Goal: Task Accomplishment & Management: Use online tool/utility

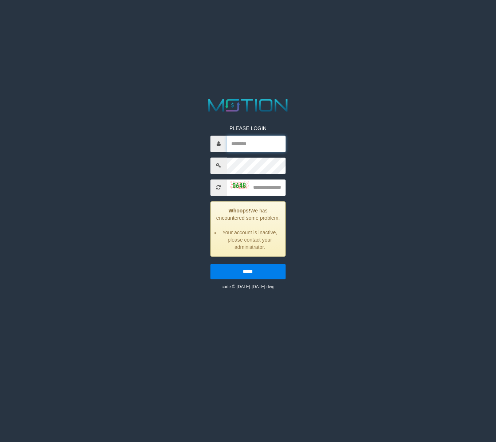
type input "**********"
click at [255, 190] on input "text" at bounding box center [256, 187] width 59 height 16
type input "****"
drag, startPoint x: 267, startPoint y: 290, endPoint x: 264, endPoint y: 287, distance: 4.1
click at [266, 279] on input "*****" at bounding box center [247, 271] width 75 height 15
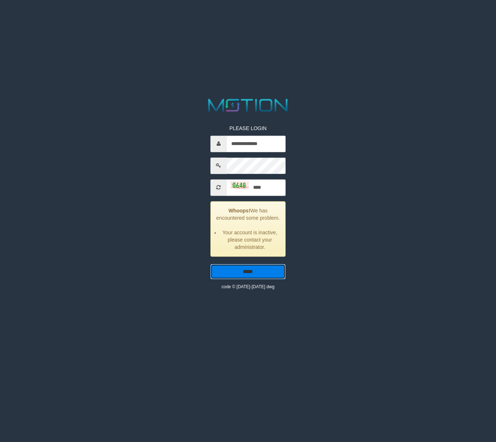
click at [264, 279] on input "*****" at bounding box center [247, 271] width 75 height 15
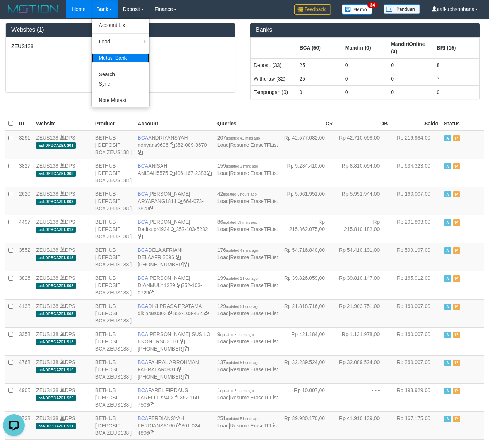
click at [113, 59] on link "Mutasi Bank" at bounding box center [121, 57] width 58 height 9
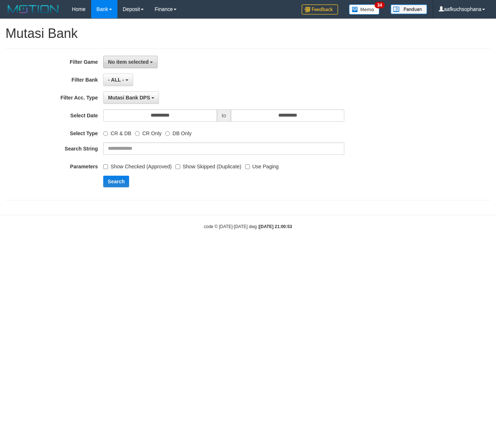
click at [120, 65] on button "No item selected" at bounding box center [130, 62] width 54 height 12
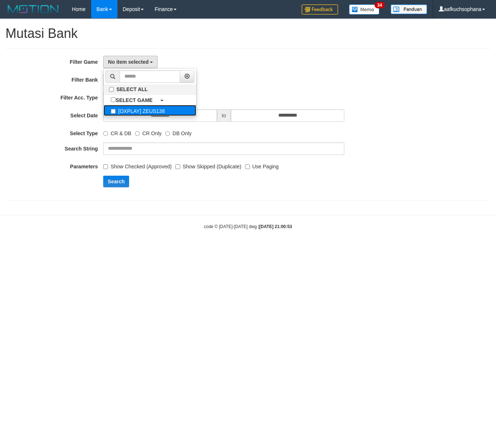
click at [137, 110] on label "[OXPLAY] ZEUS138" at bounding box center [150, 110] width 93 height 11
select select "***"
click at [266, 77] on div "- ALL - SELECT ALL - ALL - SELECT BANK BCA MANDIRI MANDIRIONLINE BRI BNI BTN MA…" at bounding box center [223, 80] width 241 height 12
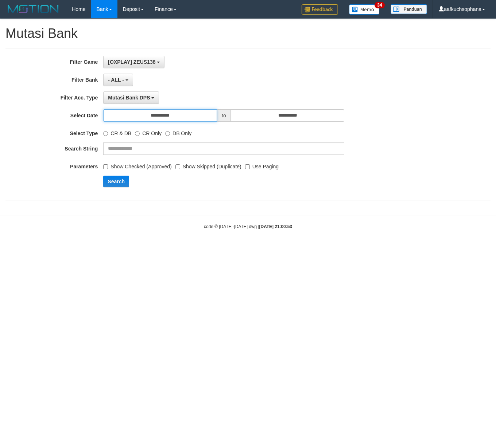
click at [199, 117] on input "**********" at bounding box center [160, 115] width 114 height 12
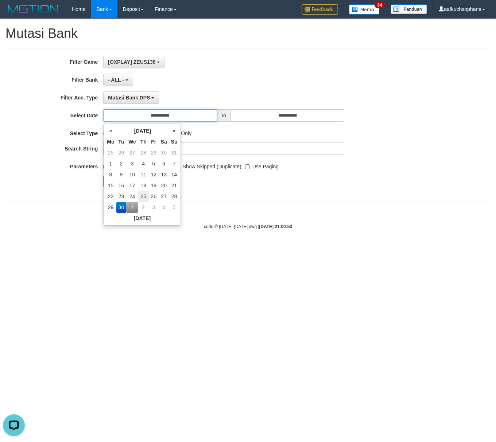
scroll to position [0, 0]
drag, startPoint x: 133, startPoint y: 210, endPoint x: 181, endPoint y: 123, distance: 99.3
click at [133, 209] on td "1" at bounding box center [132, 207] width 12 height 11
type input "**********"
drag, startPoint x: 199, startPoint y: 77, endPoint x: 199, endPoint y: 85, distance: 8.0
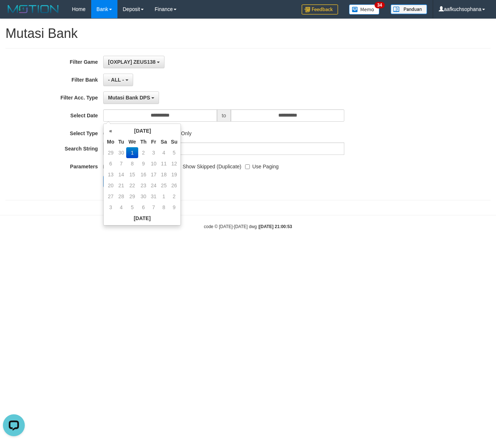
click at [199, 78] on div "- ALL - SELECT ALL - ALL - SELECT BANK BCA MANDIRI MANDIRIONLINE BRI BNI BTN MA…" at bounding box center [223, 80] width 241 height 12
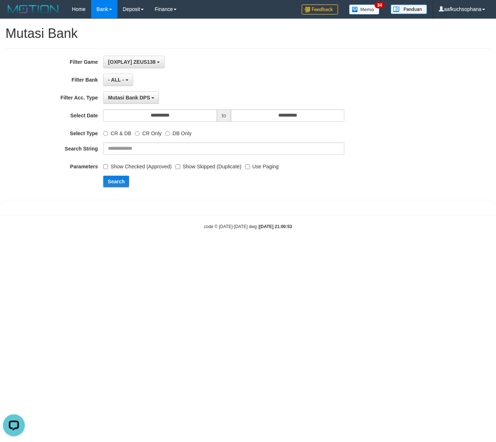
click at [250, 169] on label "Use Paging" at bounding box center [262, 165] width 34 height 10
drag, startPoint x: 119, startPoint y: 193, endPoint x: 157, endPoint y: 123, distance: 79.2
click at [118, 191] on div "**********" at bounding box center [206, 124] width 413 height 137
drag, startPoint x: 124, startPoint y: 181, endPoint x: 120, endPoint y: 180, distance: 3.8
click at [123, 181] on button "Search" at bounding box center [116, 182] width 26 height 12
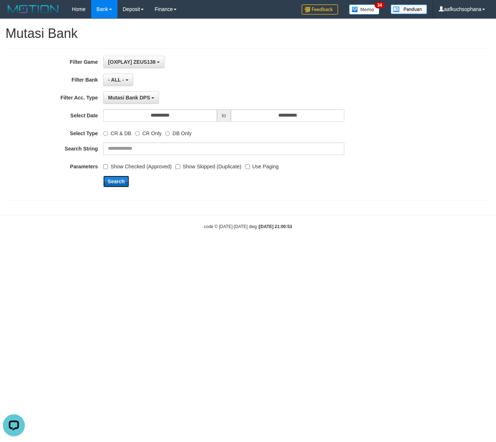
click at [120, 180] on button "Search" at bounding box center [116, 182] width 26 height 12
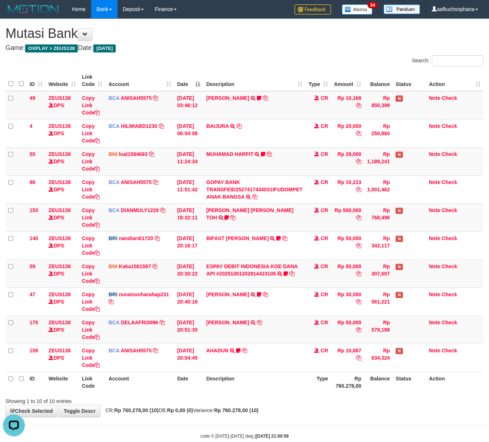
click at [143, 53] on div "**********" at bounding box center [244, 218] width 489 height 398
click at [194, 41] on h1 "Mutasi Bank" at bounding box center [244, 33] width 478 height 15
drag, startPoint x: 194, startPoint y: 42, endPoint x: 198, endPoint y: 44, distance: 5.1
click at [194, 42] on div "**********" at bounding box center [244, 218] width 489 height 398
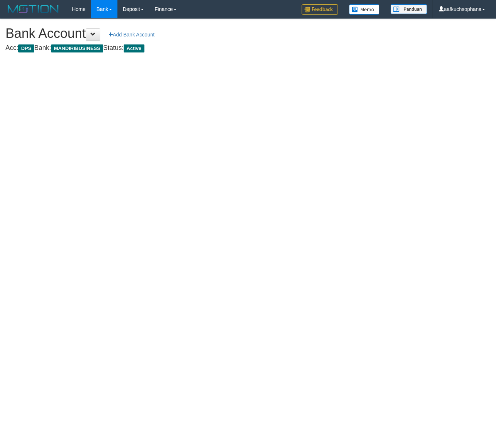
select select "***"
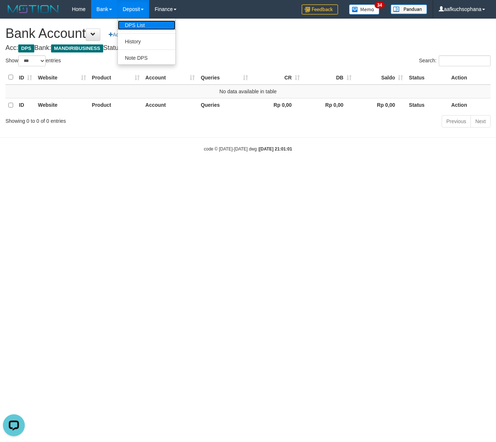
click at [139, 28] on link "DPS List" at bounding box center [147, 24] width 58 height 9
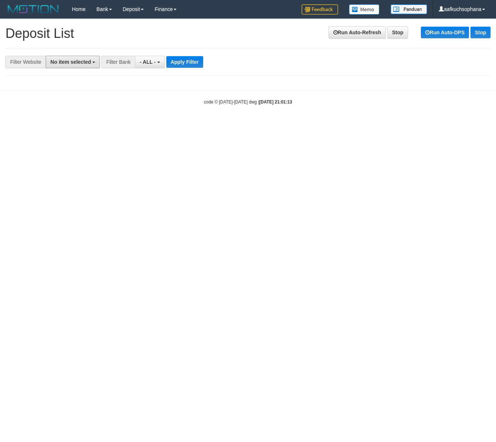
drag, startPoint x: 79, startPoint y: 66, endPoint x: 80, endPoint y: 79, distance: 13.1
click at [79, 66] on button "No item selected" at bounding box center [73, 62] width 54 height 12
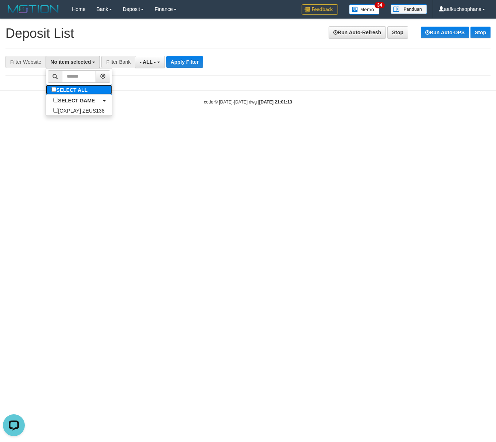
click at [61, 88] on label "SELECT ALL" at bounding box center [70, 90] width 49 height 10
select select "***"
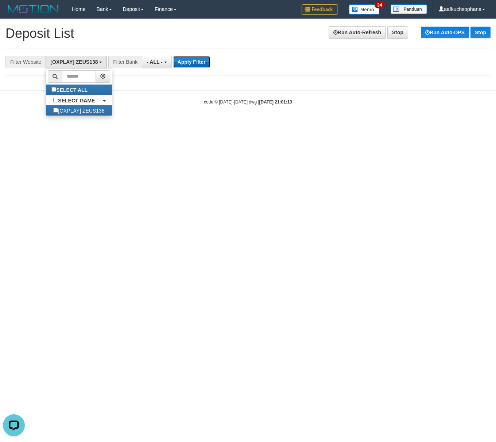
click at [190, 63] on button "Apply Filter" at bounding box center [191, 62] width 37 height 12
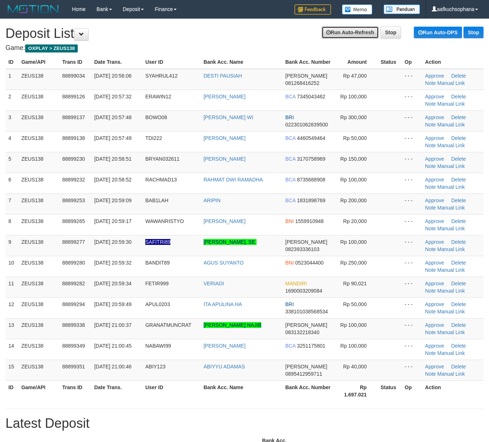
click at [340, 32] on link "Run Auto-Refresh" at bounding box center [349, 32] width 57 height 12
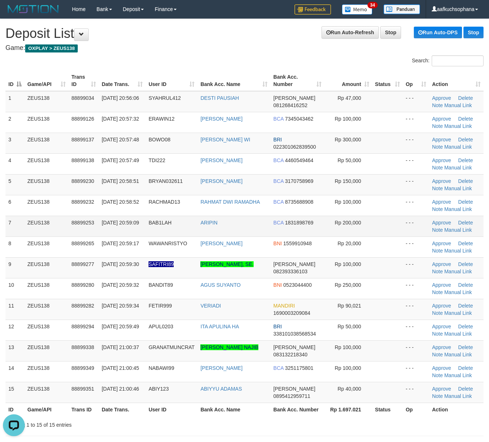
click at [390, 219] on td at bounding box center [387, 226] width 31 height 21
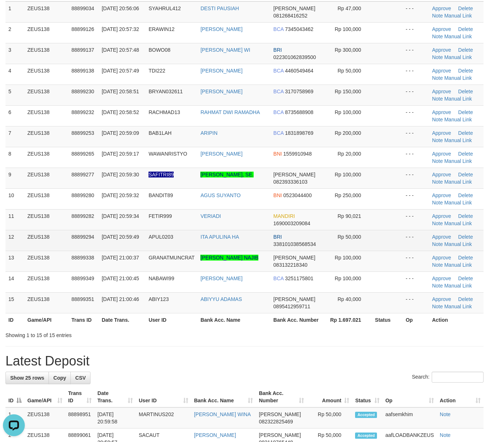
scroll to position [146, 0]
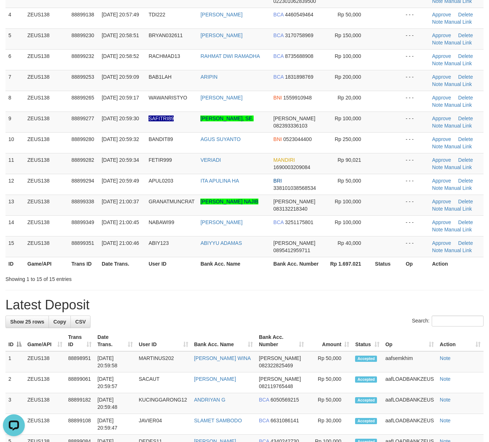
click at [275, 282] on div "Showing 1 to 15 of 15 entries" at bounding box center [244, 278] width 489 height 10
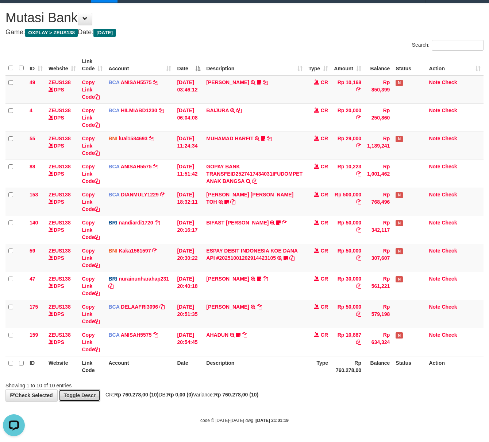
click at [89, 392] on link "Toggle Descr" at bounding box center [80, 396] width 42 height 12
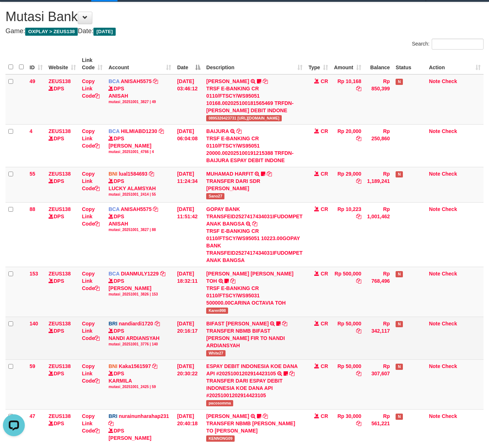
scroll to position [197, 0]
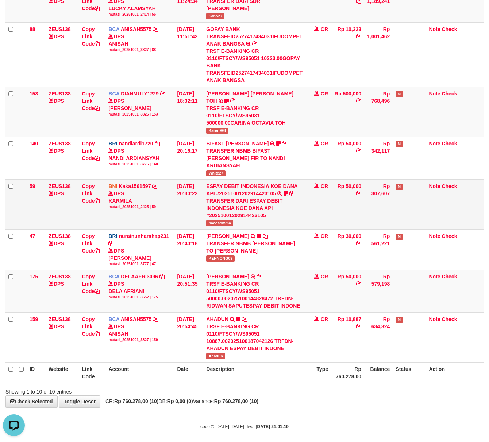
click at [216, 220] on span "pacosomma" at bounding box center [219, 223] width 27 height 6
copy span "pacosomma"
click at [328, 401] on div "**********" at bounding box center [244, 115] width 489 height 586
click at [328, 402] on div "**********" at bounding box center [244, 115] width 489 height 586
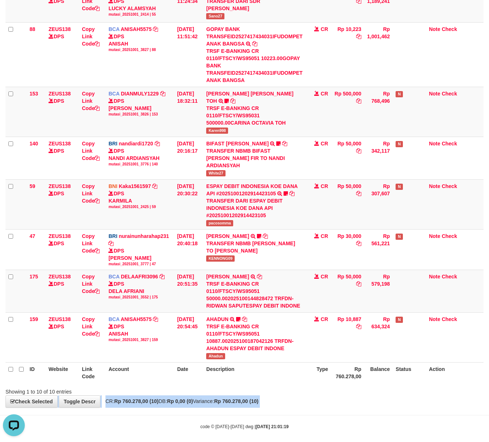
click at [328, 402] on div "**********" at bounding box center [244, 115] width 489 height 586
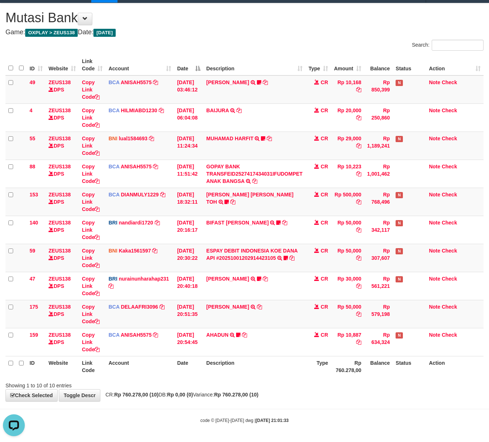
drag, startPoint x: 339, startPoint y: 406, endPoint x: 333, endPoint y: 401, distance: 8.0
click at [339, 405] on body "Toggle navigation Home Bank Account List Load By Website Group [OXPLAY] ZEUS138…" at bounding box center [244, 213] width 489 height 458
drag, startPoint x: 324, startPoint y: 398, endPoint x: 67, endPoint y: 306, distance: 273.3
click at [314, 395] on div "**********" at bounding box center [244, 202] width 489 height 398
click at [353, 384] on div "Showing 1 to 10 of 10 entries" at bounding box center [244, 384] width 489 height 10
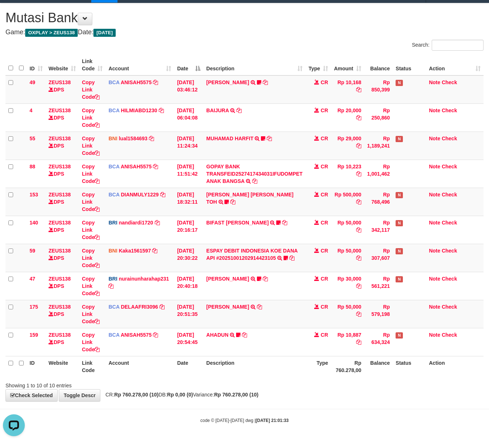
click at [353, 384] on div "Showing 1 to 10 of 10 entries" at bounding box center [244, 384] width 489 height 10
click at [353, 383] on div "Showing 1 to 10 of 10 entries" at bounding box center [244, 384] width 489 height 10
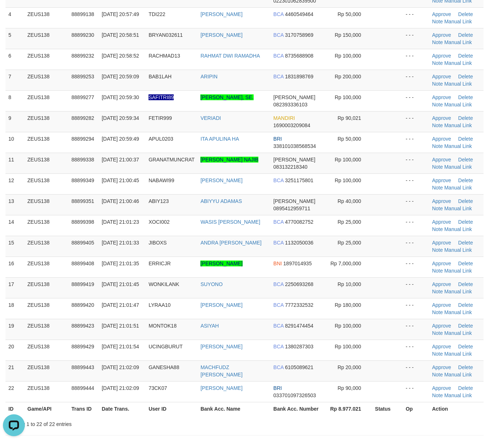
click at [363, 422] on div "Showing 1 to 22 of 22 entries" at bounding box center [244, 423] width 489 height 10
click at [363, 419] on div "Search: ID Game/API Trans ID Date Trans. User ID Bank Acc. Name Bank Acc. Numbe…" at bounding box center [244, 168] width 478 height 519
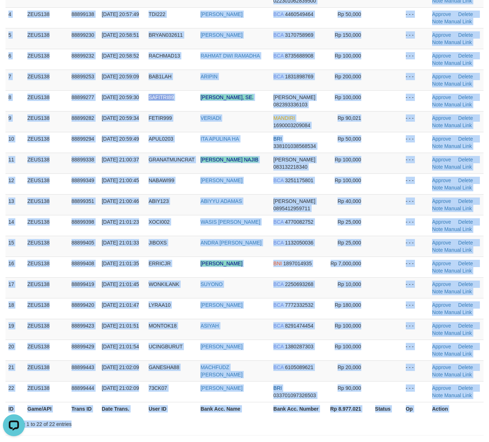
click at [364, 418] on div "ID Game/API Trans ID Date Trans. User ID Bank Acc. Name Bank Acc. Number Amount…" at bounding box center [244, 170] width 489 height 496
click at [363, 428] on div "Showing 1 to 22 of 22 entries" at bounding box center [244, 423] width 489 height 10
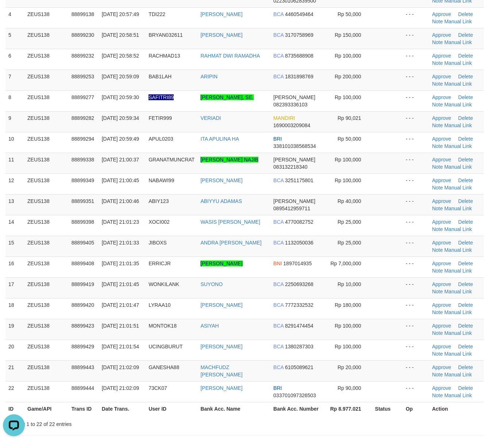
click at [363, 428] on div "Showing 1 to 22 of 22 entries" at bounding box center [244, 423] width 489 height 10
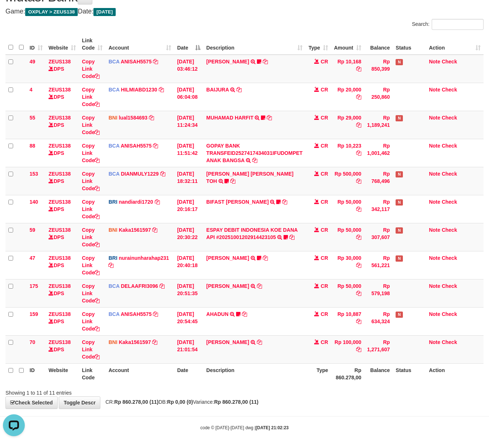
scroll to position [45, 0]
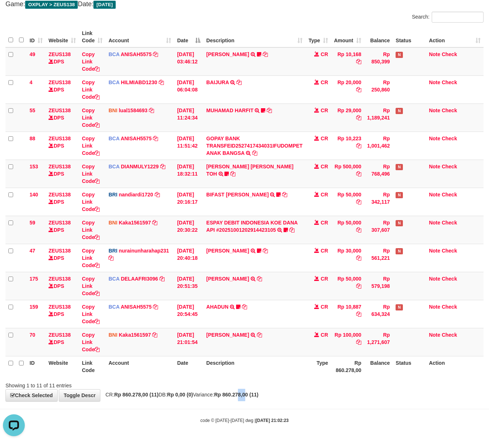
click at [264, 395] on div "**********" at bounding box center [244, 188] width 489 height 426
click at [282, 396] on div "**********" at bounding box center [244, 188] width 489 height 426
click at [353, 406] on body "Toggle navigation Home Bank Account List Load By Website Group [OXPLAY] ZEUS138…" at bounding box center [244, 199] width 489 height 486
drag, startPoint x: 353, startPoint y: 406, endPoint x: 345, endPoint y: 402, distance: 9.0
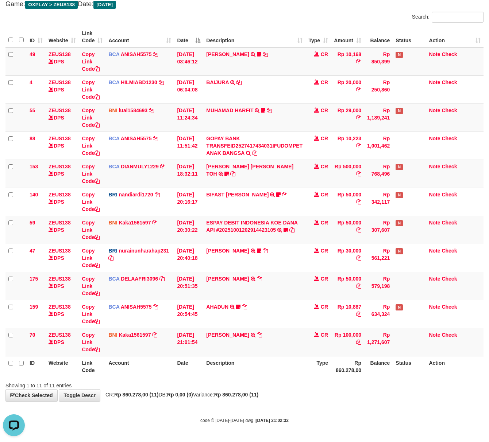
click at [345, 403] on body "Toggle navigation Home Bank Account List Load By Website Group [OXPLAY] ZEUS138…" at bounding box center [244, 199] width 489 height 486
click at [347, 400] on div "**********" at bounding box center [244, 188] width 489 height 426
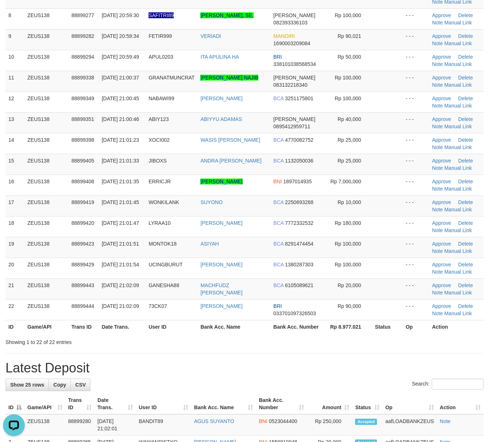
scroll to position [292, 0]
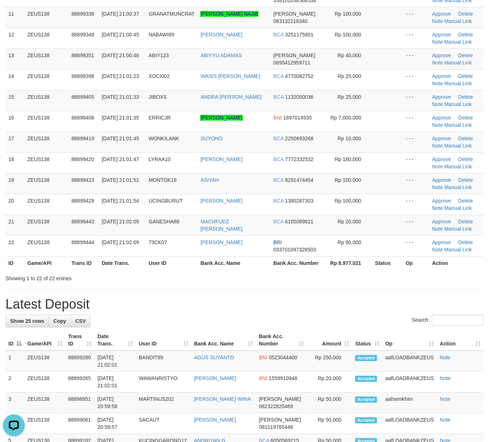
click at [329, 292] on div "**********" at bounding box center [244, 323] width 489 height 1193
drag, startPoint x: 328, startPoint y: 292, endPoint x: 495, endPoint y: 317, distance: 168.9
click at [328, 290] on hr at bounding box center [244, 290] width 478 height 0
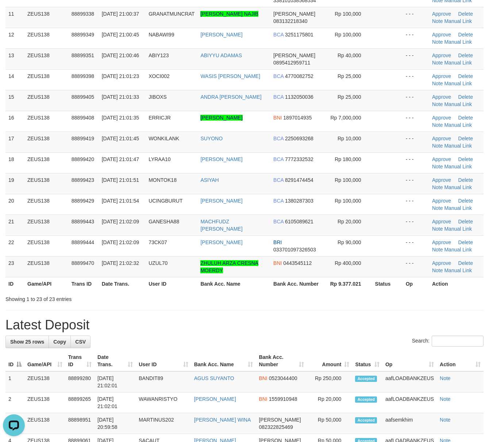
click at [340, 330] on h1 "Latest Deposit" at bounding box center [244, 325] width 478 height 15
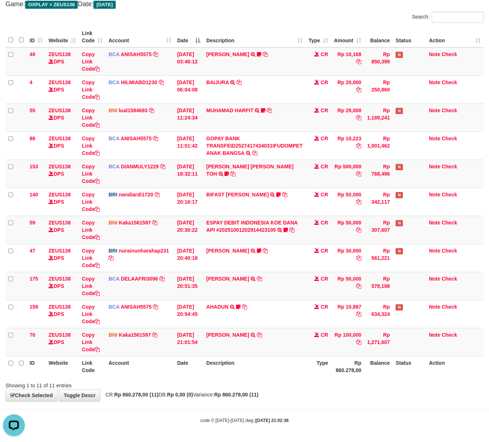
click at [297, 384] on div "Showing 1 to 11 of 11 entries" at bounding box center [244, 384] width 489 height 10
click at [344, 395] on div "**********" at bounding box center [244, 188] width 489 height 426
click at [344, 397] on div "**********" at bounding box center [244, 188] width 489 height 426
drag, startPoint x: 221, startPoint y: 381, endPoint x: 224, endPoint y: 387, distance: 6.7
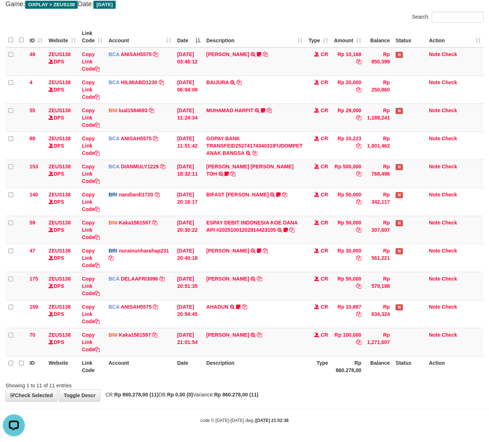
click at [224, 387] on div "Showing 1 to 11 of 11 entries" at bounding box center [244, 384] width 489 height 10
click at [227, 387] on div "Showing 1 to 11 of 11 entries" at bounding box center [244, 384] width 489 height 10
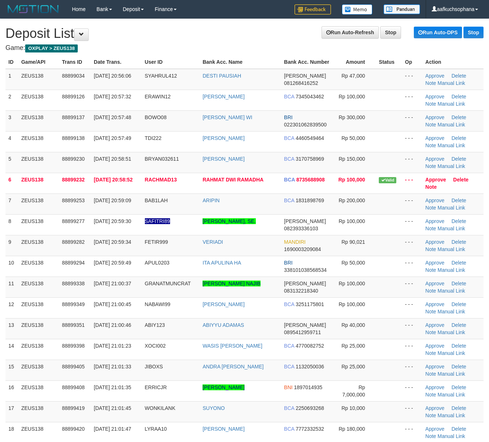
scroll to position [292, 0]
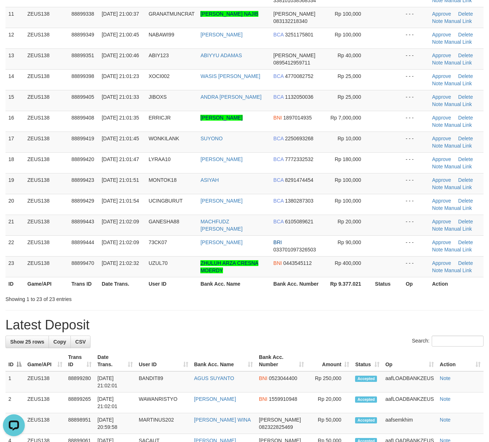
scroll to position [0, 0]
click at [304, 335] on div "**********" at bounding box center [244, 333] width 489 height 1213
click at [308, 331] on h1 "Latest Deposit" at bounding box center [244, 325] width 478 height 15
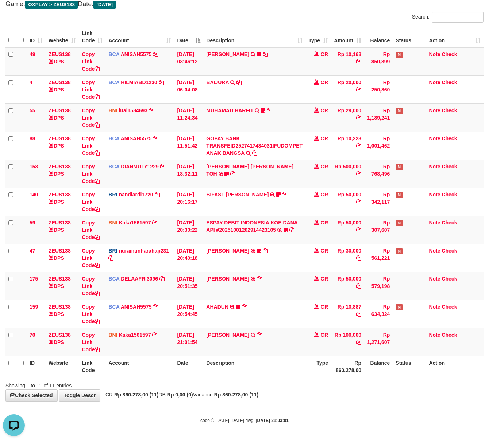
click at [312, 397] on div "**********" at bounding box center [244, 188] width 489 height 426
click at [311, 397] on div "**********" at bounding box center [244, 188] width 489 height 426
click at [355, 384] on div "Showing 1 to 11 of 11 entries" at bounding box center [244, 384] width 489 height 10
click at [353, 384] on div "Showing 1 to 11 of 11 entries" at bounding box center [244, 384] width 489 height 10
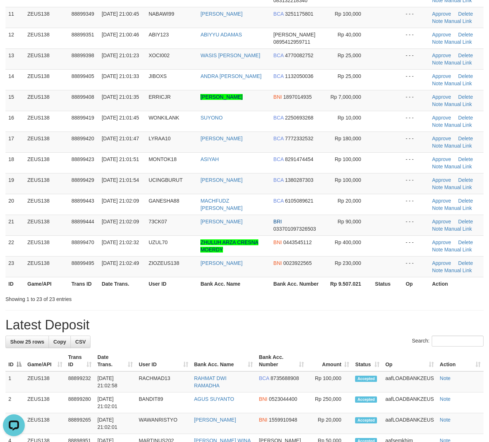
drag, startPoint x: 285, startPoint y: 304, endPoint x: 218, endPoint y: 296, distance: 67.9
click at [218, 296] on div "**********" at bounding box center [244, 333] width 489 height 1213
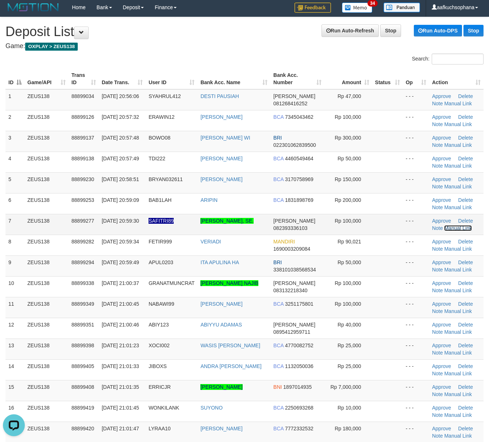
click at [456, 227] on link "Manual Link" at bounding box center [458, 228] width 28 height 6
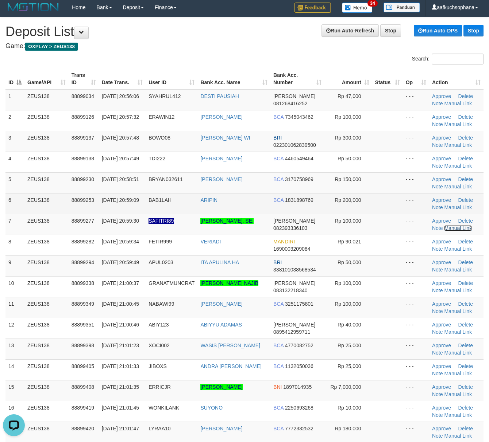
click at [444, 225] on link "Manual Link" at bounding box center [458, 228] width 28 height 6
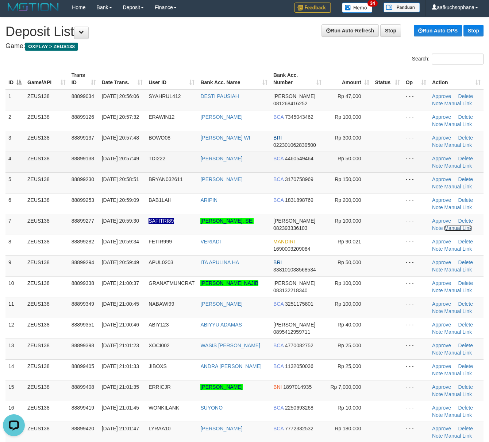
click at [444, 225] on link "Manual Link" at bounding box center [458, 228] width 28 height 6
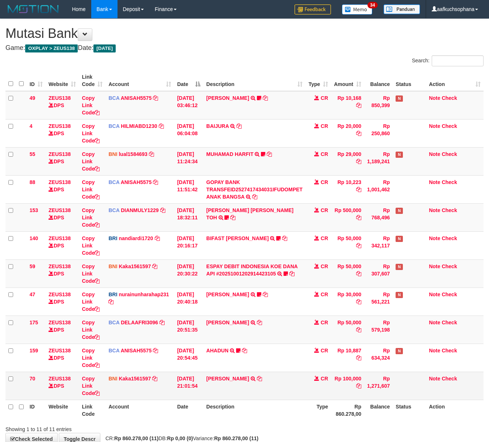
scroll to position [45, 0]
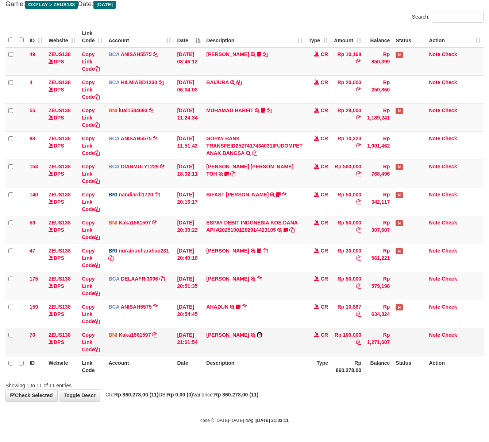
click at [262, 333] on icon at bounding box center [259, 335] width 5 height 5
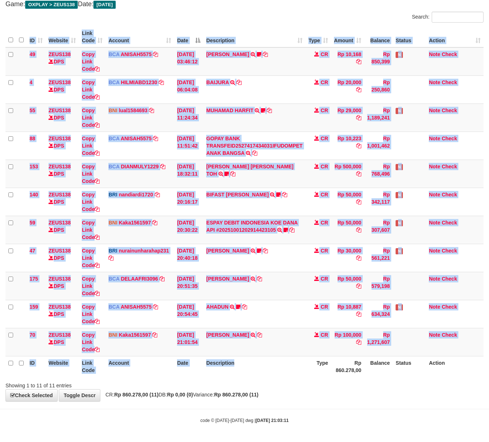
drag, startPoint x: 298, startPoint y: 377, endPoint x: 236, endPoint y: 371, distance: 61.6
click at [294, 378] on div "ID Website Link Code Account Date Description Type Amount Balance Status Action…" at bounding box center [244, 201] width 489 height 355
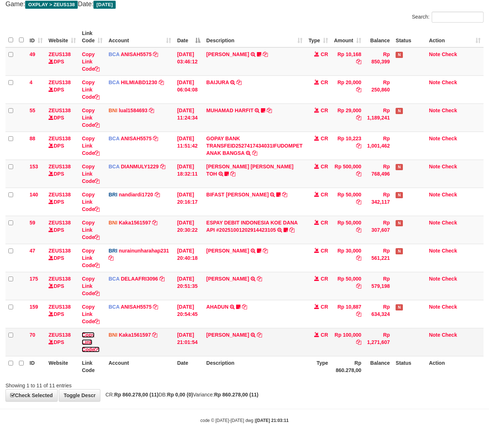
click at [100, 349] on icon at bounding box center [96, 349] width 5 height 5
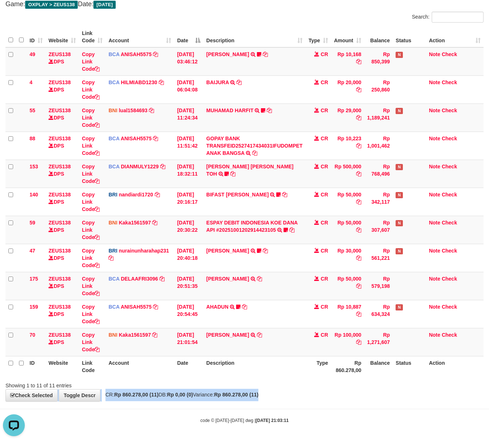
drag, startPoint x: 332, startPoint y: 392, endPoint x: 357, endPoint y: 384, distance: 26.8
click at [348, 387] on div "**********" at bounding box center [244, 188] width 489 height 426
drag, startPoint x: 357, startPoint y: 384, endPoint x: 327, endPoint y: 374, distance: 32.1
click at [357, 384] on div "Showing 1 to 11 of 11 entries" at bounding box center [244, 384] width 489 height 10
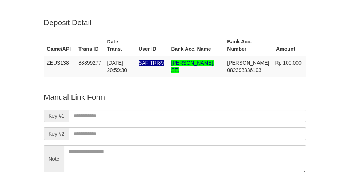
scroll to position [54, 0]
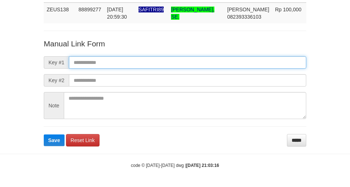
click at [199, 60] on input "text" at bounding box center [187, 62] width 237 height 12
paste input "**********"
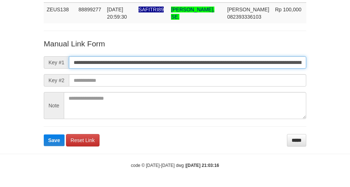
scroll to position [0, 416]
type input "**********"
click at [44, 134] on button "Save" at bounding box center [54, 140] width 21 height 12
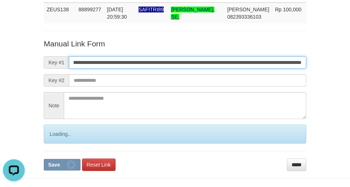
scroll to position [0, 0]
click at [44, 159] on button "Save" at bounding box center [62, 165] width 37 height 12
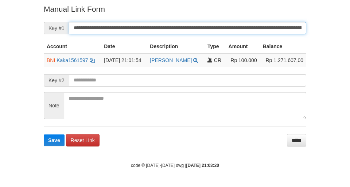
click at [44, 134] on button "Save" at bounding box center [54, 140] width 21 height 12
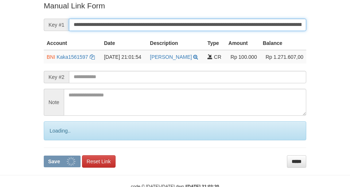
scroll to position [151, 0]
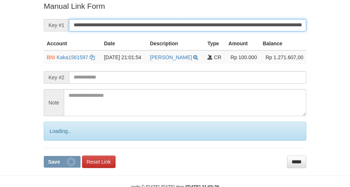
click at [44, 156] on button "Save" at bounding box center [62, 162] width 37 height 12
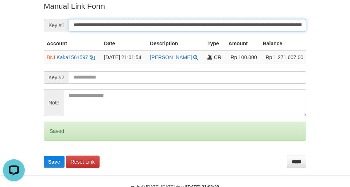
click at [44, 156] on button "Save" at bounding box center [54, 162] width 21 height 12
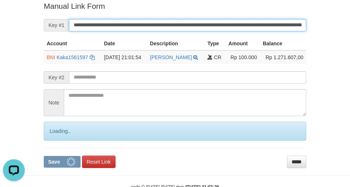
click at [44, 156] on button "Save" at bounding box center [62, 162] width 37 height 12
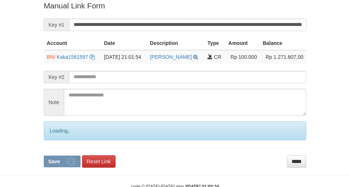
click at [44, 155] on button "Save" at bounding box center [62, 161] width 37 height 12
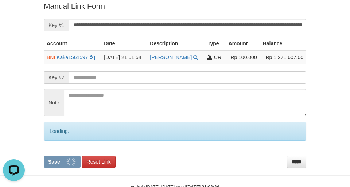
click at [44, 156] on button "Save" at bounding box center [62, 162] width 37 height 12
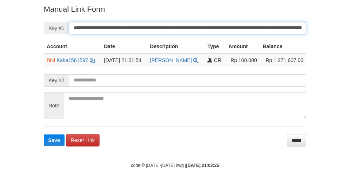
click at [44, 134] on button "Save" at bounding box center [54, 140] width 21 height 12
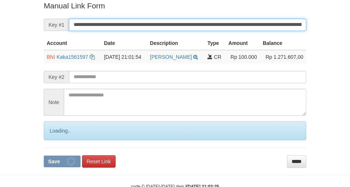
click at [44, 155] on button "Save" at bounding box center [62, 161] width 37 height 12
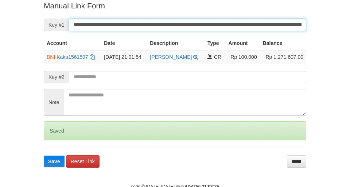
drag, startPoint x: 209, startPoint y: 31, endPoint x: 207, endPoint y: 25, distance: 5.7
click at [207, 26] on input "**********" at bounding box center [187, 25] width 237 height 12
click at [44, 155] on button "Save" at bounding box center [54, 161] width 21 height 12
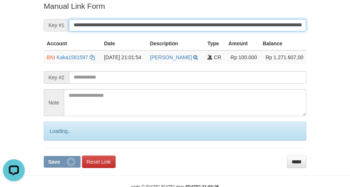
scroll to position [0, 0]
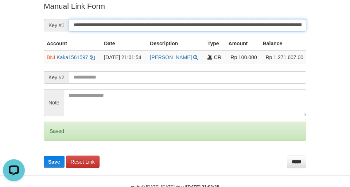
click at [44, 156] on button "Save" at bounding box center [54, 162] width 21 height 12
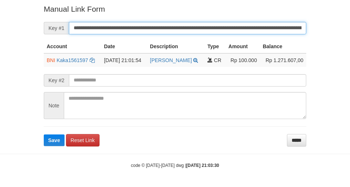
click at [44, 134] on button "Save" at bounding box center [54, 140] width 21 height 12
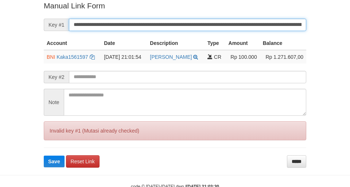
drag, startPoint x: 0, startPoint y: 0, endPoint x: 209, endPoint y: 32, distance: 211.4
click at [209, 32] on form "**********" at bounding box center [175, 83] width 263 height 167
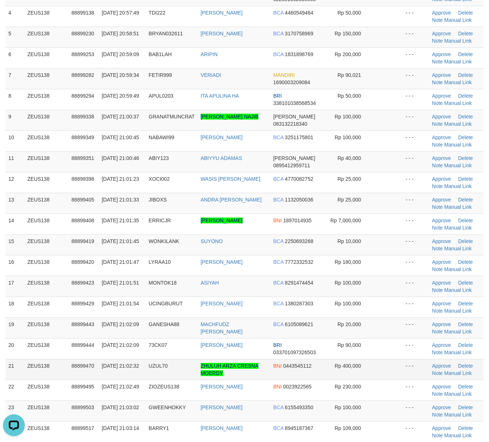
click at [374, 365] on td at bounding box center [387, 369] width 31 height 21
drag, startPoint x: 381, startPoint y: 364, endPoint x: 490, endPoint y: 364, distance: 109.1
click at [385, 364] on td at bounding box center [387, 369] width 31 height 21
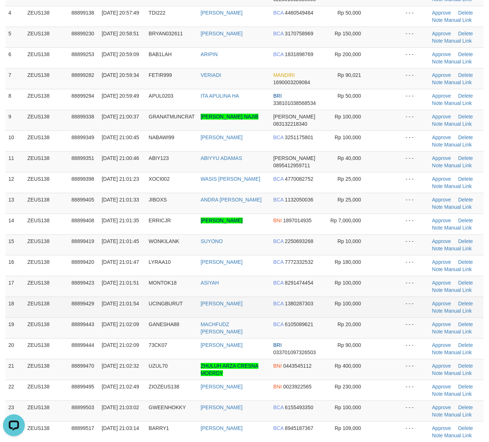
drag, startPoint x: 361, startPoint y: 315, endPoint x: 367, endPoint y: 315, distance: 5.5
click at [365, 315] on td "Rp 100,000" at bounding box center [347, 307] width 47 height 21
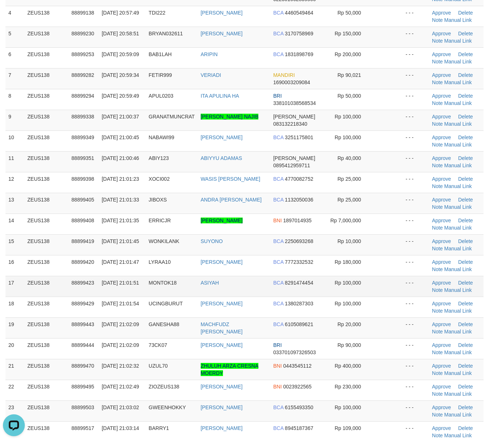
click at [401, 282] on tr "17 ZEUS138 88899423 01/10/2025 21:01:51 MONTOK18 ASIYAH BCA 8291474454 Rp 100,0…" at bounding box center [244, 286] width 478 height 21
click at [380, 282] on td at bounding box center [387, 286] width 31 height 21
drag, startPoint x: 380, startPoint y: 282, endPoint x: 372, endPoint y: 286, distance: 8.8
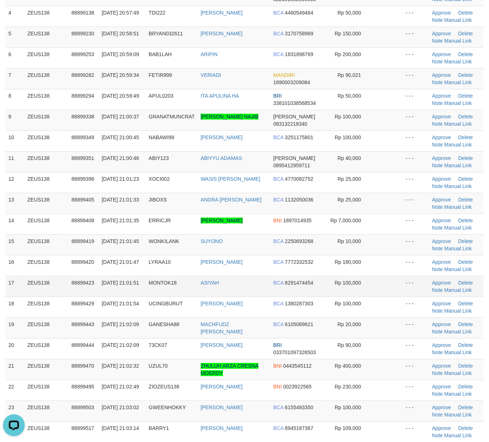
click at [376, 283] on td at bounding box center [387, 286] width 31 height 21
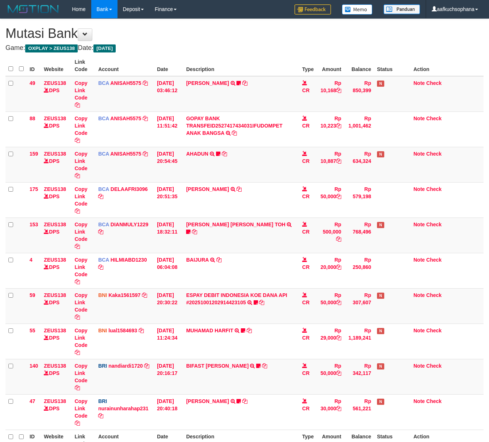
scroll to position [46, 0]
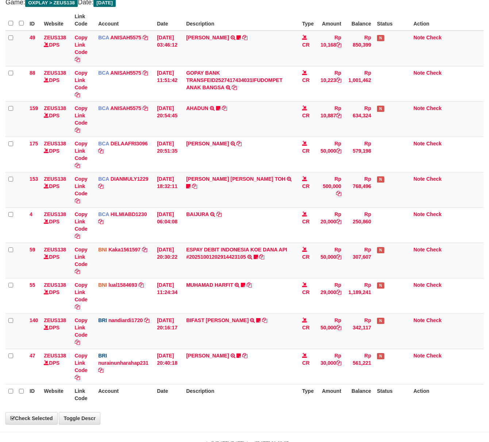
click at [267, 414] on div "**********" at bounding box center [244, 198] width 489 height 451
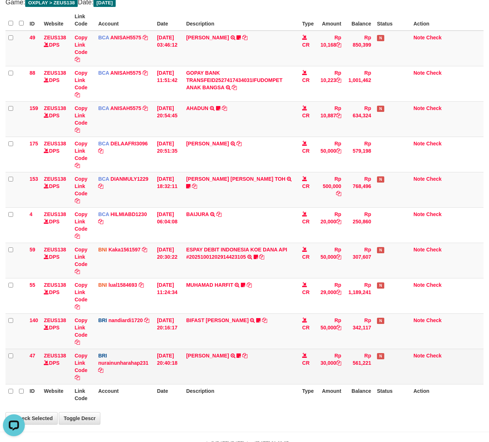
scroll to position [0, 0]
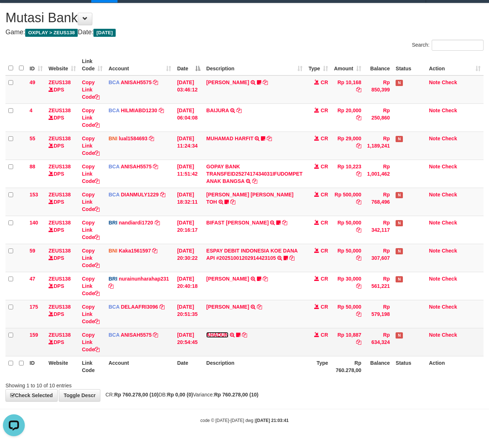
click at [212, 334] on link "AHADUN" at bounding box center [217, 335] width 22 height 6
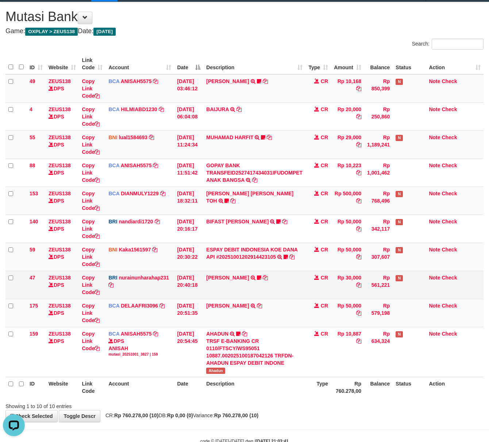
click at [255, 275] on td "RISAL WAHYUDI TRANSFER NBMB RISAL WAHYUDI TO NURAINUN HARAHAP KENNONG09" at bounding box center [254, 285] width 102 height 28
click at [259, 278] on icon at bounding box center [259, 277] width 4 height 5
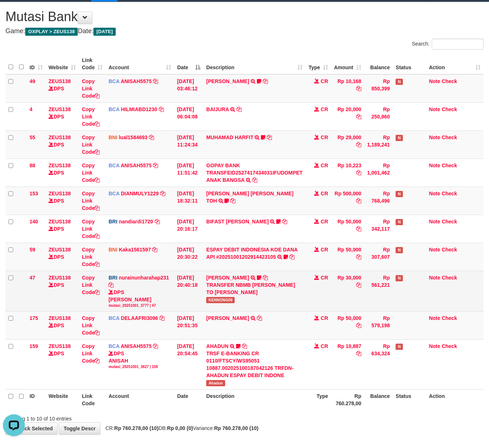
click at [220, 295] on div "TRANSFER NBMB [PERSON_NAME] TO [PERSON_NAME]" at bounding box center [254, 289] width 96 height 15
click at [223, 301] on span "KENNONG09" at bounding box center [220, 300] width 28 height 6
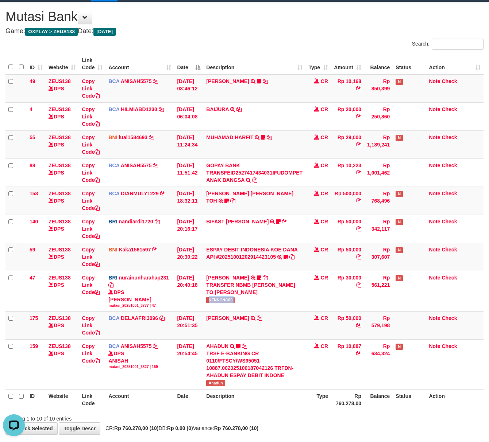
copy tr "KENNONG09"
click at [288, 259] on icon at bounding box center [285, 257] width 4 height 5
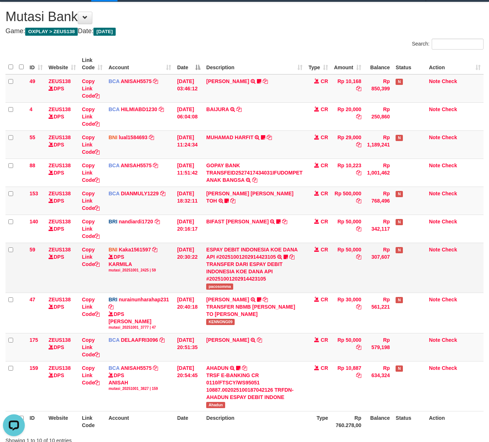
click at [212, 286] on span "pacosomma" at bounding box center [219, 287] width 27 height 6
copy tr "pacosomma"
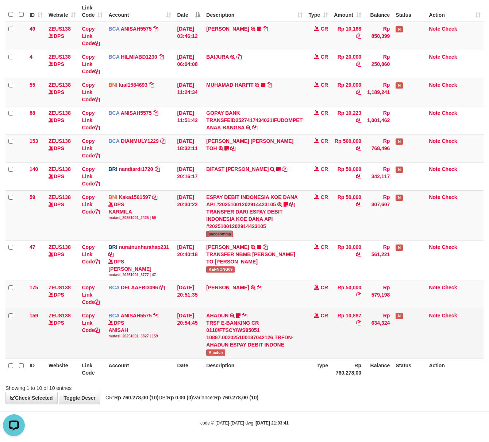
scroll to position [73, 0]
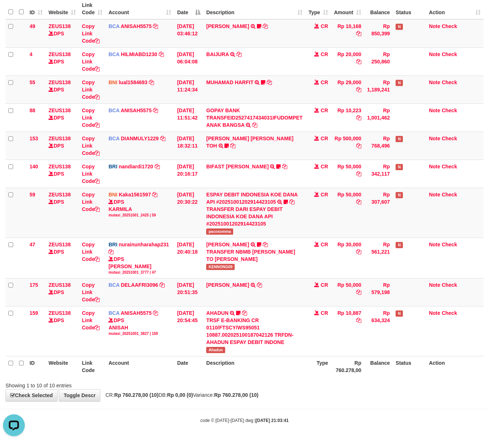
drag, startPoint x: 341, startPoint y: 399, endPoint x: 204, endPoint y: 387, distance: 137.6
click at [339, 399] on div "**********" at bounding box center [244, 174] width 489 height 455
drag, startPoint x: 298, startPoint y: 418, endPoint x: 234, endPoint y: 396, distance: 68.3
click at [298, 418] on div "code © 2012-2018 dwg | 2025/10/01 21:03:41" at bounding box center [244, 420] width 489 height 7
click at [324, 403] on body "Toggle navigation Home Bank Account List Load By Website Group [OXPLAY] ZEUS138…" at bounding box center [244, 185] width 489 height 514
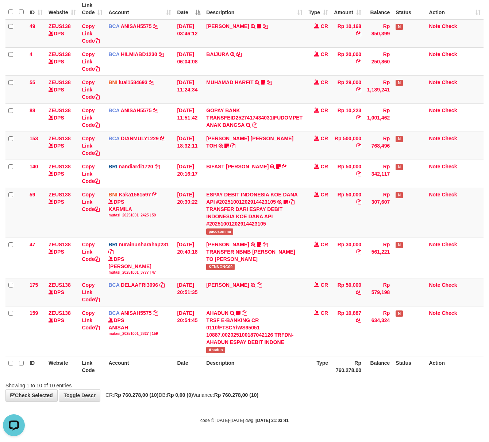
drag, startPoint x: 323, startPoint y: 402, endPoint x: 311, endPoint y: 391, distance: 16.5
click at [323, 402] on body "Toggle navigation Home Bank Account List Load By Website Group [OXPLAY] ZEUS138…" at bounding box center [244, 185] width 489 height 514
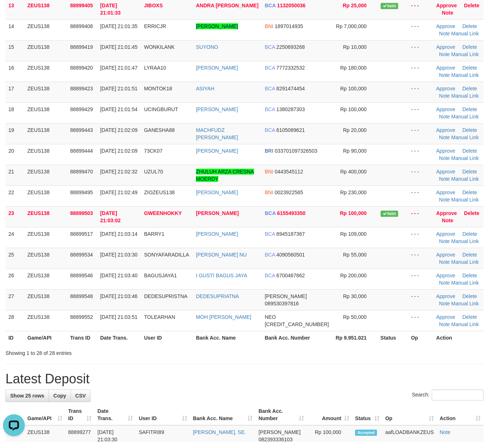
drag, startPoint x: 397, startPoint y: 397, endPoint x: 459, endPoint y: 373, distance: 66.4
click at [398, 395] on div "Search:" at bounding box center [244, 396] width 478 height 13
drag, startPoint x: 459, startPoint y: 373, endPoint x: 450, endPoint y: 369, distance: 9.6
click at [453, 372] on div "**********" at bounding box center [244, 335] width 489 height 1317
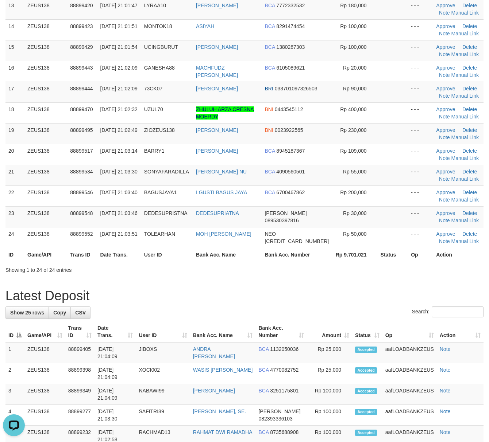
click at [317, 295] on h1 "Latest Deposit" at bounding box center [244, 296] width 478 height 15
click at [336, 298] on h1 "Latest Deposit" at bounding box center [244, 296] width 478 height 15
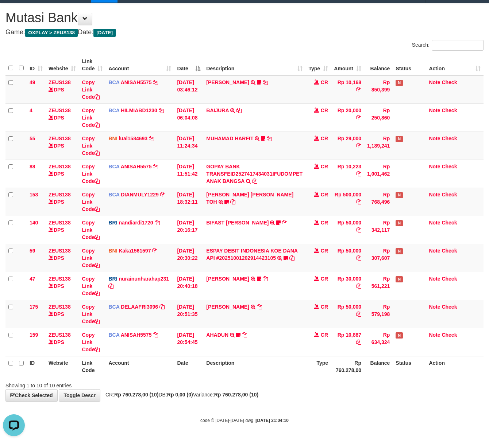
click at [318, 384] on div "Showing 1 to 10 of 10 entries" at bounding box center [244, 384] width 489 height 10
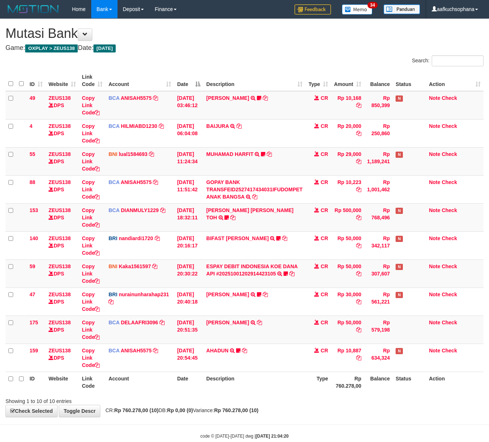
scroll to position [17, 0]
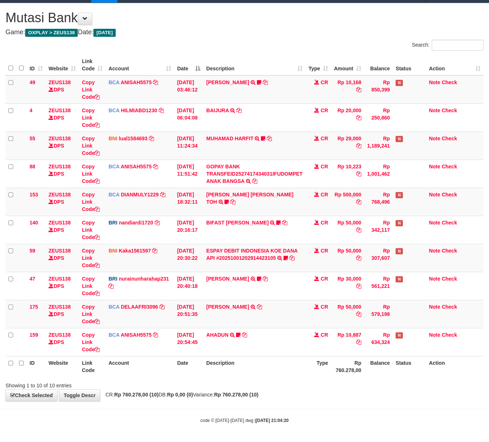
click at [304, 414] on body "Toggle navigation Home Bank Account List Load By Website Group [OXPLAY] ZEUS138…" at bounding box center [244, 213] width 489 height 458
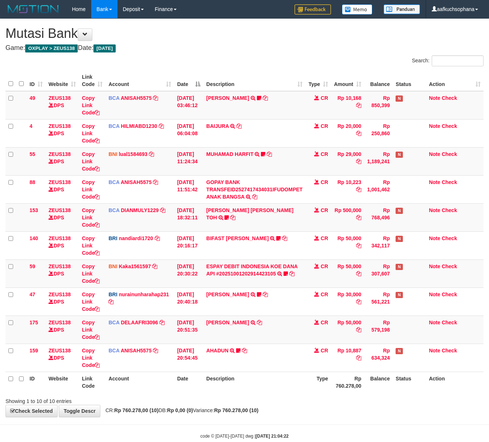
scroll to position [17, 0]
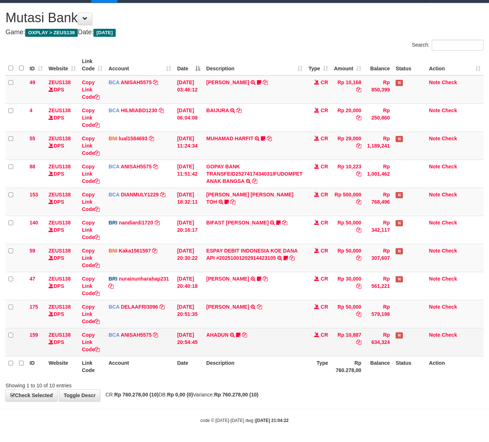
click at [298, 350] on td "AHADUN TRSF E-BANKING CR 0110/FTSCY/WS95051 10887.002025100187042126 TRFDN-AHAD…" at bounding box center [254, 342] width 102 height 28
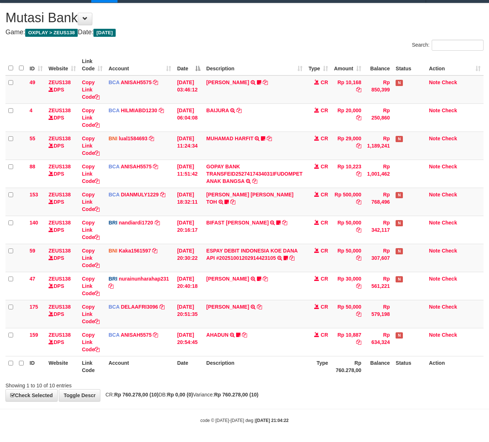
click at [297, 362] on th "Description" at bounding box center [254, 366] width 102 height 21
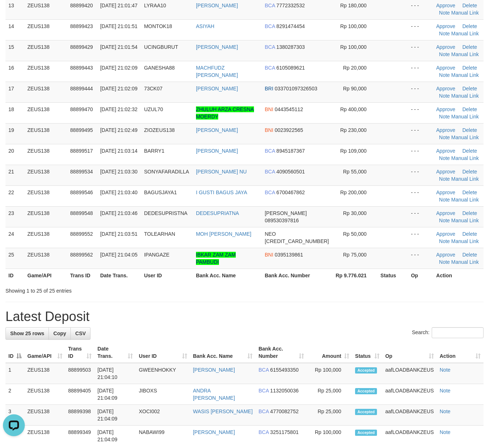
click at [285, 317] on h1 "Latest Deposit" at bounding box center [244, 317] width 478 height 15
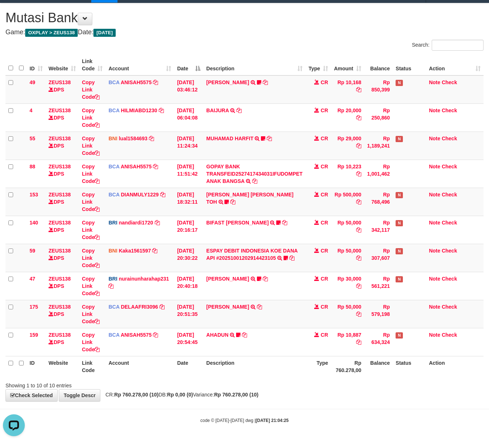
click at [299, 401] on div "**********" at bounding box center [244, 202] width 489 height 398
drag, startPoint x: 297, startPoint y: 400, endPoint x: 113, endPoint y: 370, distance: 185.9
click at [286, 397] on div "**********" at bounding box center [244, 202] width 489 height 398
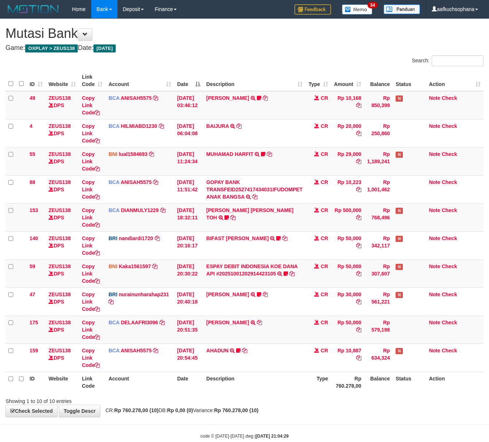
scroll to position [17, 0]
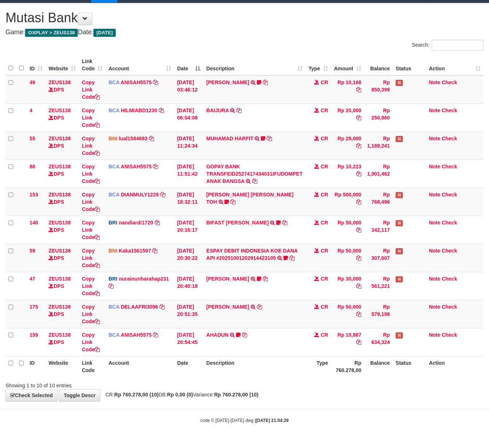
click at [230, 391] on div "**********" at bounding box center [244, 202] width 489 height 398
click at [327, 381] on div "Showing 1 to 10 of 10 entries" at bounding box center [244, 384] width 489 height 10
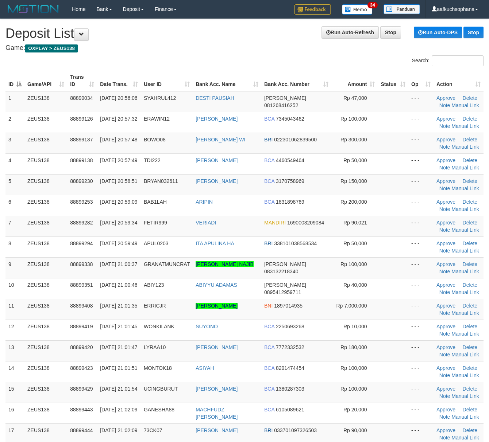
scroll to position [369, 0]
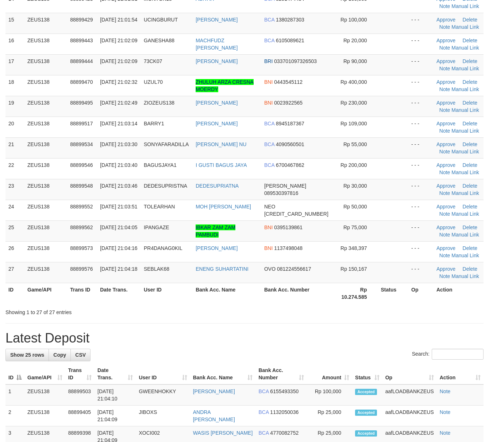
click at [349, 310] on div "Showing 1 to 27 of 27 entries" at bounding box center [244, 311] width 489 height 10
click at [355, 308] on div "Showing 1 to 27 of 27 entries" at bounding box center [244, 311] width 489 height 10
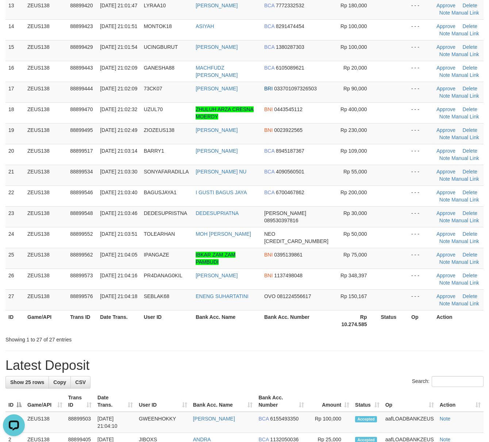
drag, startPoint x: 352, startPoint y: 344, endPoint x: 356, endPoint y: 344, distance: 4.0
click at [352, 344] on div "**********" at bounding box center [244, 329] width 489 height 1304
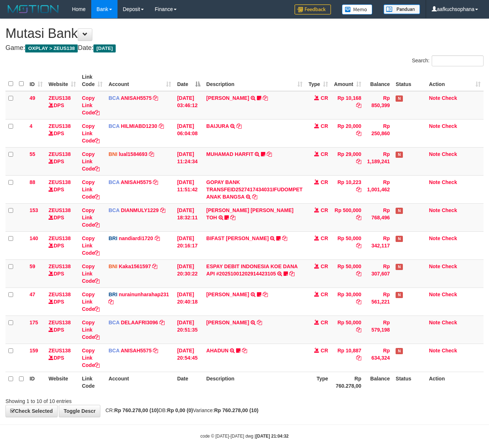
scroll to position [17, 0]
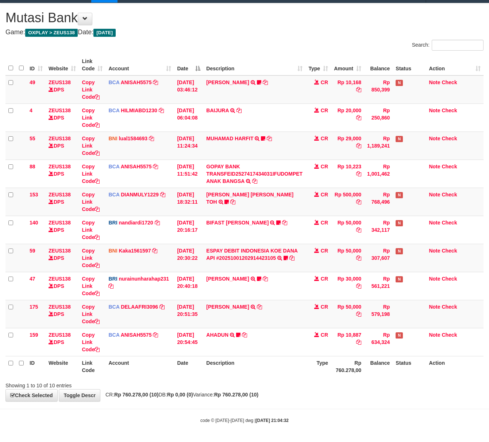
click at [308, 432] on body "Toggle navigation Home Bank Account List Load By Website Group [OXPLAY] ZEUS138…" at bounding box center [244, 213] width 489 height 458
click at [307, 403] on body "Toggle navigation Home Bank Account List Load By Website Group [OXPLAY] ZEUS138…" at bounding box center [244, 213] width 489 height 458
drag, startPoint x: 288, startPoint y: 384, endPoint x: 289, endPoint y: 388, distance: 4.2
click at [289, 388] on div "Showing 1 to 10 of 10 entries" at bounding box center [244, 384] width 489 height 10
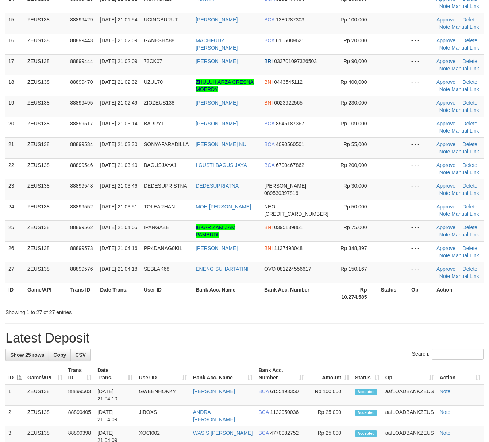
scroll to position [342, 0]
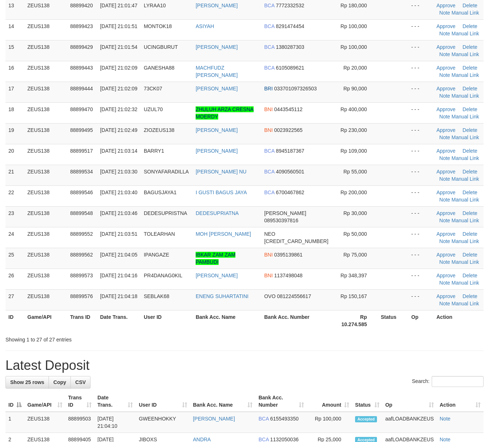
click at [362, 343] on div "**********" at bounding box center [244, 329] width 489 height 1304
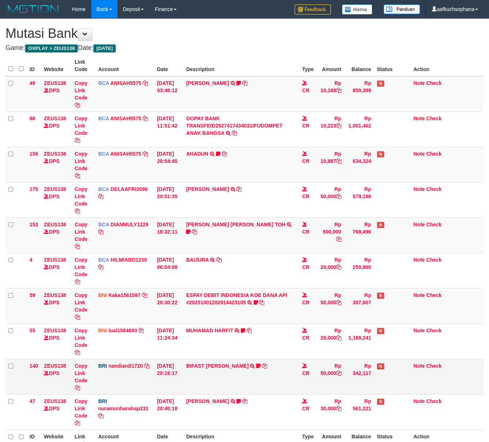
scroll to position [17, 0]
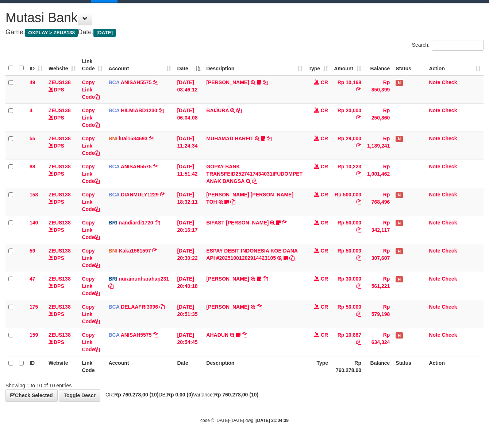
drag, startPoint x: 274, startPoint y: 391, endPoint x: 267, endPoint y: 391, distance: 6.2
click at [267, 391] on div "**********" at bounding box center [244, 202] width 489 height 398
click at [292, 380] on div "Showing 1 to 10 of 10 entries" at bounding box center [244, 384] width 489 height 10
click at [291, 381] on div "Showing 1 to 10 of 10 entries" at bounding box center [244, 384] width 489 height 10
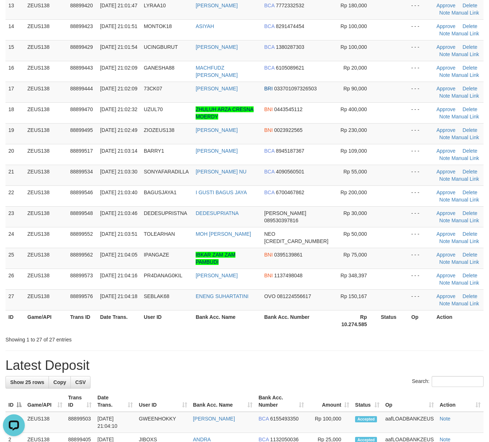
click at [237, 345] on div "**********" at bounding box center [244, 329] width 489 height 1304
drag, startPoint x: 397, startPoint y: 318, endPoint x: 425, endPoint y: 303, distance: 31.7
click at [389, 312] on table "ID Game/API Trans ID Date Trans. User ID Bank Acc. Name Bank Acc. Number Amount…" at bounding box center [244, 29] width 478 height 603
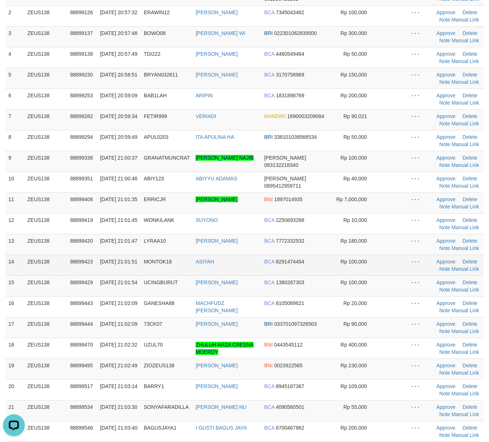
drag, startPoint x: 415, startPoint y: 266, endPoint x: 391, endPoint y: 275, distance: 25.5
click at [391, 275] on tr "14 ZEUS138 88899423 01/10/2025 21:01:51 MONTOK18 ASIYAH BCA 8291474454 Rp 100,0…" at bounding box center [244, 265] width 478 height 21
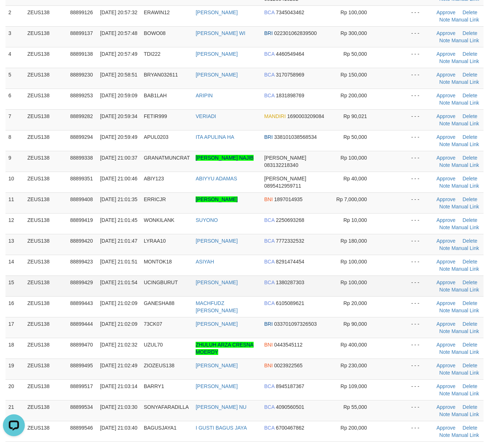
click at [381, 297] on td at bounding box center [392, 286] width 31 height 21
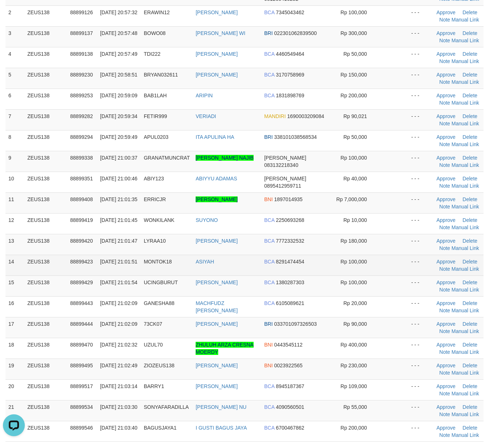
click at [384, 262] on td at bounding box center [392, 265] width 31 height 21
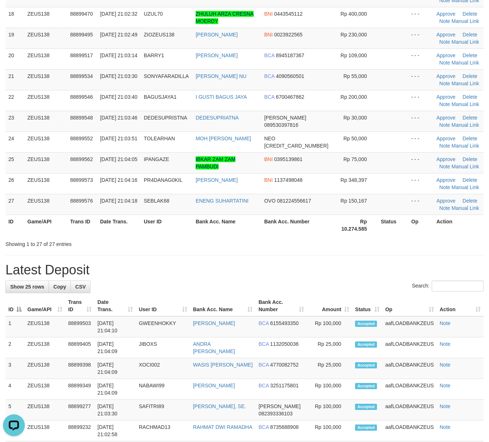
click at [377, 252] on div "**********" at bounding box center [244, 233] width 489 height 1304
drag, startPoint x: 375, startPoint y: 252, endPoint x: 343, endPoint y: 222, distance: 43.4
click at [374, 252] on div "**********" at bounding box center [244, 233] width 489 height 1304
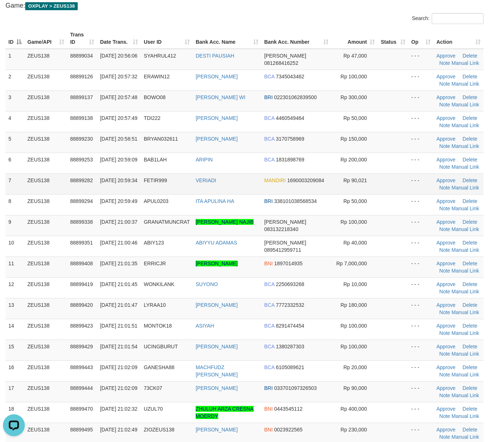
scroll to position [0, 0]
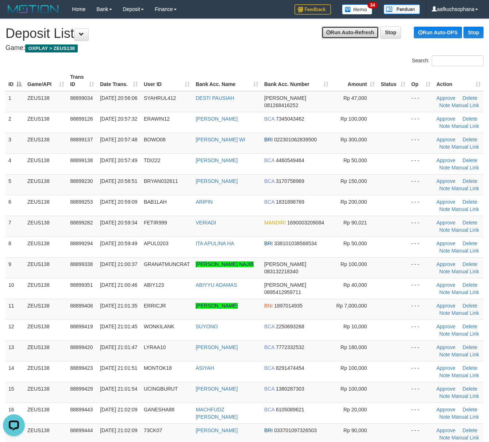
click at [340, 34] on link "Run Auto-Refresh" at bounding box center [349, 32] width 57 height 12
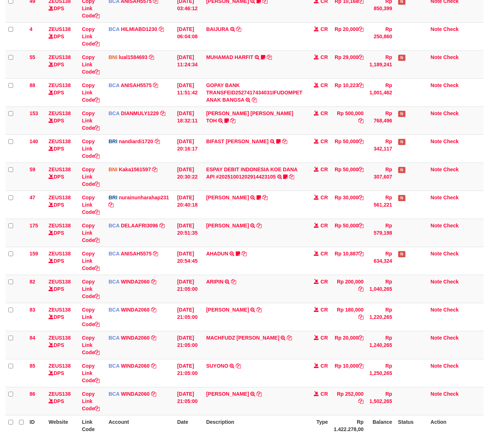
scroll to position [158, 0]
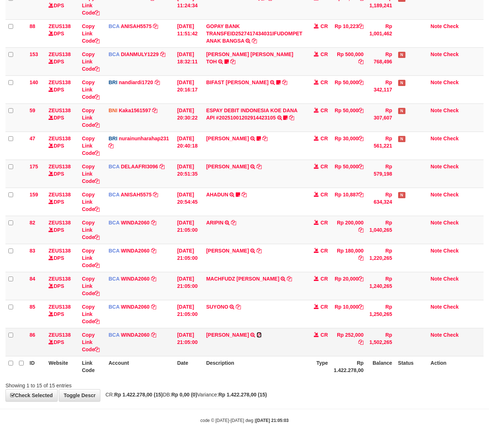
click at [262, 334] on icon at bounding box center [258, 335] width 5 height 5
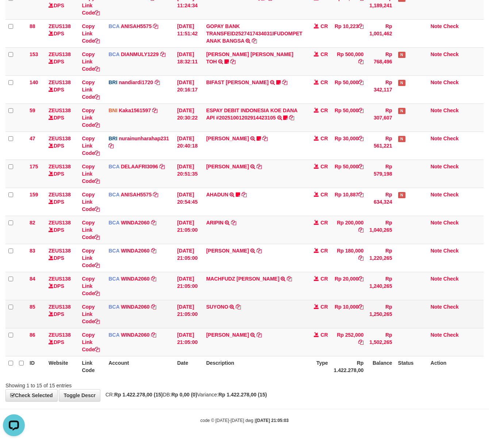
scroll to position [0, 0]
click at [240, 305] on icon at bounding box center [238, 307] width 5 height 5
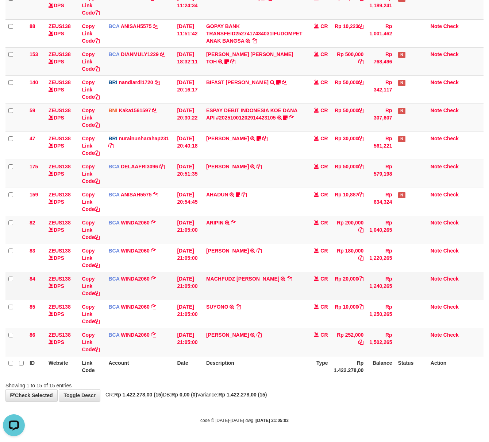
click at [274, 279] on td "MACHFUDZ HAMZAH TRSF E-BANKING CR 0110/FTSCY/WS95031 20000.00MACHFUDZ HAMZAH" at bounding box center [254, 286] width 102 height 28
click at [287, 278] on icon at bounding box center [289, 278] width 5 height 5
drag, startPoint x: 274, startPoint y: 249, endPoint x: 115, endPoint y: 242, distance: 159.2
click at [262, 249] on icon at bounding box center [258, 250] width 5 height 5
click at [262, 334] on icon at bounding box center [258, 335] width 5 height 5
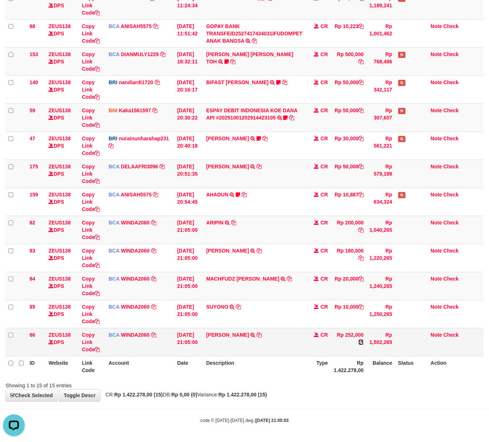
click at [363, 342] on icon at bounding box center [360, 342] width 5 height 5
click at [363, 343] on icon at bounding box center [360, 342] width 5 height 5
click at [265, 400] on div "**********" at bounding box center [244, 132] width 489 height 539
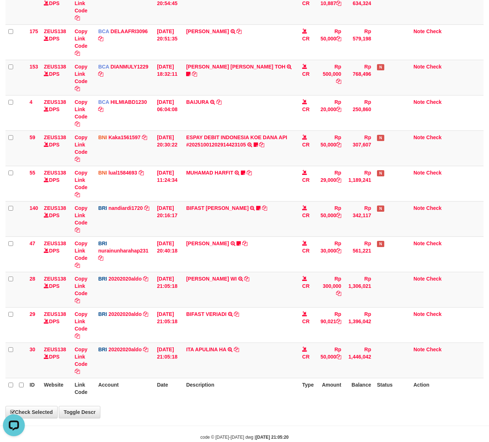
drag, startPoint x: 299, startPoint y: 403, endPoint x: 292, endPoint y: 399, distance: 8.3
click at [298, 403] on div "**********" at bounding box center [244, 139] width 489 height 557
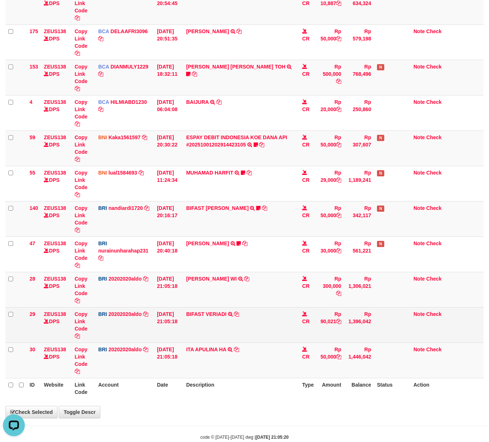
drag, startPoint x: 292, startPoint y: 399, endPoint x: 158, endPoint y: 314, distance: 158.7
click at [291, 399] on th "Description" at bounding box center [241, 388] width 116 height 21
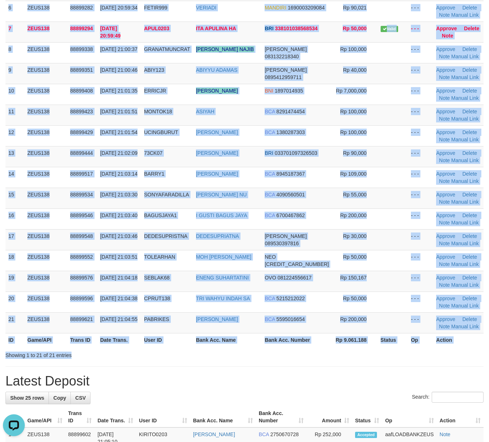
drag, startPoint x: 337, startPoint y: 349, endPoint x: 404, endPoint y: 349, distance: 67.1
click at [337, 354] on div "Search: ID Game/API Trans ID Date Trans. User ID Bank Acc. Name Bank Acc. Numbe…" at bounding box center [244, 110] width 478 height 498
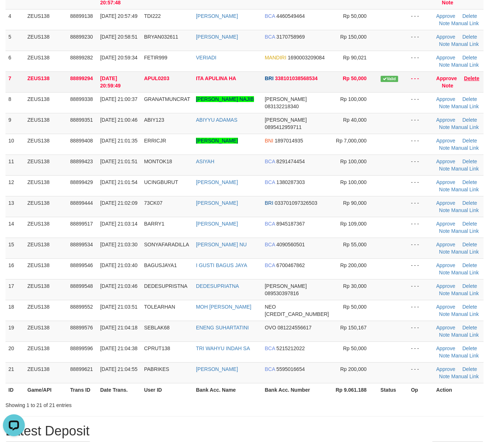
scroll to position [97, 0]
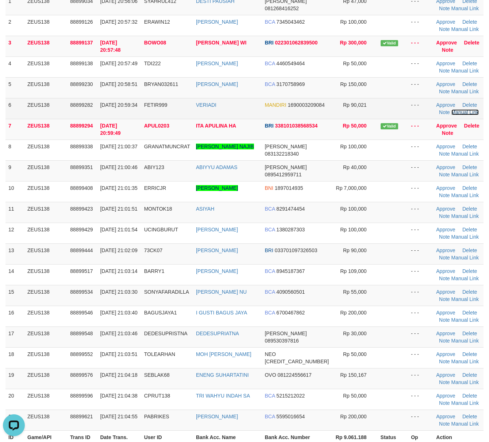
click at [452, 113] on link "Manual Link" at bounding box center [465, 112] width 28 height 6
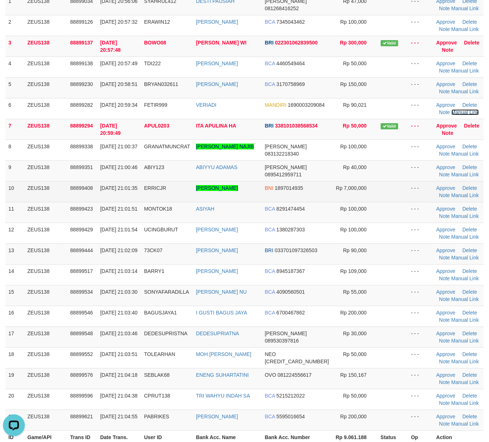
click at [451, 109] on link "Manual Link" at bounding box center [465, 112] width 28 height 6
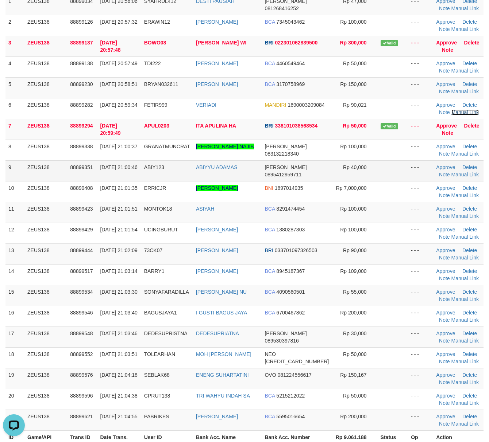
click at [451, 109] on link "Manual Link" at bounding box center [465, 112] width 28 height 6
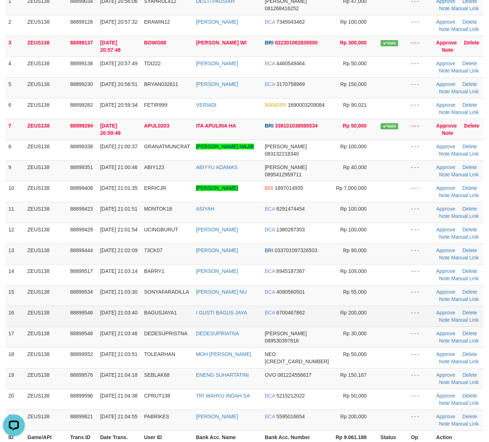
click at [383, 327] on td at bounding box center [392, 316] width 31 height 21
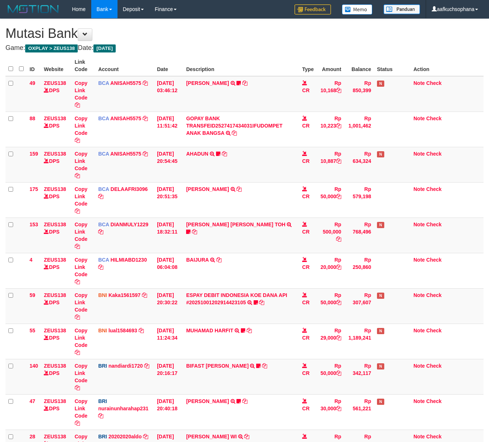
scroll to position [158, 0]
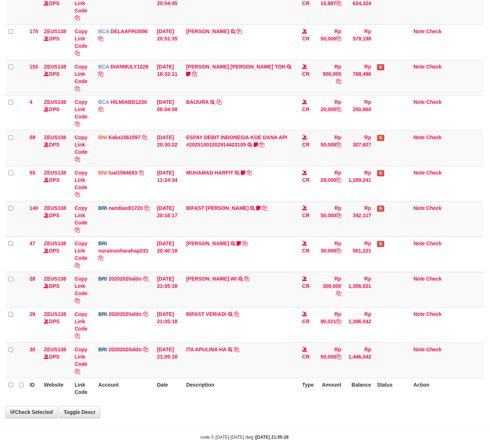
click at [276, 382] on th "Description" at bounding box center [241, 388] width 116 height 21
click at [274, 380] on th "Description" at bounding box center [241, 388] width 116 height 21
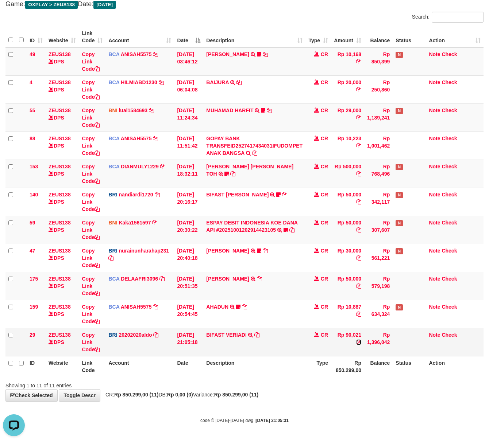
click at [360, 341] on icon at bounding box center [358, 342] width 5 height 5
click at [99, 349] on icon at bounding box center [96, 349] width 5 height 5
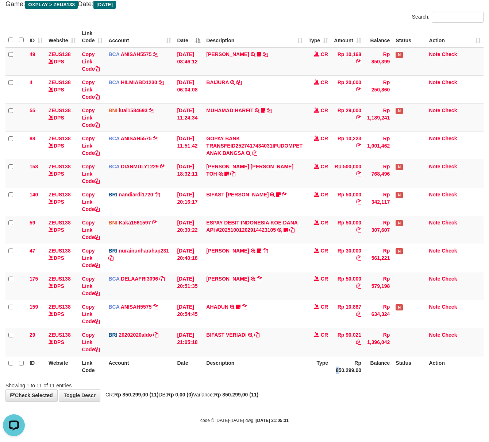
click at [337, 373] on th "Rp 850.299,00" at bounding box center [347, 366] width 33 height 21
click at [336, 380] on div "Showing 1 to 11 of 11 entries" at bounding box center [244, 384] width 489 height 10
drag, startPoint x: 318, startPoint y: 406, endPoint x: 212, endPoint y: 379, distance: 110.2
click at [295, 405] on body "Toggle navigation Home Bank Account List Load By Website Group [OXPLAY] ZEUS138…" at bounding box center [244, 199] width 489 height 486
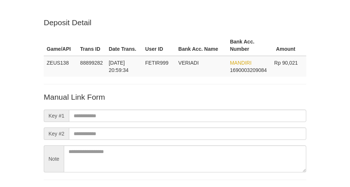
scroll to position [54, 0]
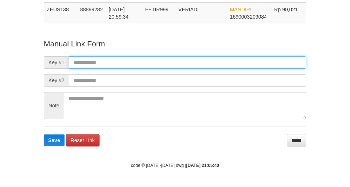
click at [234, 56] on input "text" at bounding box center [187, 62] width 237 height 12
paste input "**********"
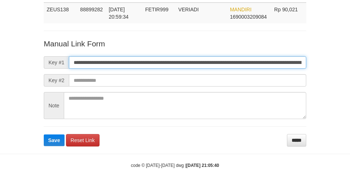
scroll to position [0, 422]
type input "**********"
click at [44, 134] on button "Save" at bounding box center [54, 140] width 21 height 12
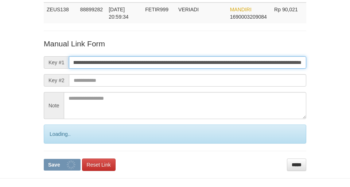
click at [44, 159] on button "Save" at bounding box center [62, 165] width 37 height 12
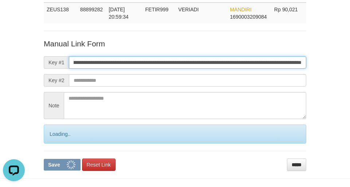
click at [44, 159] on button "Save" at bounding box center [62, 165] width 37 height 12
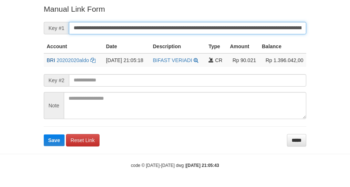
click at [44, 134] on button "Save" at bounding box center [54, 140] width 21 height 12
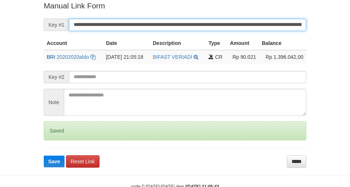
scroll to position [151, 0]
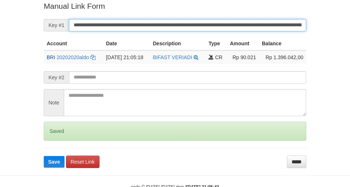
click at [44, 156] on button "Save" at bounding box center [54, 162] width 21 height 12
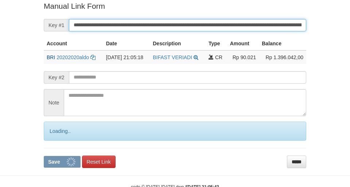
click at [44, 156] on button "Save" at bounding box center [62, 162] width 37 height 12
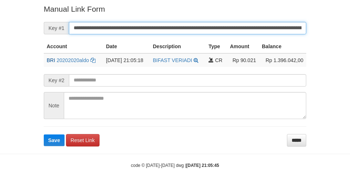
click at [44, 134] on button "Save" at bounding box center [54, 140] width 21 height 12
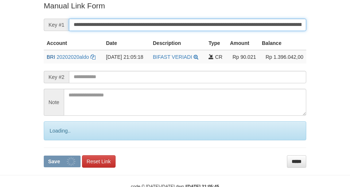
scroll to position [151, 0]
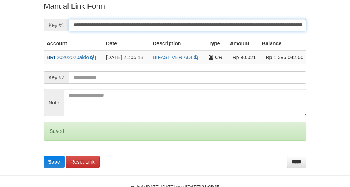
click at [44, 156] on button "Save" at bounding box center [54, 162] width 21 height 12
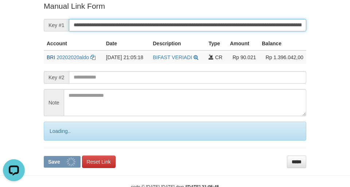
click at [44, 156] on button "Save" at bounding box center [62, 162] width 37 height 12
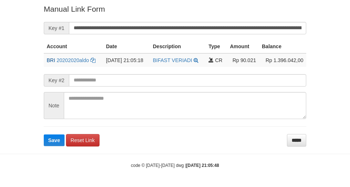
click at [44, 134] on button "Save" at bounding box center [54, 140] width 21 height 12
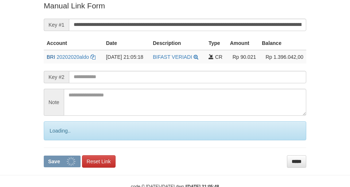
click at [44, 155] on button "Save" at bounding box center [62, 161] width 37 height 12
click at [240, 27] on input "**********" at bounding box center [187, 25] width 237 height 12
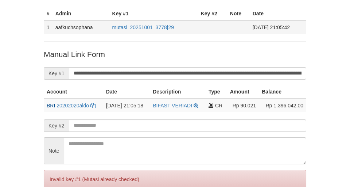
scroll to position [102, 0]
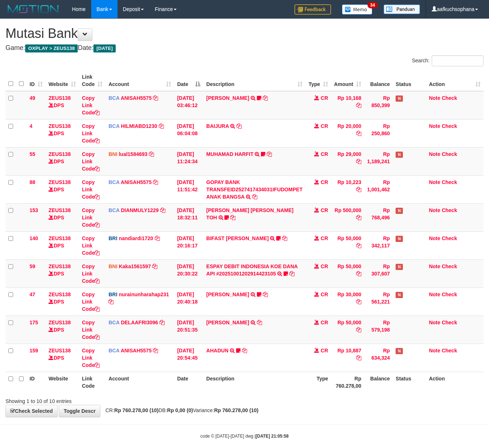
scroll to position [17, 0]
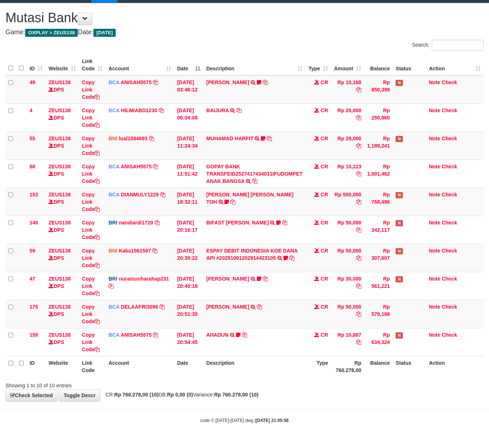
click at [331, 400] on div "**********" at bounding box center [244, 202] width 489 height 398
click at [332, 400] on div "**********" at bounding box center [244, 202] width 489 height 398
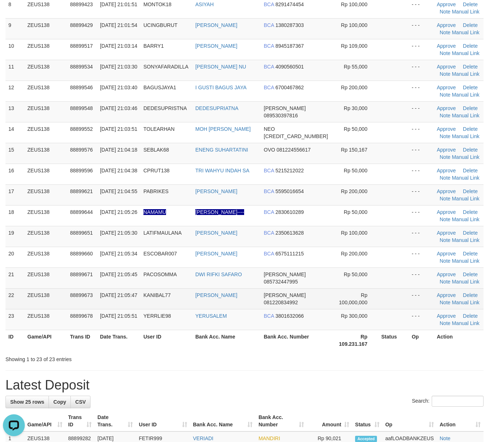
scroll to position [243, 0]
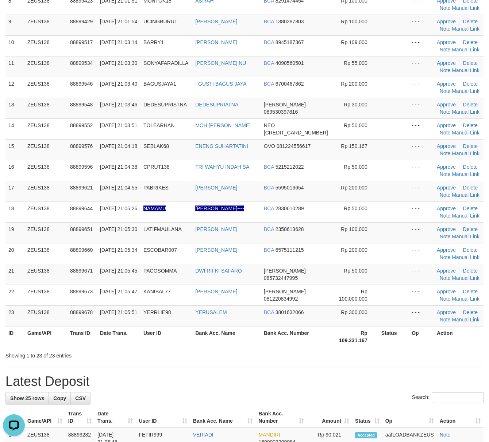
drag, startPoint x: 357, startPoint y: 348, endPoint x: 486, endPoint y: 357, distance: 129.1
click at [357, 347] on th "Rp 109.231.167" at bounding box center [354, 336] width 47 height 21
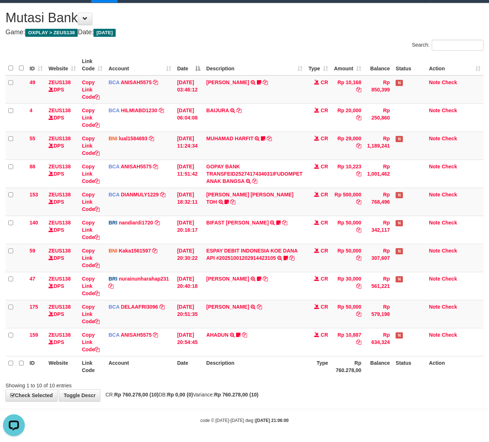
click at [383, 375] on th "Balance" at bounding box center [378, 366] width 28 height 21
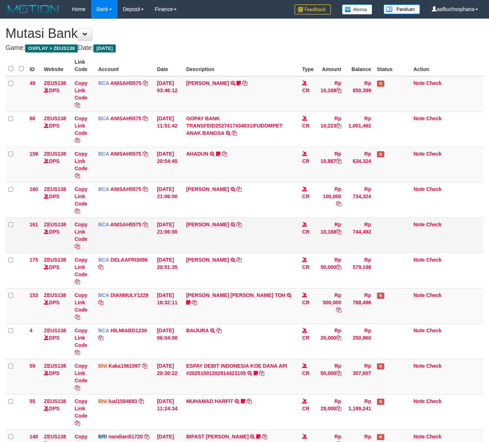
scroll to position [62, 0]
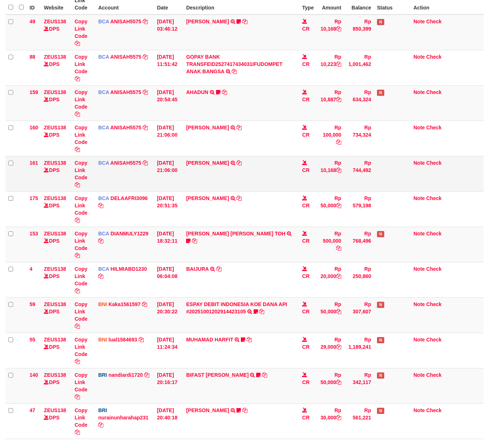
click at [293, 362] on td "MUHAMAD HARFIT TRANSFER DARI SDR MUHAMAD HARFIT Sano27" at bounding box center [241, 350] width 116 height 35
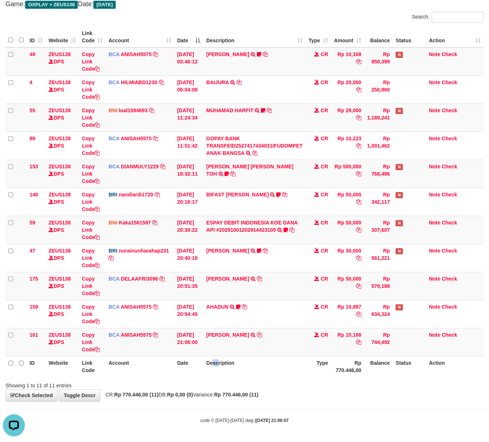
drag, startPoint x: 220, startPoint y: 374, endPoint x: 211, endPoint y: 371, distance: 10.0
click at [215, 376] on th "Description" at bounding box center [254, 366] width 102 height 21
click at [288, 402] on body "Toggle navigation Home Bank Account List Load By Website Group [OXPLAY] ZEUS138…" at bounding box center [244, 199] width 489 height 486
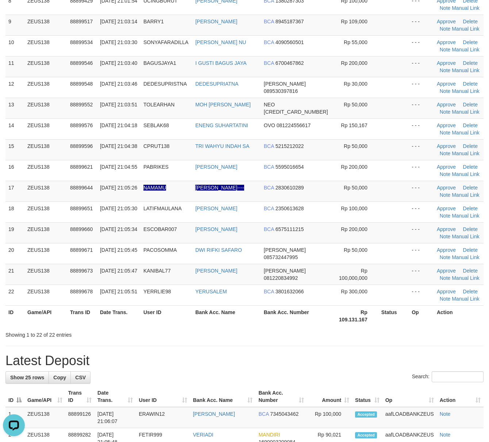
drag, startPoint x: 343, startPoint y: 349, endPoint x: 450, endPoint y: 346, distance: 106.5
click at [345, 349] on div "**********" at bounding box center [244, 376] width 489 height 1200
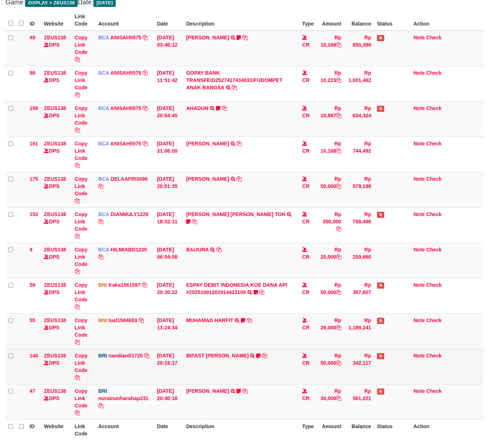
scroll to position [45, 0]
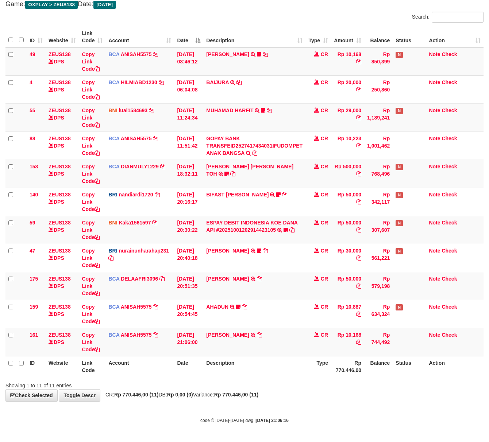
drag, startPoint x: 336, startPoint y: 394, endPoint x: 328, endPoint y: 391, distance: 9.2
click at [330, 392] on div "**********" at bounding box center [244, 188] width 489 height 426
click at [307, 375] on th "Type" at bounding box center [318, 366] width 26 height 21
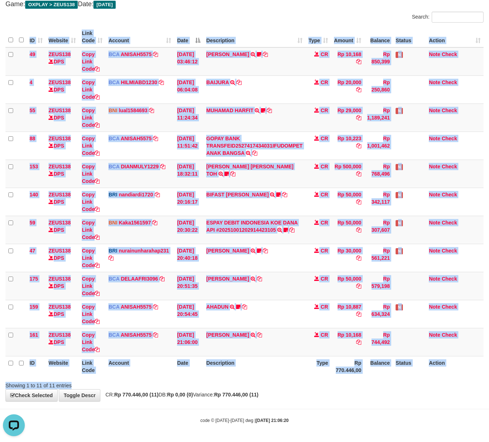
drag, startPoint x: 324, startPoint y: 378, endPoint x: 315, endPoint y: 376, distance: 9.3
click at [318, 378] on div "ID Website Link Code Account Date Description Type Amount Balance Status Action…" at bounding box center [244, 201] width 489 height 355
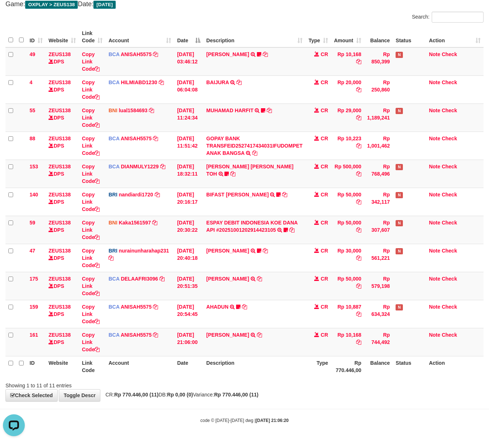
click at [314, 376] on th "Type" at bounding box center [318, 366] width 26 height 21
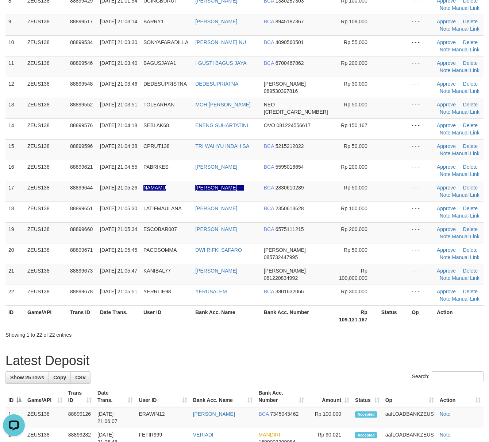
drag, startPoint x: 371, startPoint y: 338, endPoint x: 379, endPoint y: 338, distance: 7.3
click at [372, 338] on div "Showing 1 to 22 of 22 entries" at bounding box center [244, 334] width 489 height 10
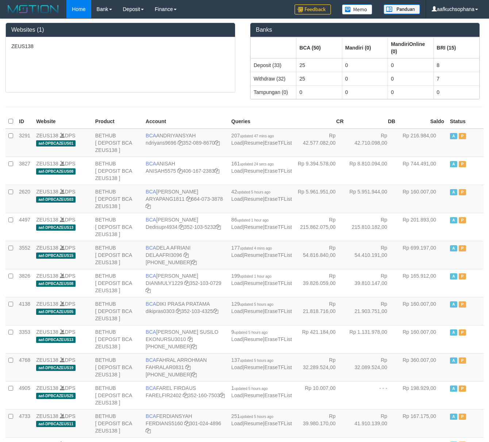
drag, startPoint x: 149, startPoint y: 67, endPoint x: 124, endPoint y: 38, distance: 38.5
click at [143, 66] on div "ZEUS138" at bounding box center [120, 64] width 229 height 55
click at [138, 6] on link "Deposit" at bounding box center [133, 9] width 32 height 18
click at [143, 8] on link "Deposit" at bounding box center [133, 9] width 32 height 18
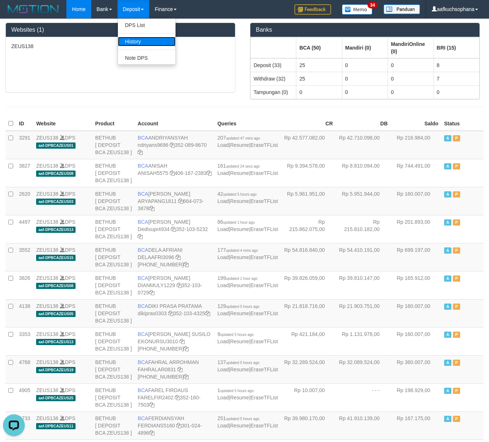
click at [142, 39] on link "History" at bounding box center [147, 41] width 58 height 9
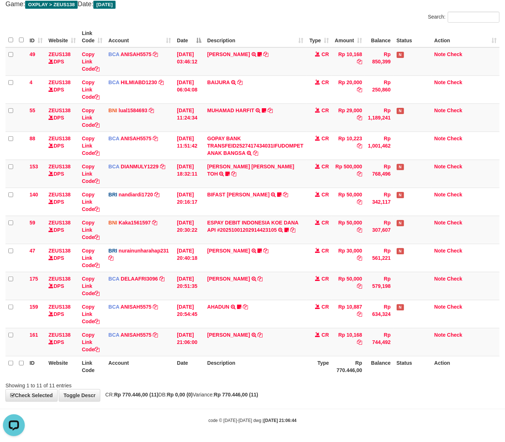
drag, startPoint x: 276, startPoint y: 384, endPoint x: 264, endPoint y: 380, distance: 12.3
click at [270, 382] on div "Showing 1 to 11 of 11 entries" at bounding box center [252, 384] width 505 height 10
click at [153, 382] on div "Showing 1 to 11 of 11 entries" at bounding box center [105, 384] width 200 height 10
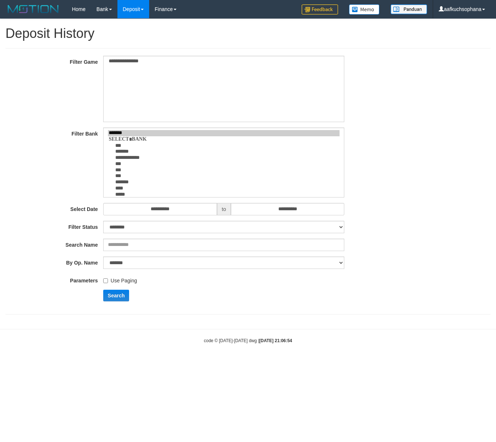
select select
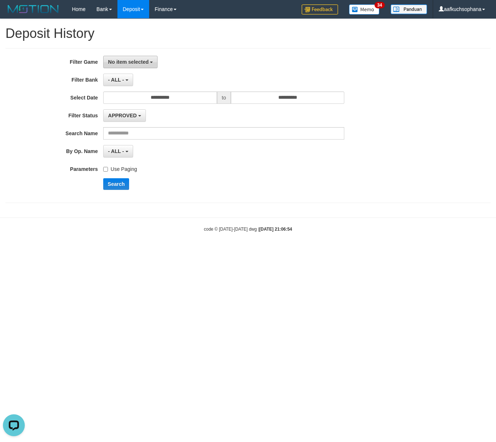
click at [136, 64] on span "No item selected" at bounding box center [128, 62] width 40 height 6
click at [136, 94] on label "SELECT ALL" at bounding box center [150, 90] width 93 height 10
select select "***"
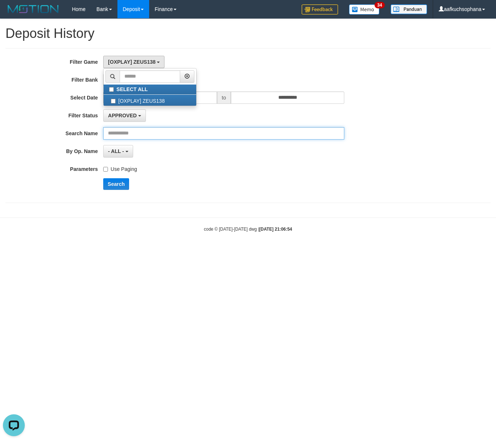
drag, startPoint x: 158, startPoint y: 129, endPoint x: 151, endPoint y: 115, distance: 16.5
click at [158, 128] on input "text" at bounding box center [223, 133] width 241 height 12
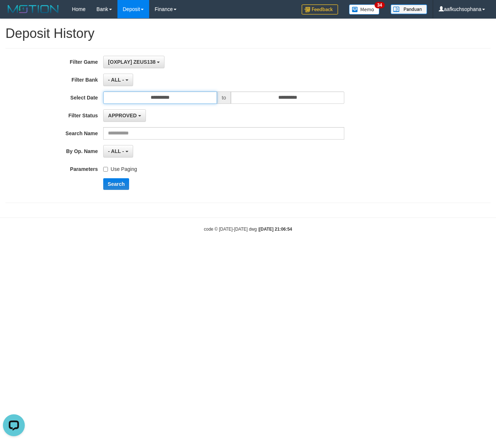
click at [179, 97] on input "**********" at bounding box center [160, 98] width 114 height 12
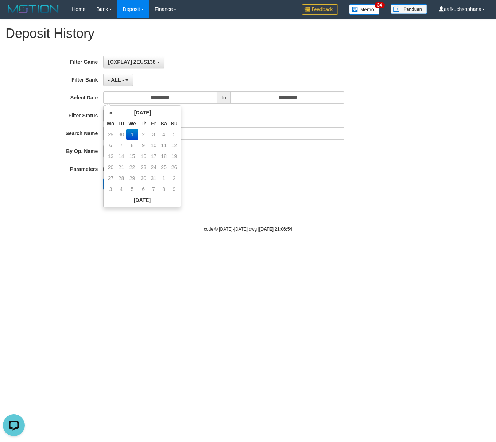
drag, startPoint x: 181, startPoint y: 73, endPoint x: 171, endPoint y: 96, distance: 24.7
click at [181, 74] on div "**********" at bounding box center [206, 126] width 413 height 140
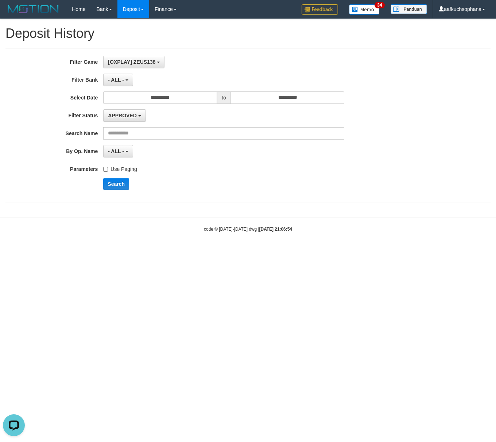
click at [117, 171] on label "Use Paging" at bounding box center [120, 168] width 34 height 10
click at [116, 183] on button "Search" at bounding box center [116, 184] width 26 height 12
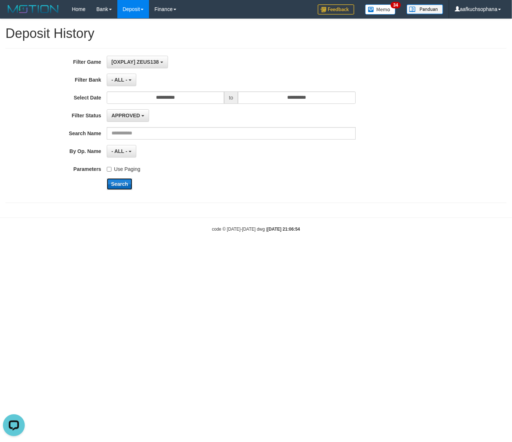
click at [119, 189] on button "Search" at bounding box center [120, 184] width 26 height 12
click at [117, 187] on button "Search" at bounding box center [120, 184] width 26 height 12
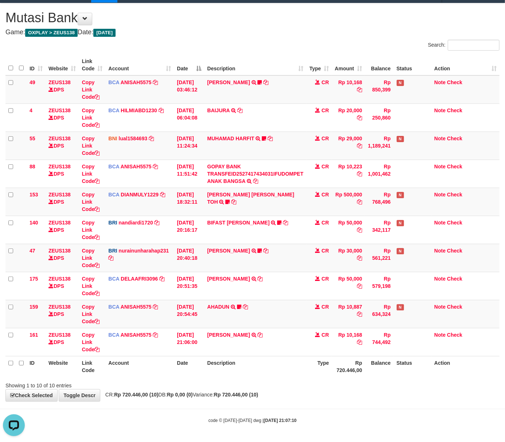
drag, startPoint x: 278, startPoint y: 400, endPoint x: 199, endPoint y: 340, distance: 99.4
click at [278, 400] on div "**********" at bounding box center [252, 202] width 505 height 398
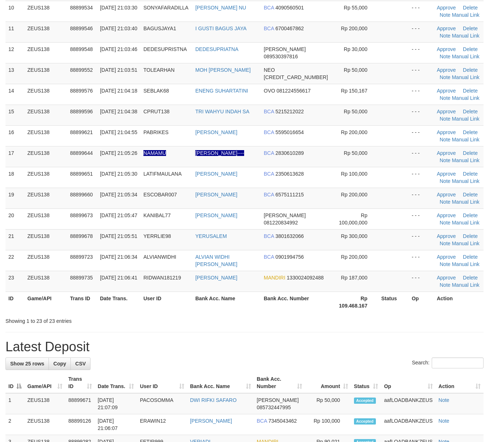
scroll to position [243, 0]
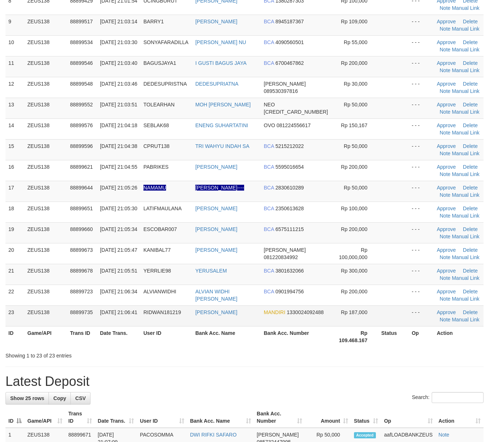
drag, startPoint x: 321, startPoint y: 322, endPoint x: 326, endPoint y: 322, distance: 4.7
click at [321, 322] on td "MANDIRI 1330024092488" at bounding box center [296, 316] width 70 height 21
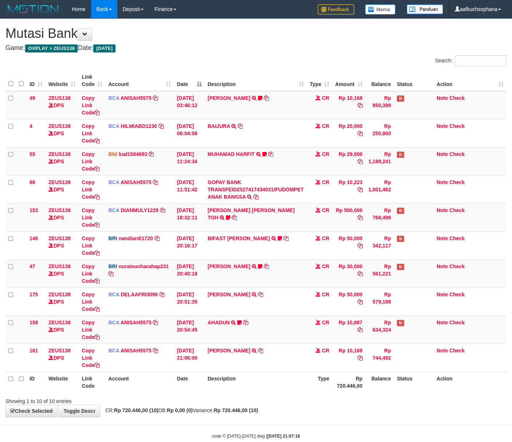
click at [246, 395] on div "**********" at bounding box center [256, 218] width 512 height 398
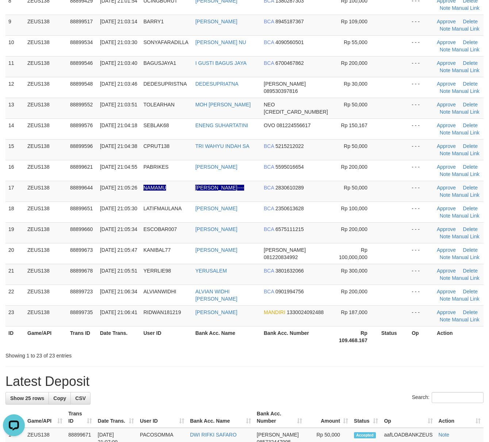
drag, startPoint x: 324, startPoint y: 372, endPoint x: 495, endPoint y: 359, distance: 171.2
click at [336, 372] on div "**********" at bounding box center [244, 386] width 489 height 1221
drag, startPoint x: 449, startPoint y: 197, endPoint x: 387, endPoint y: 196, distance: 61.6
click at [452, 197] on link "Manual Link" at bounding box center [466, 195] width 28 height 6
click at [452, 192] on link "Manual Link" at bounding box center [466, 195] width 28 height 6
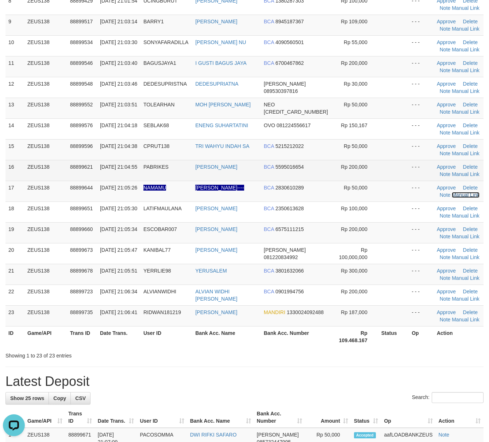
click at [452, 192] on link "Manual Link" at bounding box center [466, 195] width 28 height 6
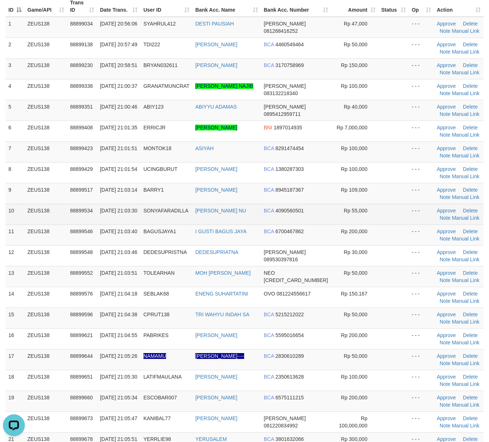
scroll to position [97, 0]
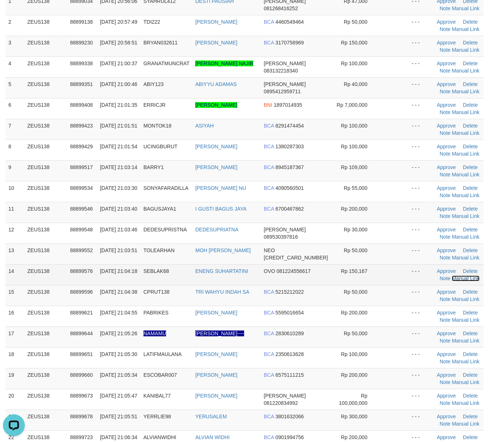
click at [456, 279] on link "Manual Link" at bounding box center [466, 279] width 28 height 6
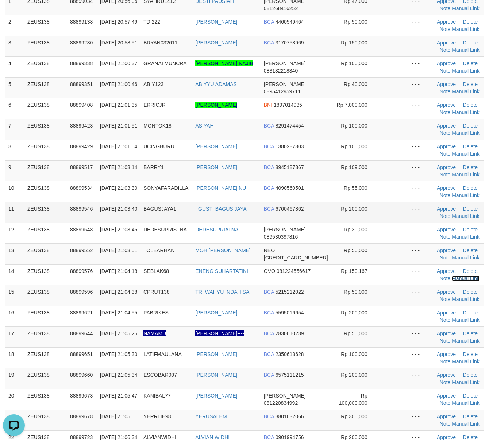
click at [452, 276] on link "Manual Link" at bounding box center [466, 279] width 28 height 6
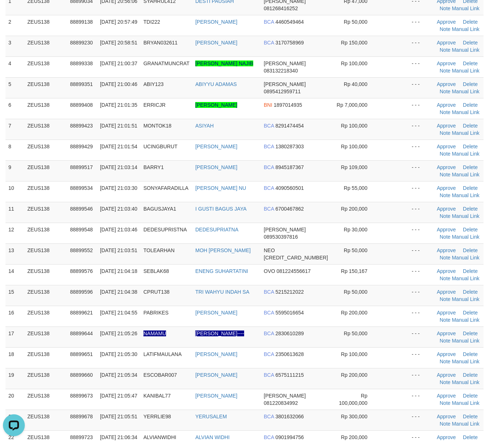
scroll to position [194, 0]
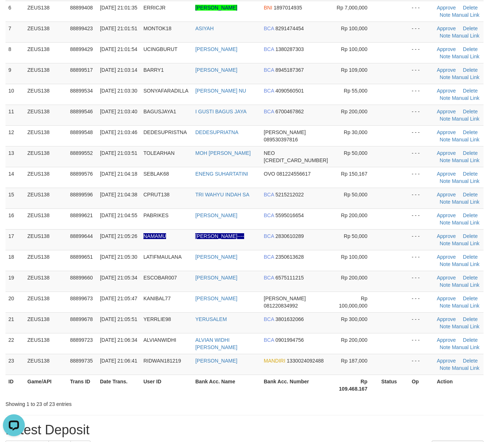
drag, startPoint x: 392, startPoint y: 399, endPoint x: 397, endPoint y: 396, distance: 6.2
click at [392, 398] on div "ID Game/API Trans ID Date Trans. User ID Bank Acc. Name Bank Acc. Number Amount…" at bounding box center [244, 136] width 489 height 524
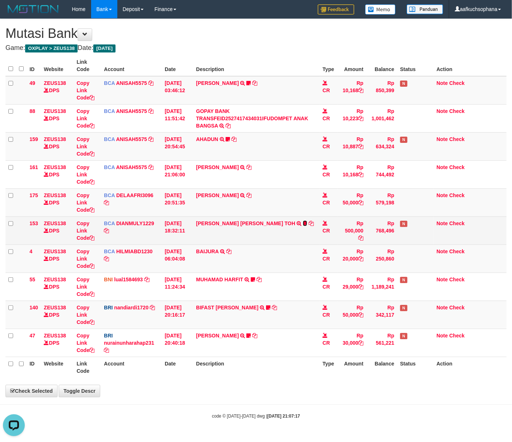
click at [303, 226] on icon at bounding box center [305, 223] width 4 height 5
click at [303, 225] on icon at bounding box center [305, 223] width 4 height 5
click at [233, 227] on td "CARINA OCTAVIA TOH TRSF E-BANKING CR 0110/FTSCY/WS95031 500000.00CARINA OCTAVIA…" at bounding box center [256, 231] width 127 height 28
click at [231, 225] on link "[PERSON_NAME] [PERSON_NAME] TOH" at bounding box center [245, 224] width 99 height 6
click at [231, 224] on link "[PERSON_NAME] [PERSON_NAME] TOH" at bounding box center [245, 224] width 99 height 6
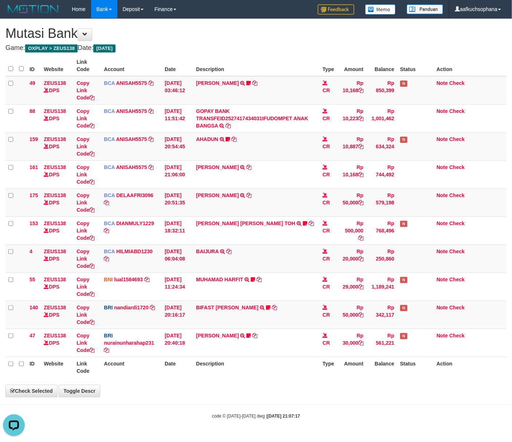
click at [233, 386] on div "**********" at bounding box center [256, 208] width 512 height 378
click at [231, 384] on div "**********" at bounding box center [256, 208] width 512 height 378
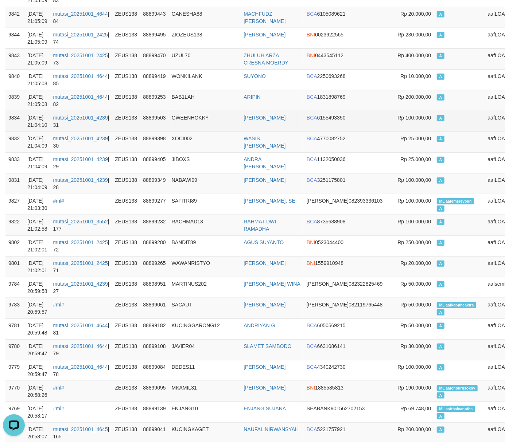
scroll to position [194, 0]
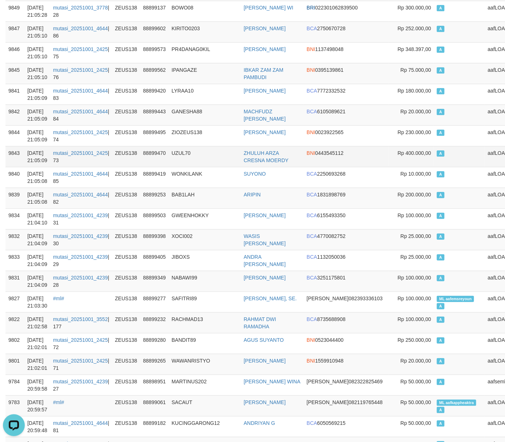
click at [435, 153] on td "A" at bounding box center [459, 156] width 51 height 21
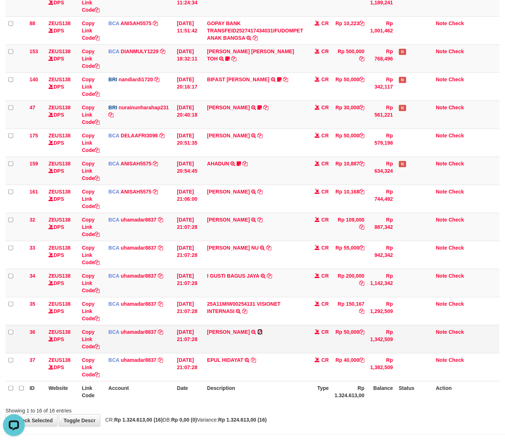
click at [263, 333] on icon at bounding box center [259, 332] width 5 height 5
click at [99, 348] on icon at bounding box center [96, 346] width 5 height 5
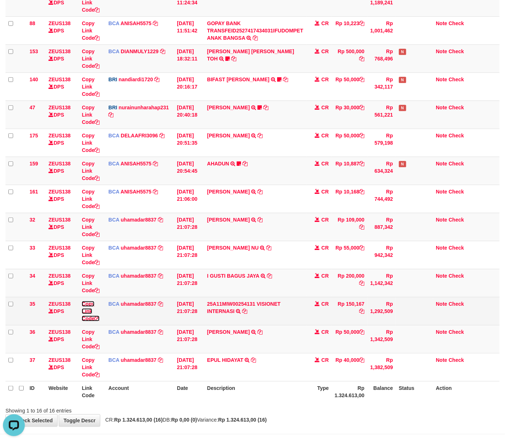
click at [100, 318] on icon at bounding box center [96, 318] width 5 height 5
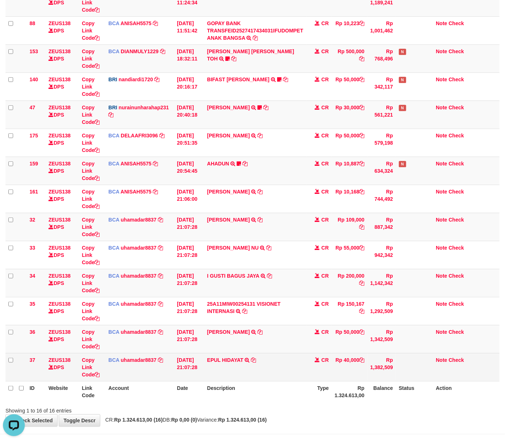
click at [251, 378] on td "EPUL HIDAYAT TRSF E-BANKING CR 0110/FTSCY/WS95031 40000.00EPUL HIDAYAT" at bounding box center [255, 367] width 102 height 28
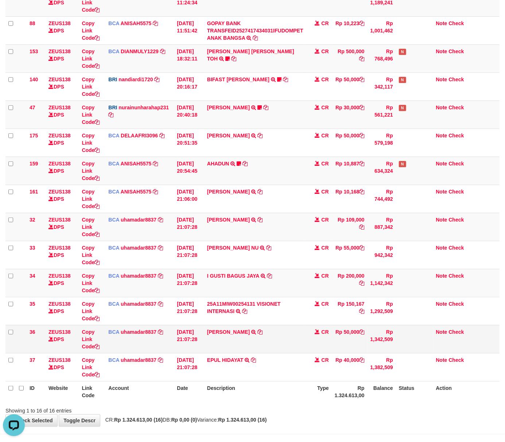
drag, startPoint x: 272, startPoint y: 378, endPoint x: 78, endPoint y: 328, distance: 200.3
click at [271, 378] on td "EPUL HIDAYAT TRSF E-BANKING CR 0110/FTSCY/WS95031 40000.00EPUL HIDAYAT" at bounding box center [255, 367] width 102 height 28
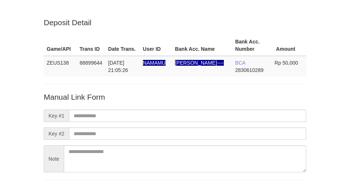
scroll to position [54, 0]
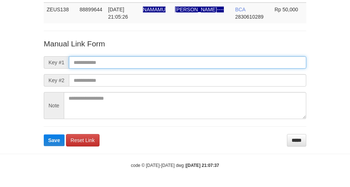
click at [241, 60] on input "text" at bounding box center [187, 62] width 237 height 12
paste input "**********"
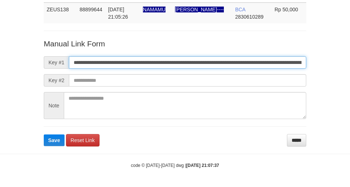
scroll to position [0, 419]
type input "**********"
click at [44, 134] on button "Save" at bounding box center [54, 140] width 21 height 12
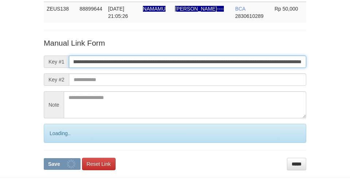
scroll to position [53, 0]
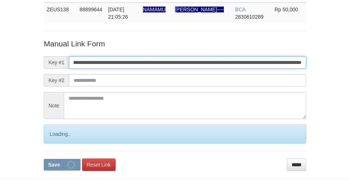
click at [44, 159] on button "Save" at bounding box center [62, 165] width 37 height 12
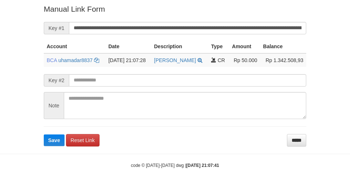
click at [220, 25] on input "**********" at bounding box center [187, 28] width 237 height 12
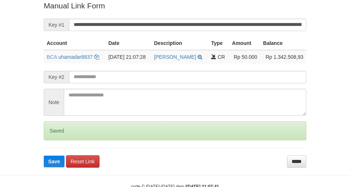
click at [44, 155] on button "Save" at bounding box center [54, 161] width 21 height 12
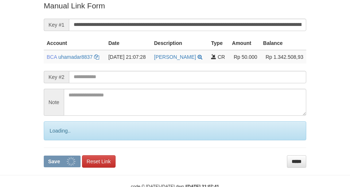
click at [44, 155] on button "Save" at bounding box center [62, 161] width 37 height 12
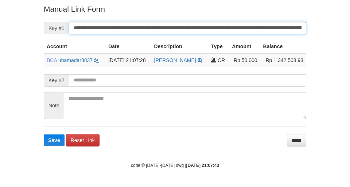
click at [44, 134] on button "Save" at bounding box center [54, 140] width 21 height 12
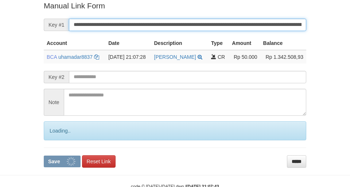
click at [44, 155] on button "Save" at bounding box center [62, 161] width 37 height 12
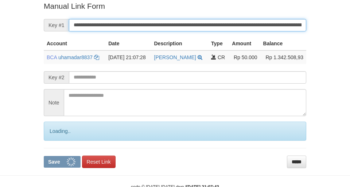
click at [44, 156] on button "Save" at bounding box center [62, 162] width 37 height 12
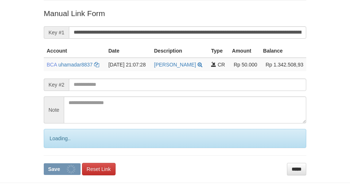
click at [44, 163] on button "Save" at bounding box center [62, 169] width 37 height 12
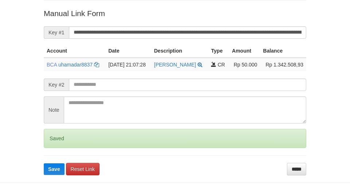
click at [44, 163] on button "Save" at bounding box center [54, 169] width 21 height 12
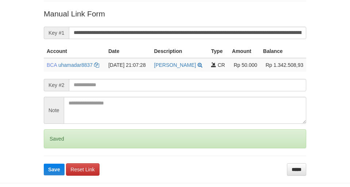
click at [44, 163] on button "Save" at bounding box center [54, 169] width 21 height 12
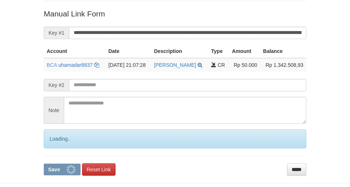
click at [44, 163] on button "Save" at bounding box center [62, 169] width 37 height 12
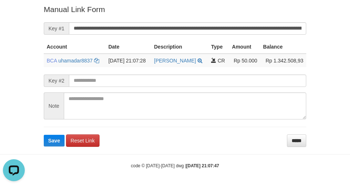
click at [20, 68] on div "Deposit Detail Game/API Trans ID Date Trans. User ID Bank Acc. Name Bank Acc. N…" at bounding box center [175, 0] width 350 height 294
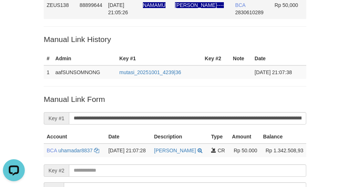
scroll to position [50, 0]
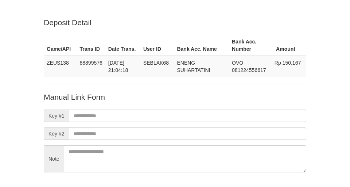
scroll to position [54, 0]
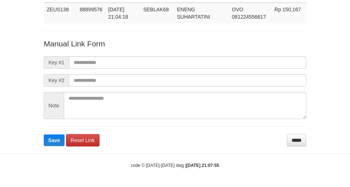
drag, startPoint x: 0, startPoint y: 0, endPoint x: 183, endPoint y: 53, distance: 190.6
click at [183, 53] on form "Manual Link Form Key #1 Key #2 Note Save Reset Link *****" at bounding box center [175, 92] width 263 height 108
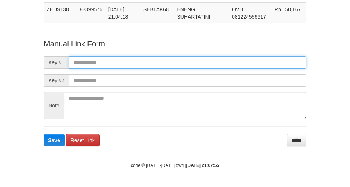
click at [200, 66] on input "text" at bounding box center [187, 62] width 237 height 12
paste input "**********"
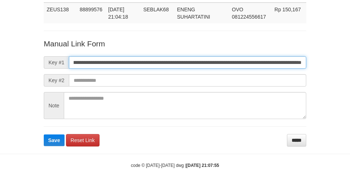
scroll to position [53, 0]
type input "**********"
click at [44, 134] on button "Save" at bounding box center [54, 140] width 21 height 12
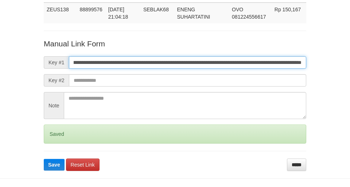
click at [44, 159] on button "Save" at bounding box center [54, 165] width 21 height 12
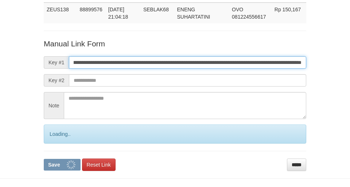
click at [44, 159] on button "Save" at bounding box center [62, 165] width 37 height 12
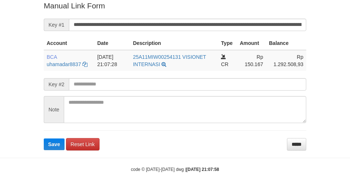
click at [44, 138] on button "Save" at bounding box center [54, 144] width 21 height 12
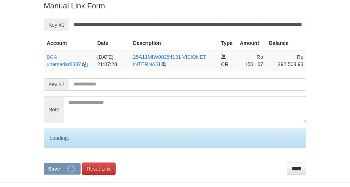
click at [44, 163] on button "Save" at bounding box center [62, 169] width 37 height 12
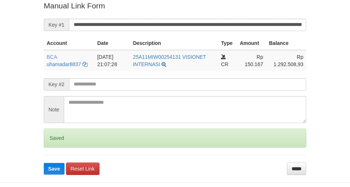
click at [44, 163] on button "Save" at bounding box center [54, 169] width 21 height 12
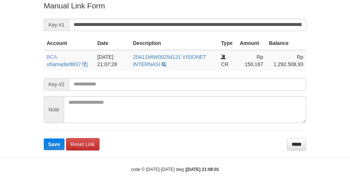
click at [44, 138] on button "Save" at bounding box center [54, 144] width 21 height 12
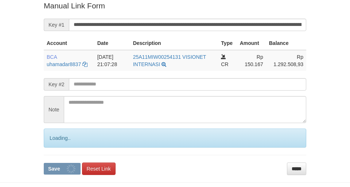
click at [44, 163] on button "Save" at bounding box center [62, 169] width 37 height 12
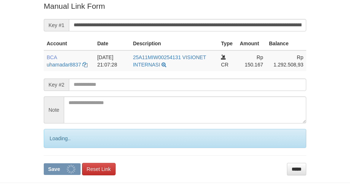
click at [44, 163] on button "Save" at bounding box center [62, 169] width 37 height 12
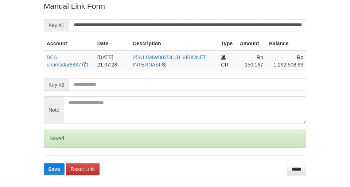
click at [44, 163] on button "Save" at bounding box center [54, 169] width 21 height 12
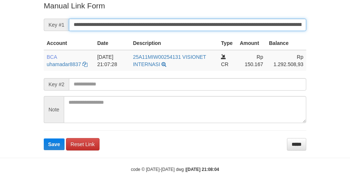
click at [44, 138] on button "Save" at bounding box center [54, 144] width 21 height 12
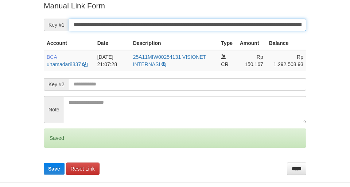
click at [44, 163] on button "Save" at bounding box center [54, 169] width 21 height 12
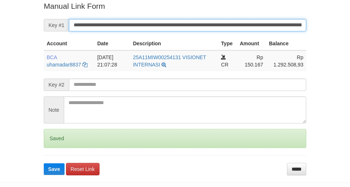
click at [44, 163] on button "Save" at bounding box center [54, 169] width 21 height 12
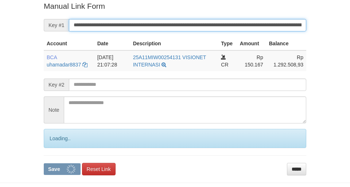
click at [44, 163] on button "Save" at bounding box center [62, 169] width 37 height 12
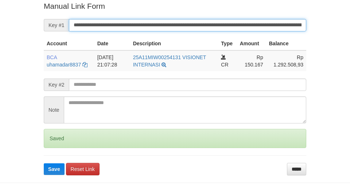
click at [44, 163] on button "Save" at bounding box center [54, 169] width 21 height 12
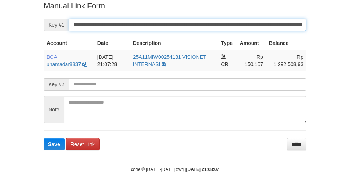
click at [44, 138] on button "Save" at bounding box center [54, 144] width 21 height 12
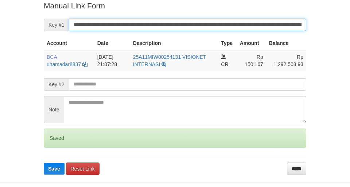
click at [44, 163] on button "Save" at bounding box center [54, 169] width 21 height 12
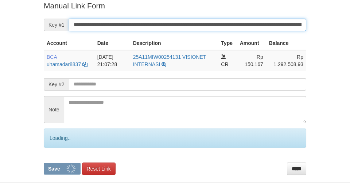
scroll to position [151, 0]
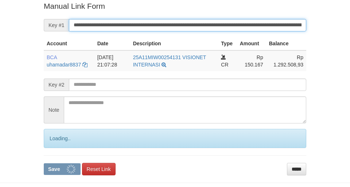
click at [44, 163] on button "Save" at bounding box center [62, 169] width 37 height 12
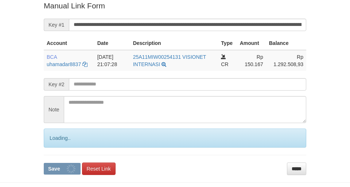
scroll to position [151, 0]
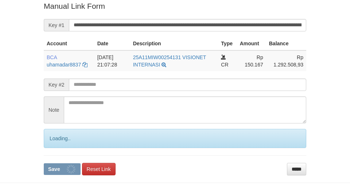
click at [44, 163] on button "Save" at bounding box center [62, 169] width 37 height 12
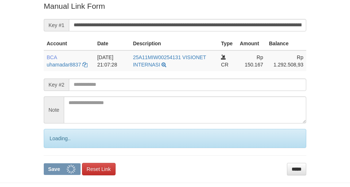
click at [44, 163] on button "Save" at bounding box center [62, 169] width 37 height 12
click at [264, 24] on input "**********" at bounding box center [187, 25] width 237 height 12
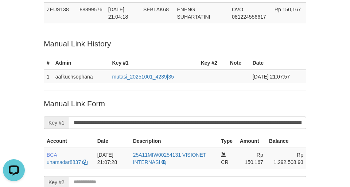
scroll to position [0, 0]
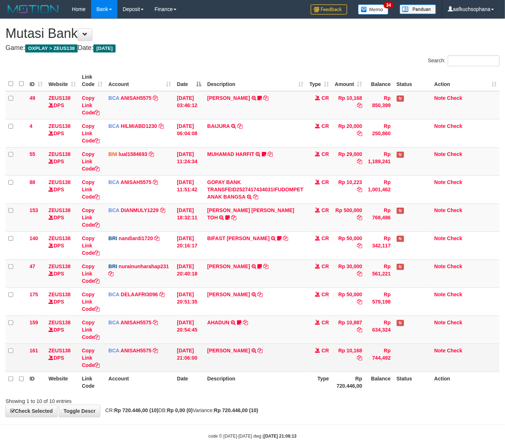
scroll to position [17, 0]
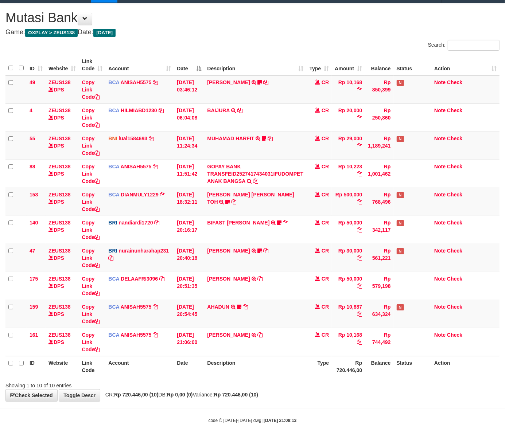
drag, startPoint x: 162, startPoint y: 383, endPoint x: 117, endPoint y: 367, distance: 47.6
click at [161, 383] on div "Showing 1 to 10 of 10 entries" at bounding box center [105, 384] width 200 height 10
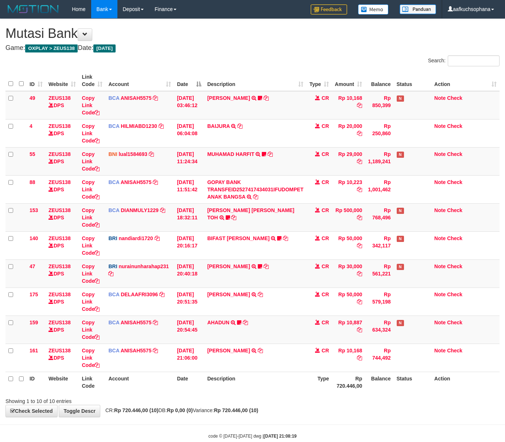
scroll to position [17, 0]
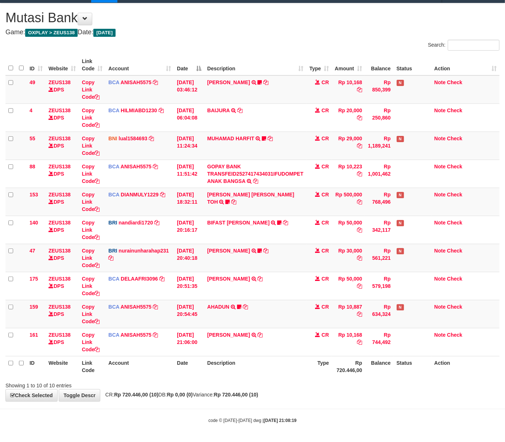
click at [174, 414] on body "Toggle navigation Home Bank Account List Load By Website Group [OXPLAY] ZEUS138…" at bounding box center [252, 213] width 505 height 458
click at [328, 415] on body "Toggle navigation Home Bank Account List Load By Website Group [OXPLAY] ZEUS138…" at bounding box center [252, 213] width 505 height 458
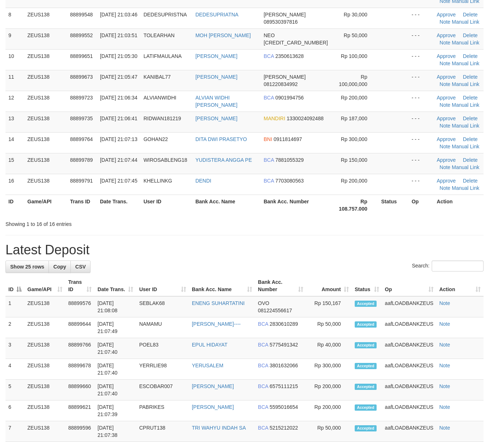
scroll to position [194, 0]
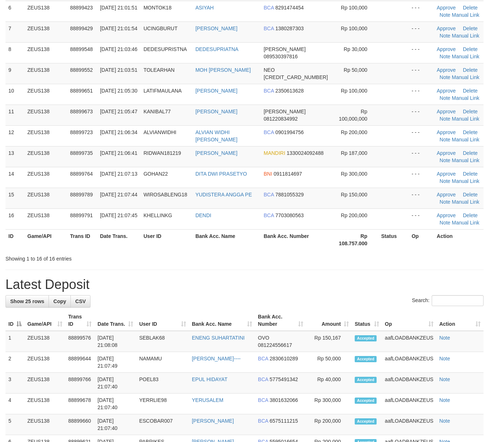
click at [297, 277] on div "**********" at bounding box center [244, 362] width 489 height 1075
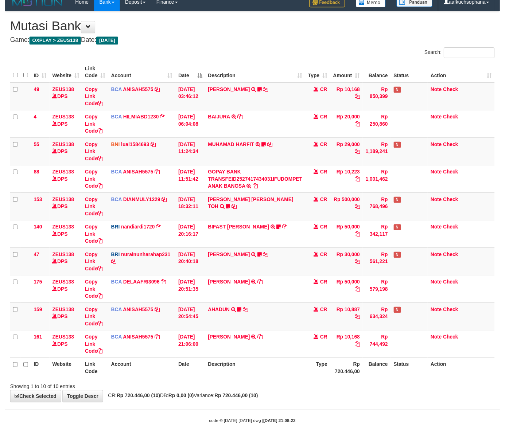
scroll to position [17, 0]
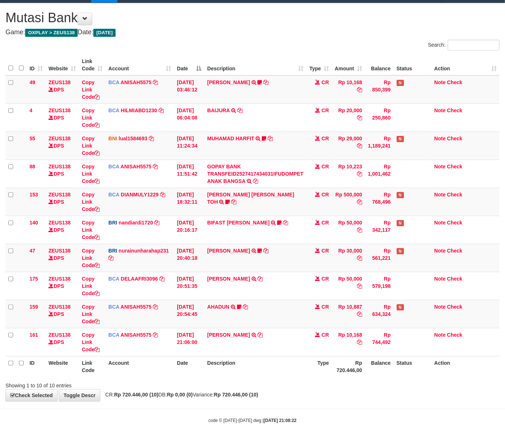
click at [287, 436] on body "Toggle navigation Home Bank Account List Load By Website Group [OXPLAY] ZEUS138…" at bounding box center [252, 213] width 505 height 458
drag, startPoint x: 269, startPoint y: 388, endPoint x: 270, endPoint y: 260, distance: 127.7
click at [269, 386] on div "Showing 1 to 10 of 10 entries" at bounding box center [252, 384] width 505 height 10
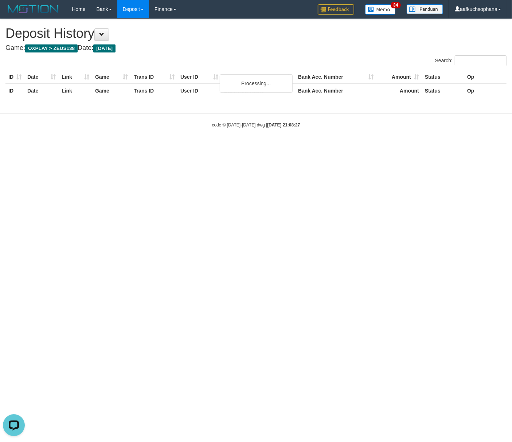
click at [332, 43] on div "**********" at bounding box center [256, 62] width 512 height 87
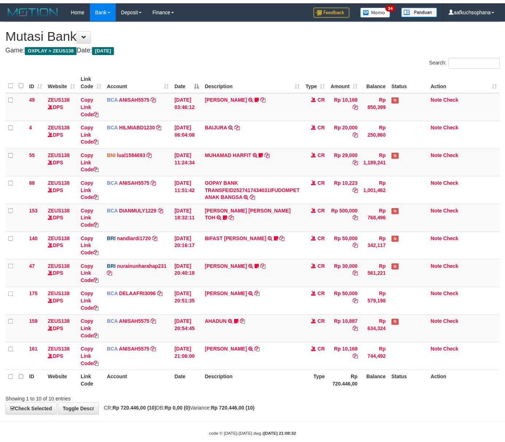
scroll to position [17, 0]
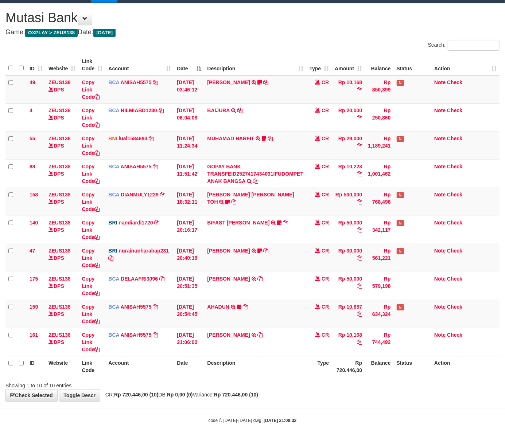
drag, startPoint x: 186, startPoint y: 400, endPoint x: 272, endPoint y: 400, distance: 86.1
click at [199, 409] on body "Toggle navigation Home Bank Account List Load By Website Group [OXPLAY] ZEUS138…" at bounding box center [252, 213] width 505 height 458
click at [276, 400] on div "**********" at bounding box center [252, 202] width 505 height 398
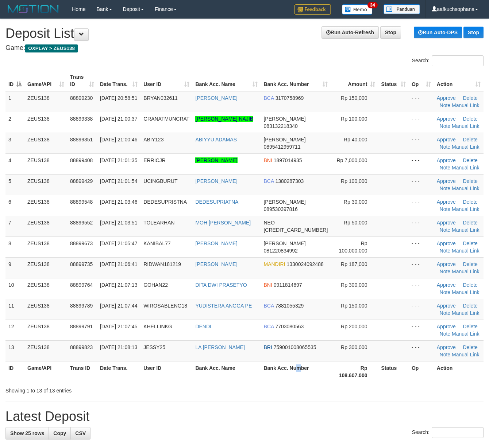
click at [307, 378] on th "Bank Acc. Number" at bounding box center [295, 371] width 70 height 21
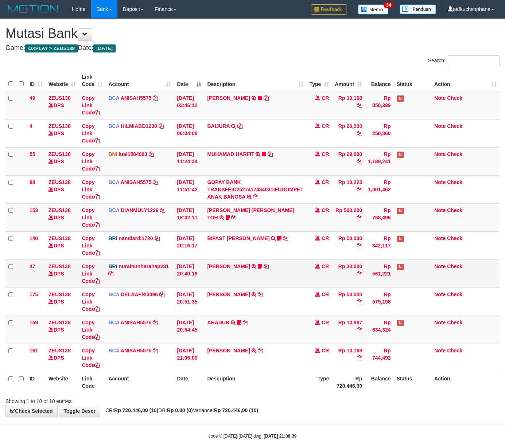
scroll to position [17, 0]
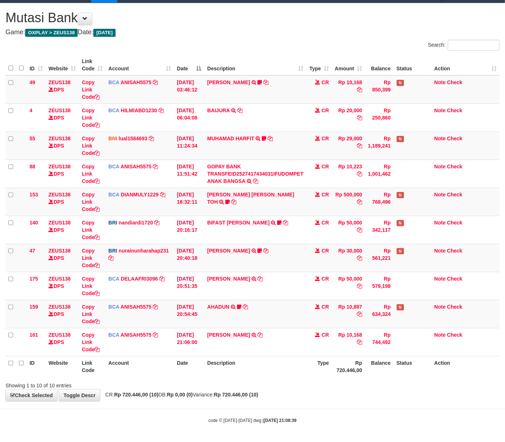
click at [314, 384] on div "Showing 1 to 10 of 10 entries" at bounding box center [252, 384] width 505 height 10
drag, startPoint x: 314, startPoint y: 384, endPoint x: 63, endPoint y: 387, distance: 250.6
click at [299, 390] on div "**********" at bounding box center [252, 202] width 505 height 398
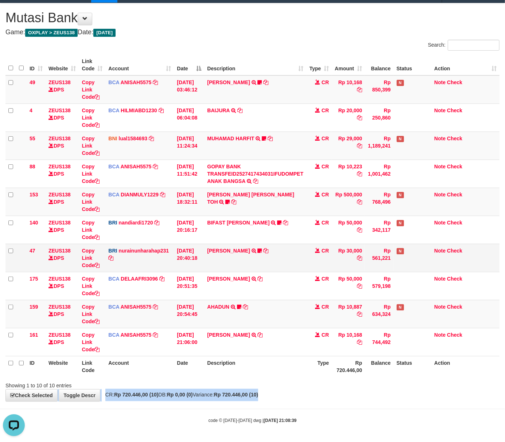
scroll to position [0, 0]
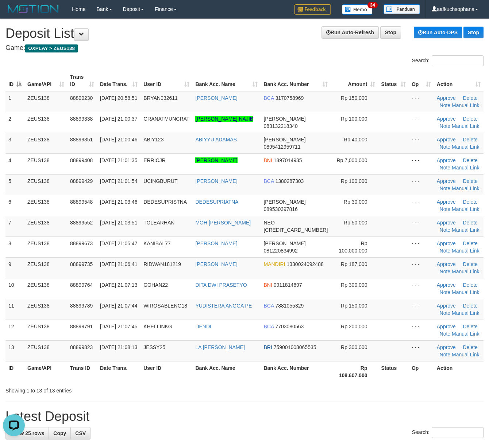
drag, startPoint x: 430, startPoint y: 390, endPoint x: 438, endPoint y: 389, distance: 7.4
click at [432, 391] on div "Showing 1 to 13 of 13 entries" at bounding box center [244, 389] width 489 height 10
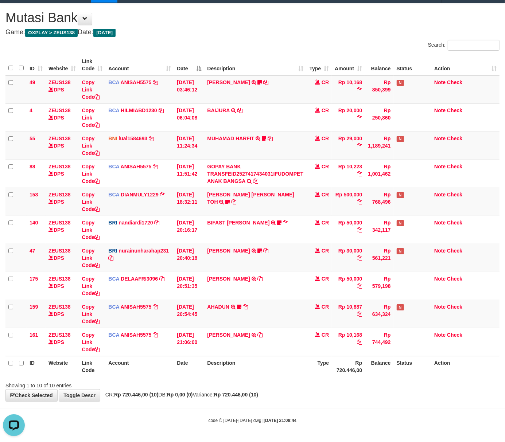
click at [338, 385] on div "Showing 1 to 10 of 10 entries" at bounding box center [252, 384] width 505 height 10
click at [327, 397] on div "**********" at bounding box center [252, 202] width 505 height 398
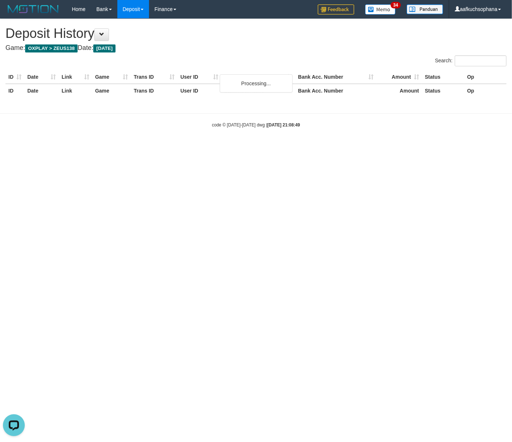
drag, startPoint x: 235, startPoint y: 42, endPoint x: 213, endPoint y: 28, distance: 26.0
click at [234, 42] on div "**********" at bounding box center [256, 62] width 512 height 87
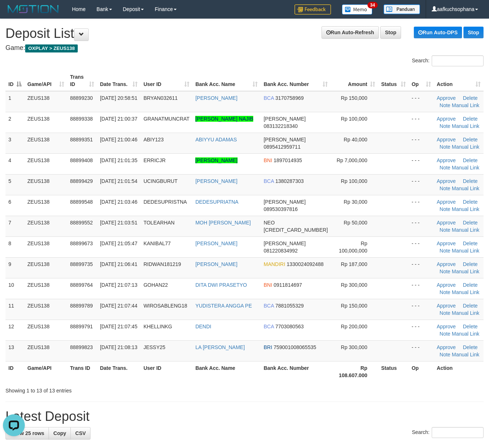
drag, startPoint x: 392, startPoint y: 391, endPoint x: 495, endPoint y: 396, distance: 102.3
click at [400, 390] on div "Showing 1 to 13 of 13 entries" at bounding box center [244, 389] width 489 height 10
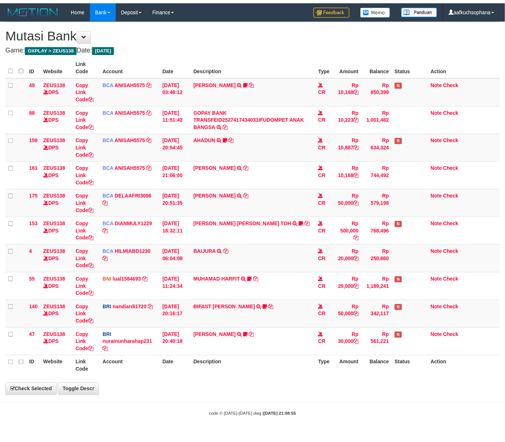
scroll to position [17, 0]
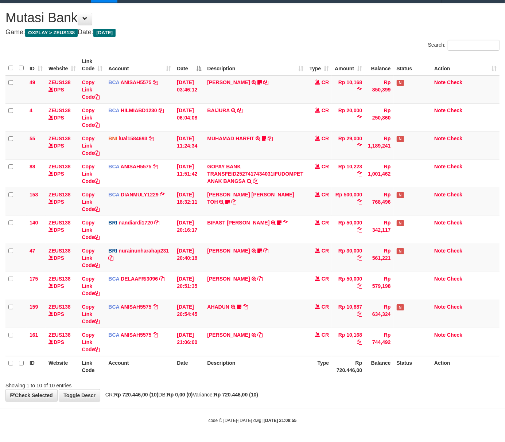
click at [338, 395] on div "**********" at bounding box center [252, 202] width 505 height 398
drag, startPoint x: 321, startPoint y: 366, endPoint x: 316, endPoint y: 380, distance: 14.8
click at [318, 368] on th "Type" at bounding box center [319, 366] width 26 height 21
click at [319, 384] on div "Showing 1 to 10 of 10 entries" at bounding box center [252, 384] width 505 height 10
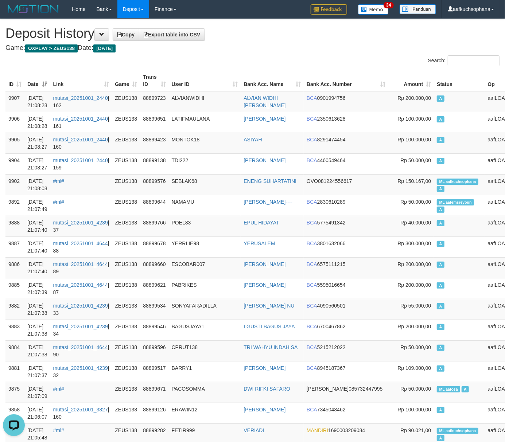
click at [295, 37] on h1 "Deposit History Copy Export table into CSV" at bounding box center [252, 33] width 494 height 15
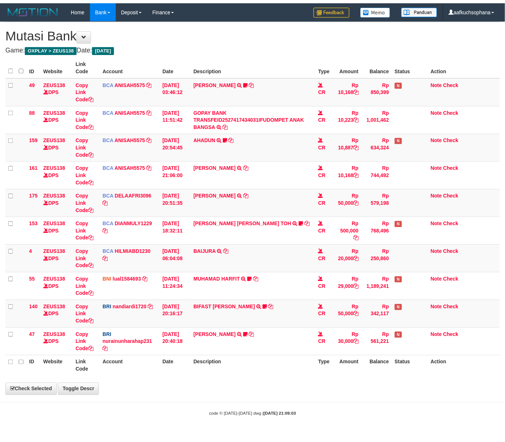
scroll to position [17, 0]
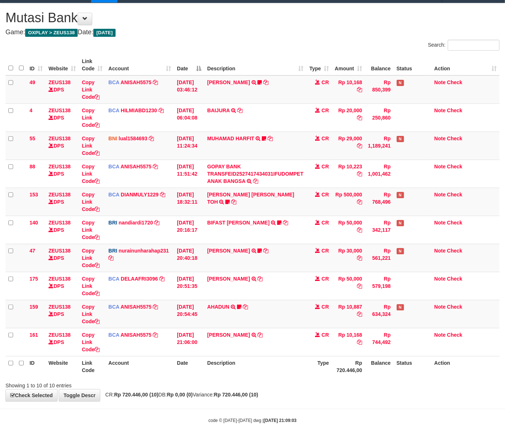
click at [219, 410] on body "Toggle navigation Home Bank Account List Load By Website Group [OXPLAY] ZEUS138…" at bounding box center [252, 213] width 505 height 458
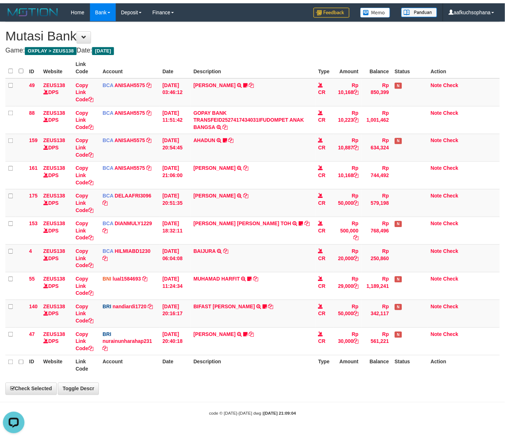
scroll to position [17, 0]
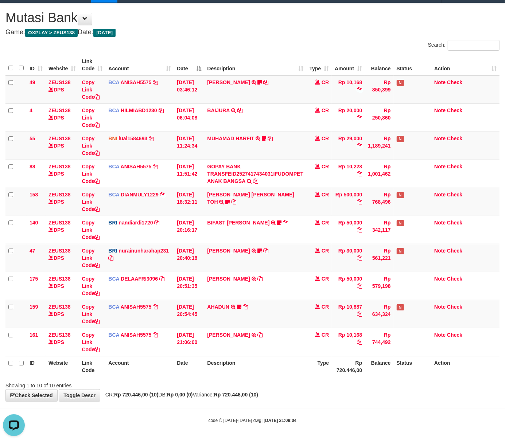
click at [307, 409] on hr at bounding box center [252, 409] width 505 height 0
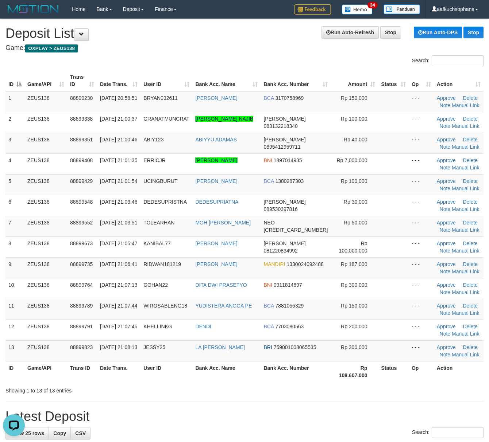
drag, startPoint x: 310, startPoint y: 395, endPoint x: 429, endPoint y: 388, distance: 119.8
click at [313, 395] on div "Showing 1 to 13 of 13 entries" at bounding box center [244, 389] width 489 height 10
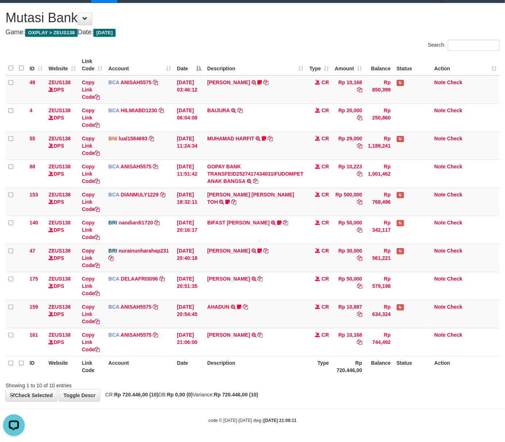
click at [352, 380] on div "Showing 1 to 10 of 10 entries" at bounding box center [252, 384] width 505 height 10
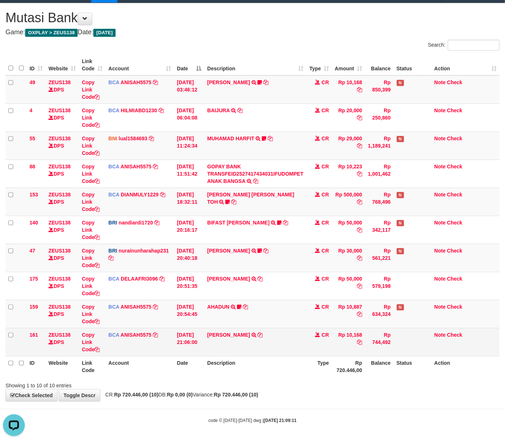
drag, startPoint x: 345, startPoint y: 392, endPoint x: 150, endPoint y: 354, distance: 199.1
click at [344, 392] on div "**********" at bounding box center [252, 202] width 505 height 398
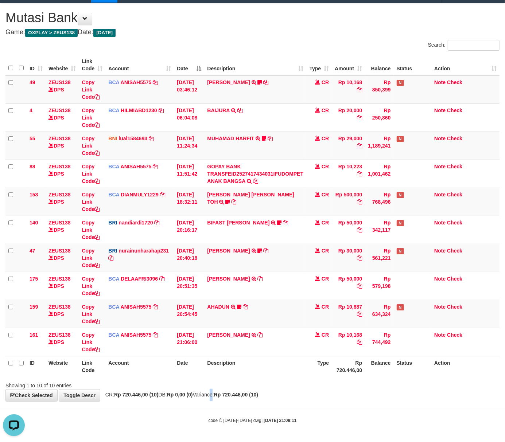
click at [219, 391] on div "**********" at bounding box center [252, 202] width 505 height 398
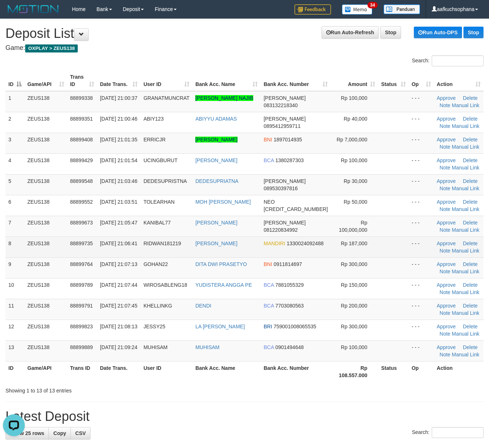
click at [454, 254] on td "Approve Delete Note Manual Link" at bounding box center [459, 247] width 50 height 21
click at [452, 249] on link "Manual Link" at bounding box center [466, 251] width 28 height 6
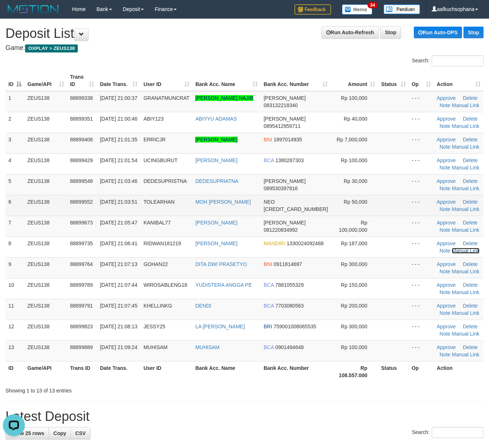
click at [452, 248] on link "Manual Link" at bounding box center [466, 251] width 28 height 6
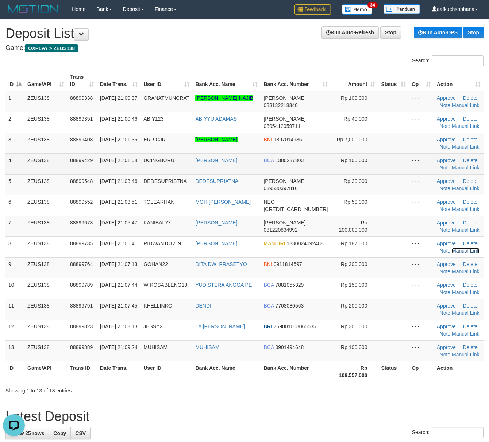
click at [452, 248] on link "Manual Link" at bounding box center [466, 251] width 28 height 6
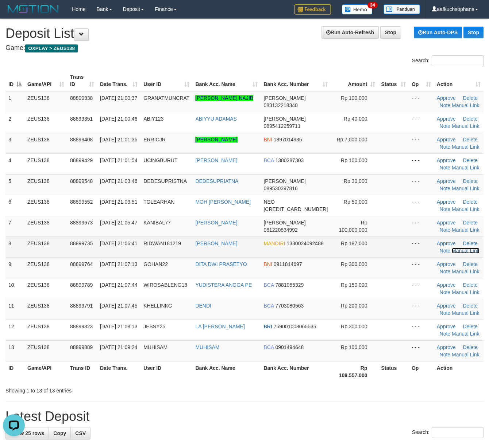
click at [452, 252] on link "Manual Link" at bounding box center [466, 251] width 28 height 6
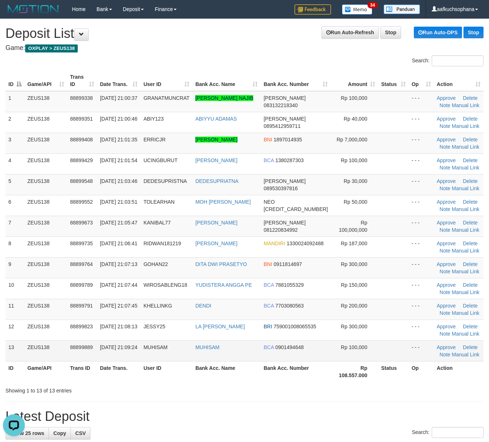
drag, startPoint x: 260, startPoint y: 369, endPoint x: 420, endPoint y: 359, distance: 160.4
click at [309, 365] on tr "ID Game/API Trans ID Date Trans. User ID Bank Acc. Name Bank Acc. Number Rp 108…" at bounding box center [244, 371] width 478 height 21
drag, startPoint x: 323, startPoint y: 381, endPoint x: 374, endPoint y: 387, distance: 51.7
click at [326, 382] on tr "ID Game/API Trans ID Date Trans. User ID Bank Acc. Name Bank Acc. Number Rp 108…" at bounding box center [244, 371] width 478 height 21
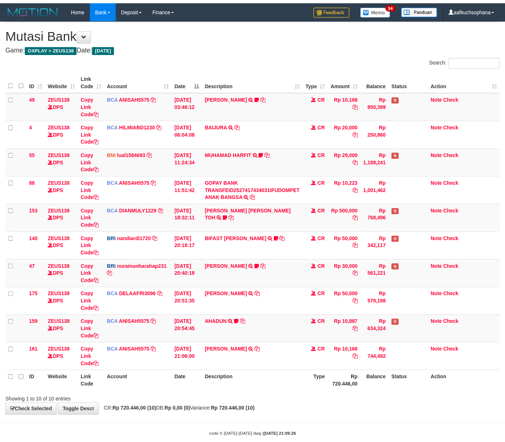
scroll to position [17, 0]
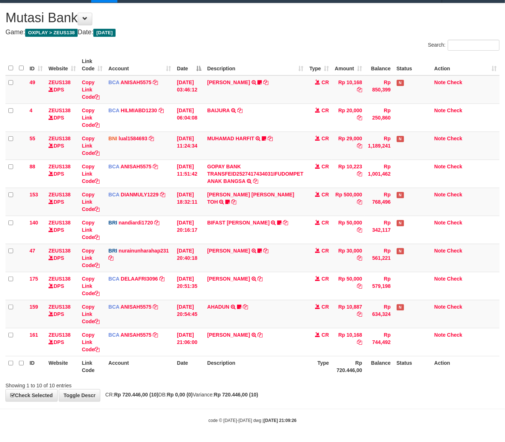
drag, startPoint x: 358, startPoint y: 396, endPoint x: 363, endPoint y: 396, distance: 4.4
click at [360, 396] on div "**********" at bounding box center [252, 202] width 505 height 398
click at [363, 396] on div "**********" at bounding box center [252, 202] width 505 height 398
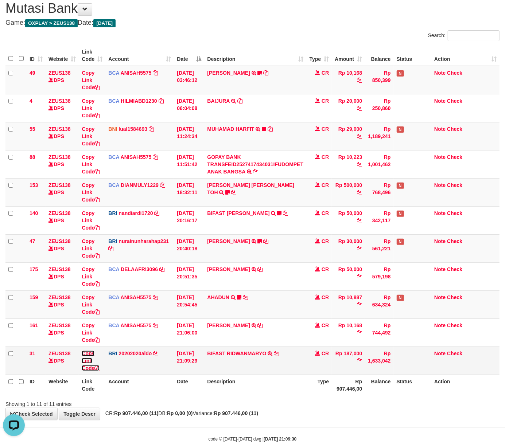
click at [98, 368] on icon at bounding box center [96, 368] width 5 height 5
click at [352, 412] on div "**********" at bounding box center [252, 207] width 505 height 426
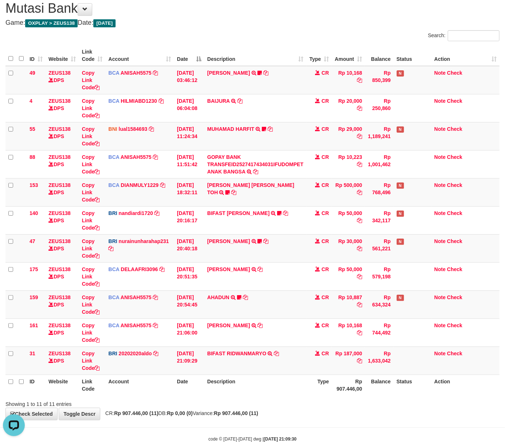
click at [346, 410] on div "**********" at bounding box center [252, 207] width 505 height 426
click at [306, 373] on td "BIFAST RIDWANMARYO TRANSFER NBMB BIFAST RIDWANMARYO TO REVALDO SAGITA" at bounding box center [255, 361] width 102 height 28
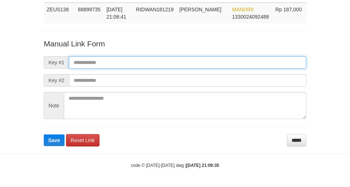
click at [224, 58] on input "text" at bounding box center [187, 62] width 237 height 12
paste input "**********"
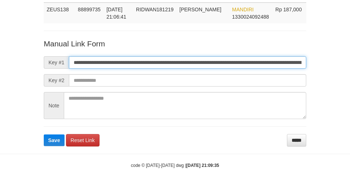
scroll to position [0, 429]
type input "**********"
click at [44, 134] on button "Save" at bounding box center [54, 140] width 21 height 12
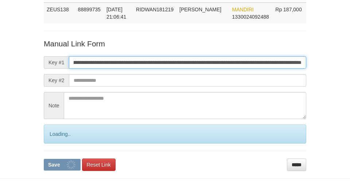
click at [44, 159] on button "Save" at bounding box center [62, 165] width 37 height 12
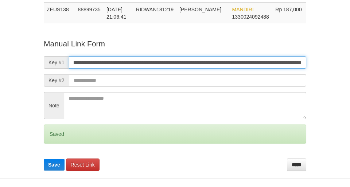
click at [44, 159] on button "Save" at bounding box center [54, 165] width 21 height 12
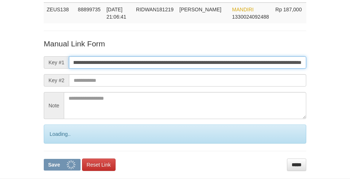
click at [44, 159] on button "Save" at bounding box center [62, 165] width 37 height 12
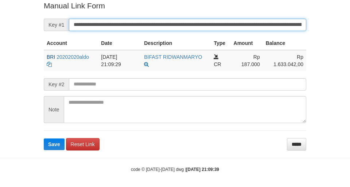
click at [44, 138] on button "Save" at bounding box center [54, 144] width 21 height 12
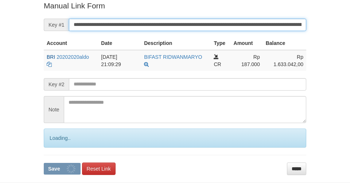
click at [44, 163] on button "Save" at bounding box center [62, 169] width 37 height 12
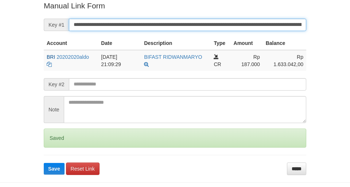
click at [44, 163] on button "Save" at bounding box center [54, 169] width 21 height 12
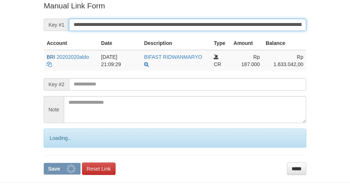
scroll to position [151, 0]
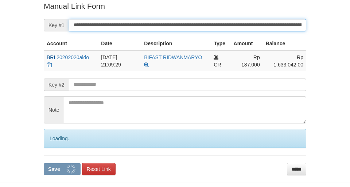
click at [44, 163] on button "Save" at bounding box center [62, 169] width 37 height 12
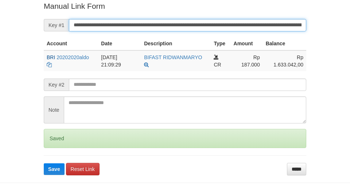
click at [44, 163] on button "Save" at bounding box center [54, 169] width 21 height 12
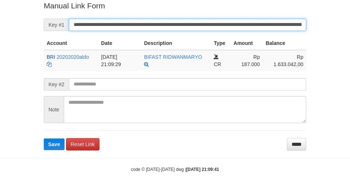
click at [44, 138] on button "Save" at bounding box center [54, 144] width 21 height 12
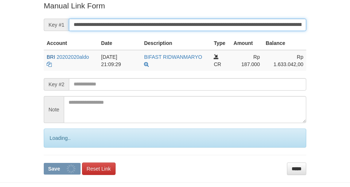
scroll to position [151, 0]
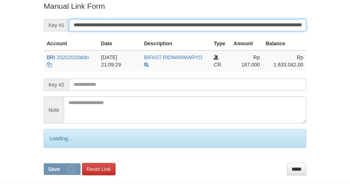
click at [44, 163] on button "Save" at bounding box center [62, 169] width 37 height 12
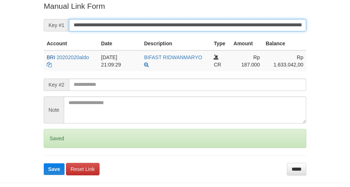
click at [44, 163] on button "Save" at bounding box center [54, 169] width 21 height 12
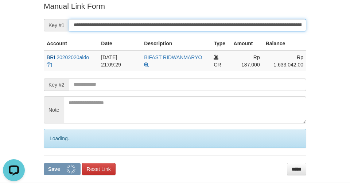
click at [44, 163] on button "Save" at bounding box center [62, 169] width 37 height 12
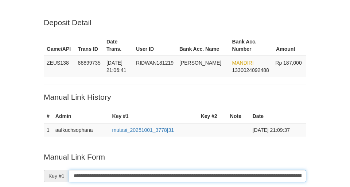
scroll to position [151, 0]
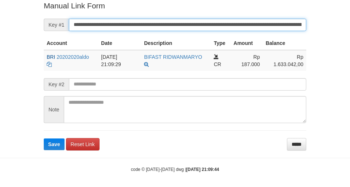
click at [44, 138] on button "Save" at bounding box center [54, 144] width 21 height 12
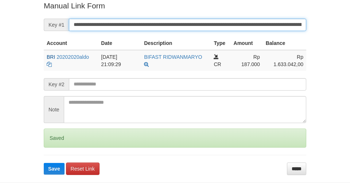
click at [44, 163] on button "Save" at bounding box center [54, 169] width 21 height 12
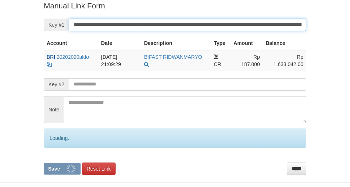
click at [44, 163] on button "Save" at bounding box center [62, 169] width 37 height 12
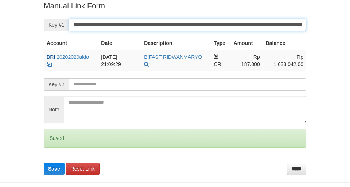
click at [44, 163] on button "Save" at bounding box center [54, 169] width 21 height 12
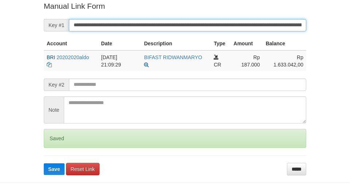
click at [44, 163] on button "Save" at bounding box center [54, 169] width 21 height 12
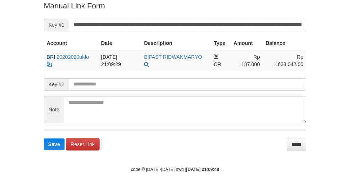
click at [44, 138] on button "Save" at bounding box center [54, 144] width 21 height 12
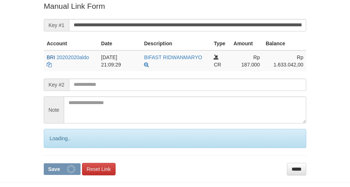
click at [44, 163] on button "Save" at bounding box center [62, 169] width 37 height 12
click at [230, 25] on input "**********" at bounding box center [187, 25] width 237 height 12
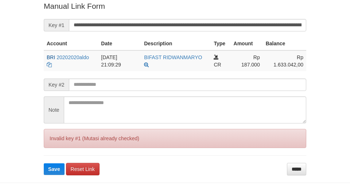
scroll to position [53, 0]
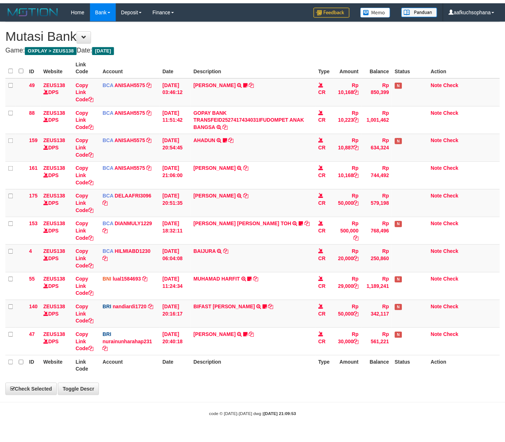
scroll to position [17, 0]
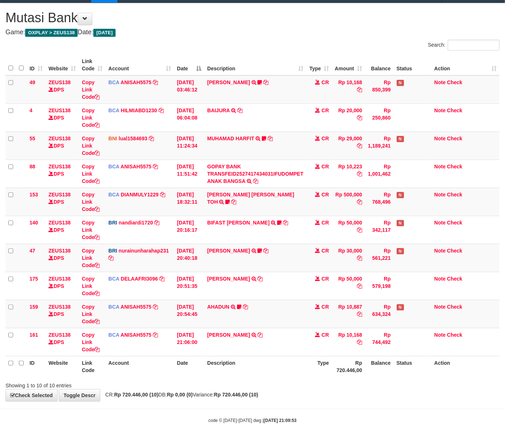
drag, startPoint x: 171, startPoint y: 394, endPoint x: 174, endPoint y: 388, distance: 6.4
click at [171, 394] on span "CR: Rp 720.446,00 (10) DB: Rp 0,00 (0) Variance: Rp 720.446,00 (10)" at bounding box center [180, 395] width 156 height 6
drag, startPoint x: 327, startPoint y: 391, endPoint x: 301, endPoint y: 381, distance: 28.5
click at [321, 390] on div "**********" at bounding box center [252, 202] width 505 height 398
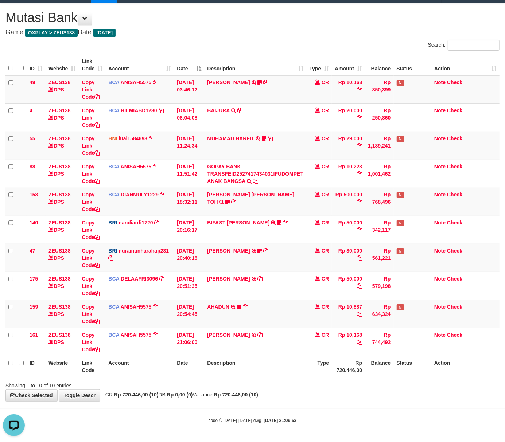
drag, startPoint x: 223, startPoint y: 412, endPoint x: 186, endPoint y: 404, distance: 38.1
click at [222, 412] on body "Toggle navigation Home Bank Account List Load By Website Group [OXPLAY] ZEUS138…" at bounding box center [252, 213] width 505 height 458
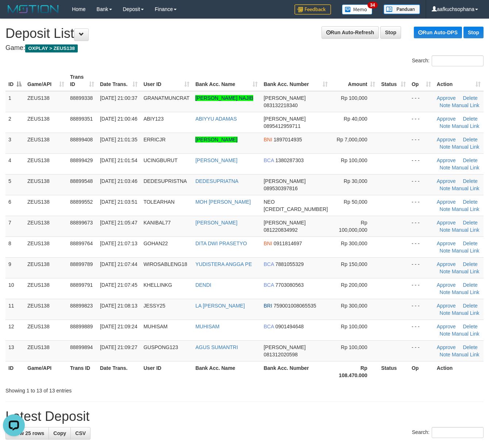
drag, startPoint x: 318, startPoint y: 384, endPoint x: 345, endPoint y: 381, distance: 26.8
click at [329, 383] on div "ID Game/API Trans ID Date Trans. User ID Bank Acc. Name Bank Acc. Number Amount…" at bounding box center [244, 226] width 489 height 316
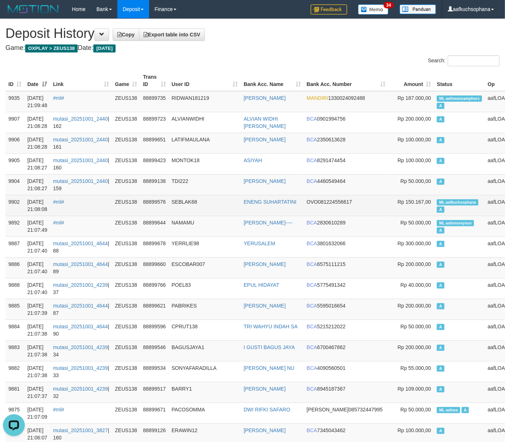
click at [434, 209] on td "ML aafkuchsophana A" at bounding box center [459, 205] width 51 height 21
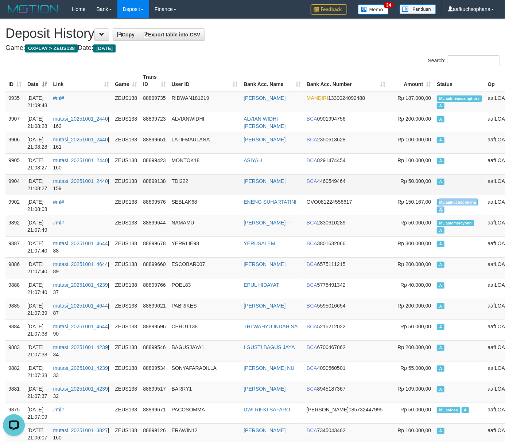
copy td "ML aafkuchsophana A"
click at [434, 182] on td "A" at bounding box center [459, 184] width 51 height 21
drag, startPoint x: 407, startPoint y: 146, endPoint x: 361, endPoint y: 109, distance: 58.7
click at [434, 144] on td "A" at bounding box center [459, 143] width 51 height 21
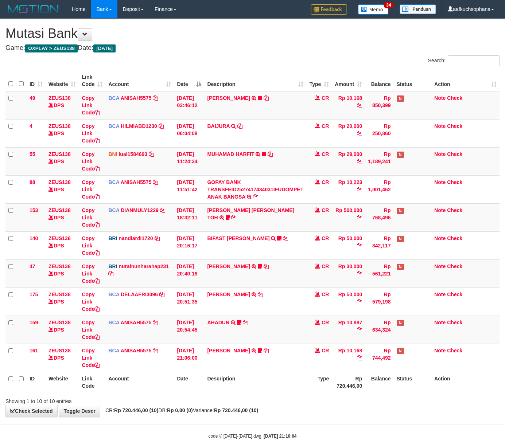
scroll to position [17, 0]
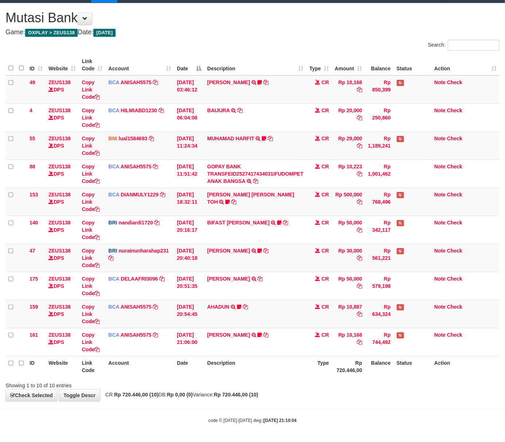
click at [258, 394] on strong "Rp 720.446,00 (10)" at bounding box center [236, 395] width 44 height 6
drag, startPoint x: 223, startPoint y: 416, endPoint x: 231, endPoint y: 414, distance: 7.5
click at [224, 416] on body "Toggle navigation Home Bank Account List Load By Website Group [OXPLAY] ZEUS138…" at bounding box center [252, 213] width 505 height 458
drag, startPoint x: 302, startPoint y: 409, endPoint x: 297, endPoint y: 408, distance: 5.5
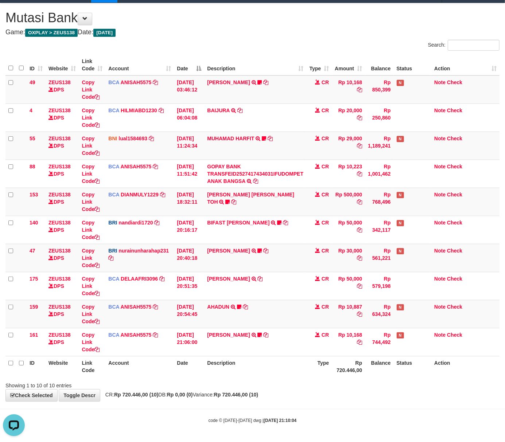
click at [301, 409] on hr at bounding box center [252, 409] width 505 height 0
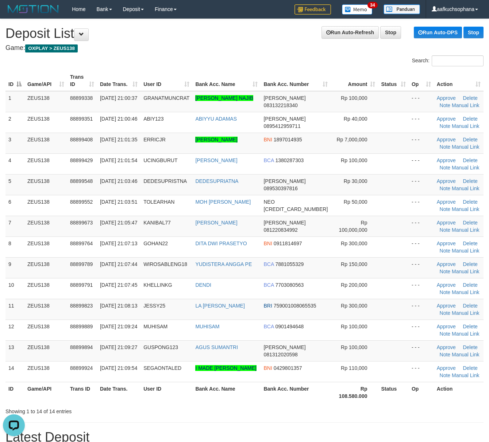
click at [369, 399] on th "Rp 108.580.000" at bounding box center [353, 392] width 47 height 21
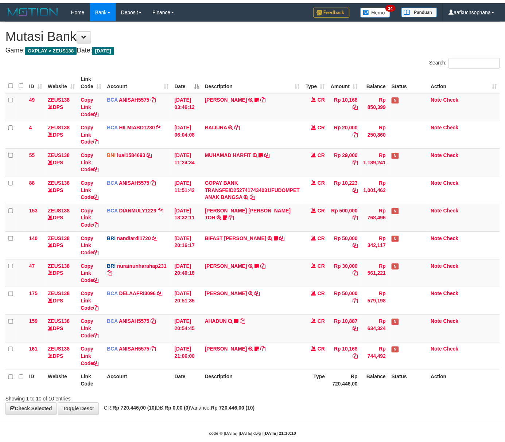
scroll to position [17, 0]
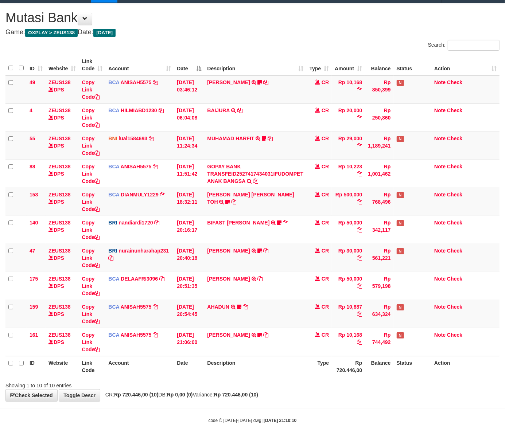
drag, startPoint x: 262, startPoint y: 400, endPoint x: 145, endPoint y: 371, distance: 120.5
click at [259, 397] on div "**********" at bounding box center [252, 202] width 505 height 398
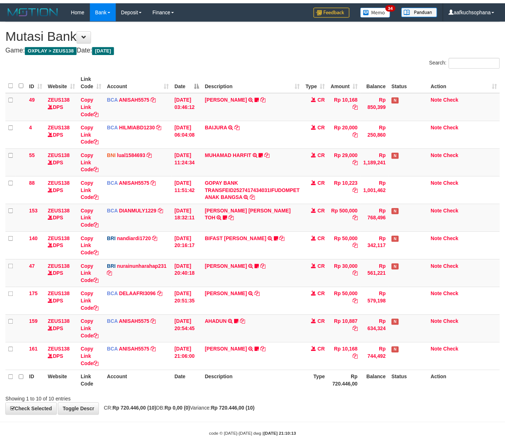
scroll to position [17, 0]
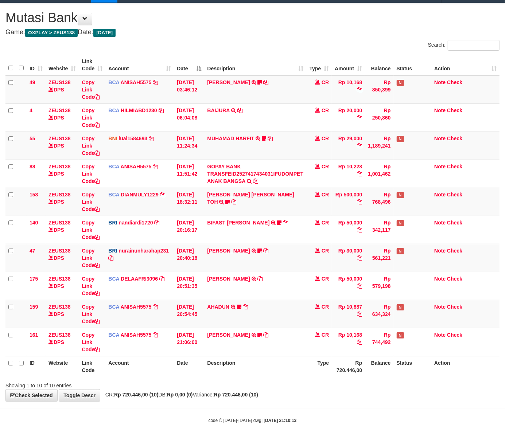
click at [266, 417] on div "code © [DATE]-[DATE] dwg | [DATE] 21:10:13" at bounding box center [252, 420] width 505 height 7
click at [278, 398] on div "**********" at bounding box center [252, 202] width 505 height 398
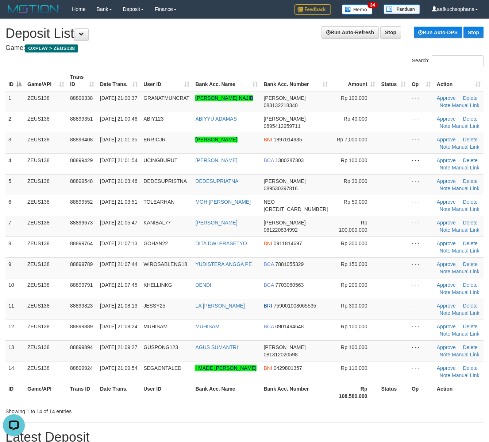
drag, startPoint x: 377, startPoint y: 411, endPoint x: 384, endPoint y: 403, distance: 10.6
click at [375, 410] on div "Showing 1 to 14 of 14 entries" at bounding box center [244, 410] width 489 height 10
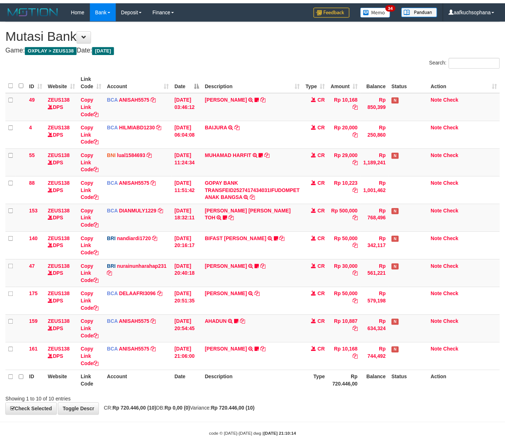
scroll to position [17, 0]
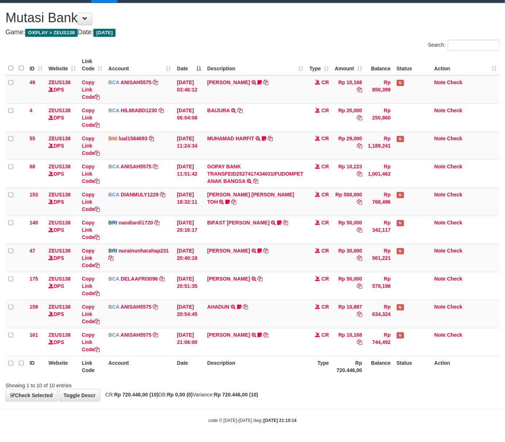
click at [338, 401] on div "**********" at bounding box center [252, 202] width 505 height 398
click at [289, 387] on div "Showing 1 to 10 of 10 entries" at bounding box center [252, 384] width 505 height 10
click at [290, 387] on div "Showing 1 to 10 of 10 entries" at bounding box center [252, 384] width 505 height 10
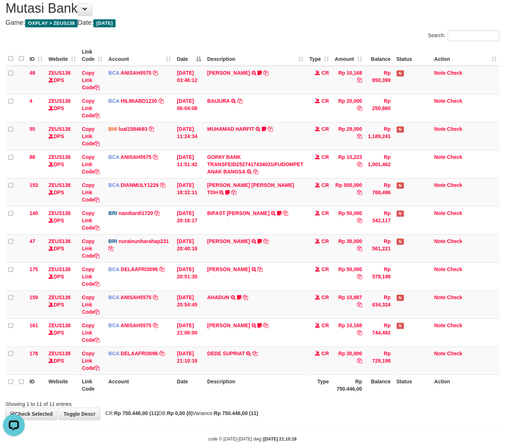
click at [266, 386] on th "Description" at bounding box center [255, 385] width 102 height 21
click at [292, 394] on th "Description" at bounding box center [255, 385] width 102 height 21
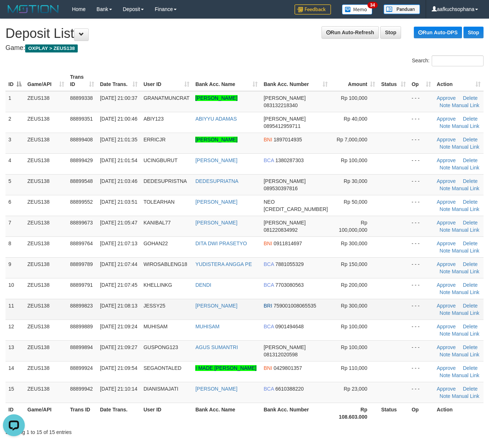
click at [376, 309] on tr "11 ZEUS138 88899823 [DATE] 21:08:13 JESSY25 [PERSON_NAME] BRI 759001008065535 R…" at bounding box center [244, 309] width 478 height 21
drag, startPoint x: 398, startPoint y: 301, endPoint x: 493, endPoint y: 299, distance: 95.9
click at [407, 301] on tbody "1 ZEUS138 88899338 [DATE] 21:00:37 GRANATMUNCRAT [PERSON_NAME] DANA 08313221834…" at bounding box center [244, 247] width 478 height 312
drag, startPoint x: 282, startPoint y: 278, endPoint x: 276, endPoint y: 256, distance: 22.3
click at [282, 278] on tr "9 ZEUS138 88899789 [DATE] 21:07:44 WIROSABLENG18 YUDISTERA ANGGA PE BCA 7881055…" at bounding box center [244, 267] width 478 height 21
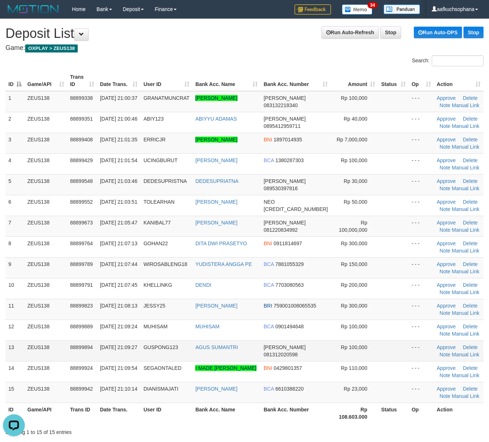
click at [371, 361] on td "Rp 100,000" at bounding box center [353, 351] width 47 height 21
drag, startPoint x: 371, startPoint y: 351, endPoint x: 368, endPoint y: 343, distance: 7.7
click at [371, 349] on td "Rp 100,000" at bounding box center [353, 351] width 47 height 21
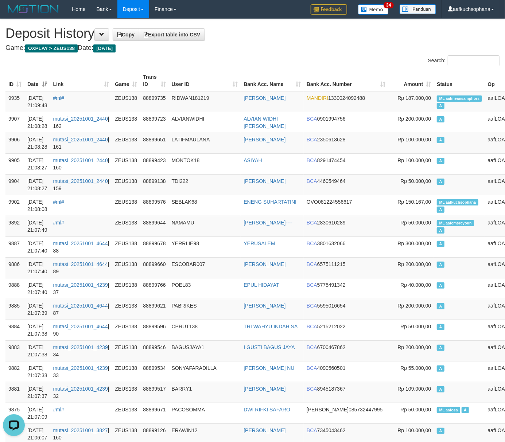
drag, startPoint x: 280, startPoint y: 38, endPoint x: 252, endPoint y: 25, distance: 31.3
click at [275, 36] on h1 "Deposit History Copy Export table into CSV" at bounding box center [252, 33] width 494 height 15
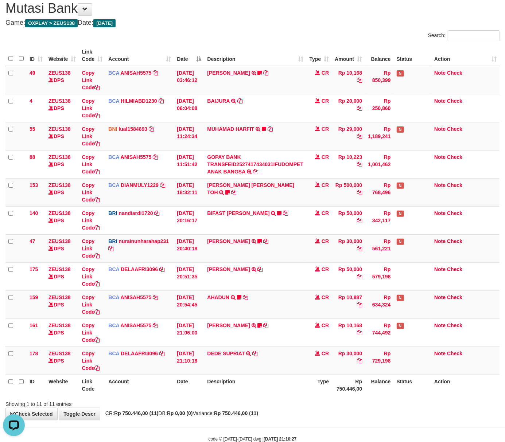
click at [212, 403] on div "Showing 1 to 11 of 11 entries" at bounding box center [252, 403] width 505 height 10
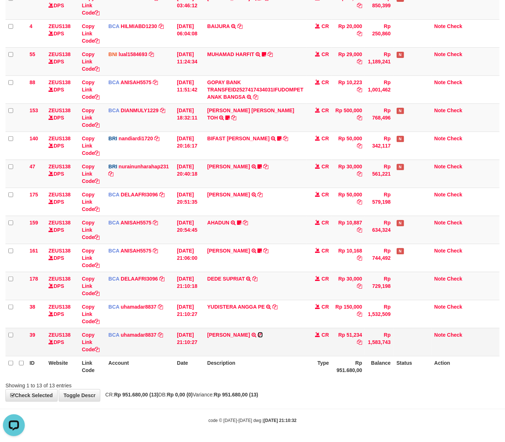
click at [258, 334] on icon at bounding box center [260, 335] width 5 height 5
drag, startPoint x: 257, startPoint y: 278, endPoint x: 253, endPoint y: 278, distance: 4.0
click at [257, 278] on icon at bounding box center [254, 278] width 5 height 5
click at [188, 339] on td "01/10/2025 21:10:27" at bounding box center [189, 342] width 30 height 28
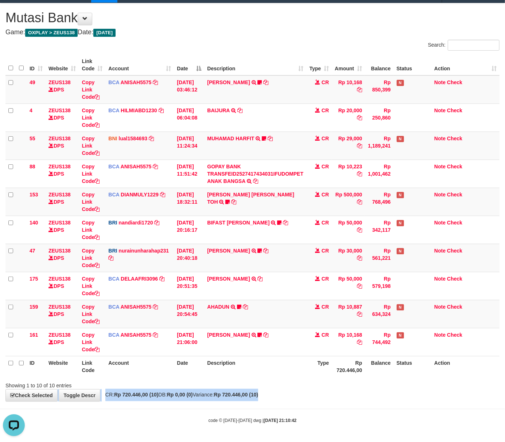
drag, startPoint x: 307, startPoint y: 388, endPoint x: 263, endPoint y: 379, distance: 45.2
click at [293, 385] on div "Showing 1 to 10 of 10 entries" at bounding box center [252, 384] width 505 height 10
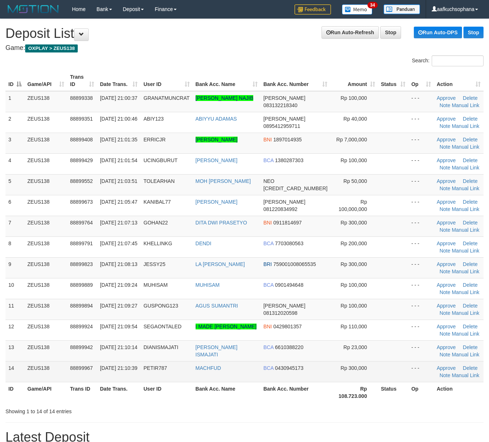
drag, startPoint x: 372, startPoint y: 368, endPoint x: 371, endPoint y: 373, distance: 5.9
click at [371, 376] on tr "14 ZEUS138 88899967 [DATE] 21:10:39 PETIR787 [GEOGRAPHIC_DATA] BCA 0430945173 R…" at bounding box center [244, 371] width 478 height 21
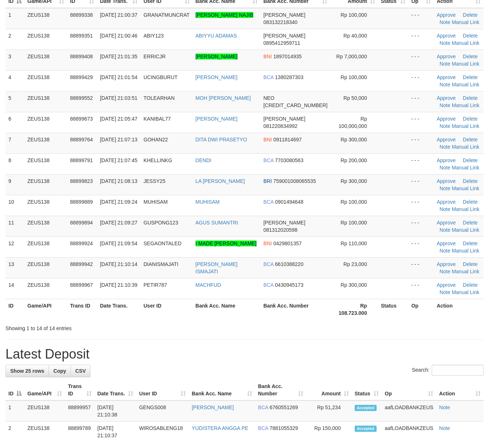
scroll to position [97, 0]
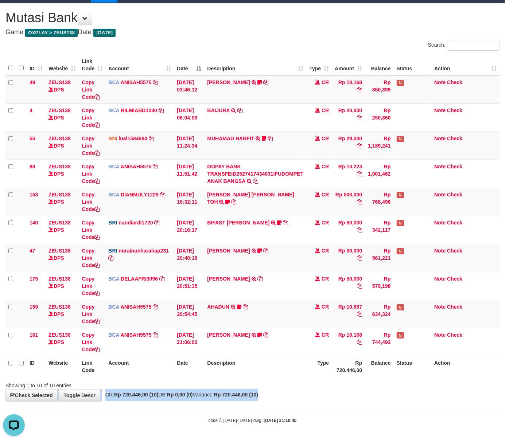
click at [276, 388] on div "**********" at bounding box center [252, 202] width 505 height 398
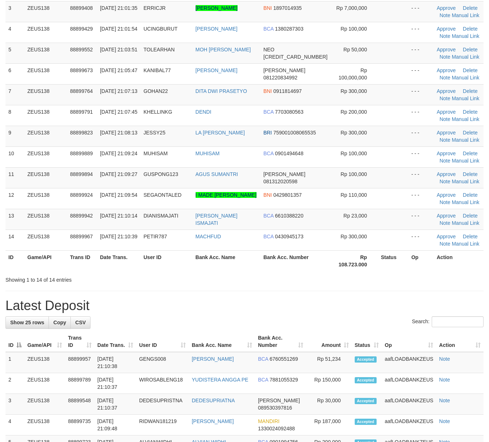
scroll to position [97, 0]
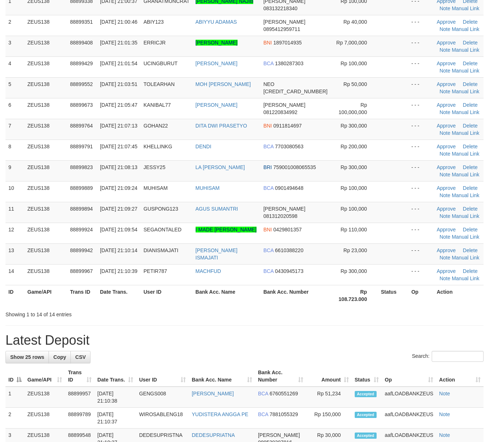
click at [375, 327] on div "**********" at bounding box center [244, 439] width 489 height 1034
click at [241, 310] on div "Showing 1 to 14 of 14 entries" at bounding box center [244, 313] width 489 height 10
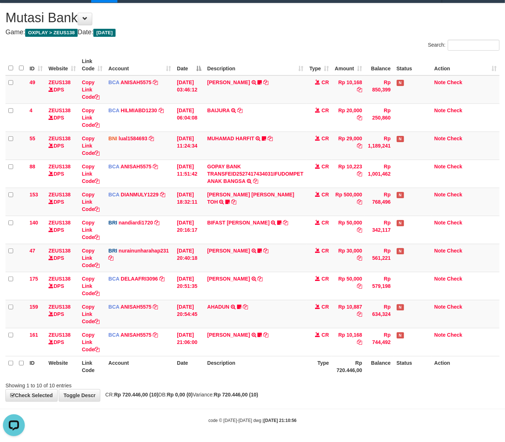
scroll to position [17, 0]
click at [298, 410] on body "Toggle navigation Home Bank Account List Load By Website Group [OXPLAY] ZEUS138…" at bounding box center [252, 213] width 505 height 458
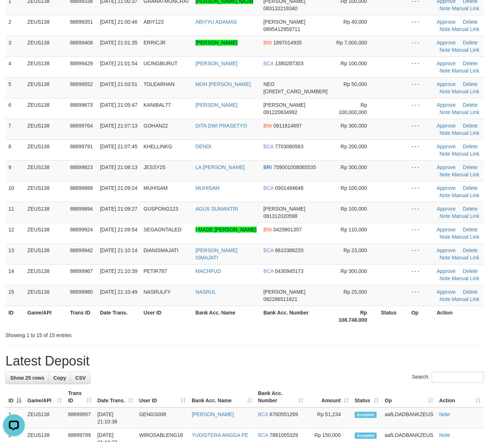
drag, startPoint x: 349, startPoint y: 357, endPoint x: 349, endPoint y: 342, distance: 14.6
click at [349, 345] on div "**********" at bounding box center [244, 449] width 489 height 1054
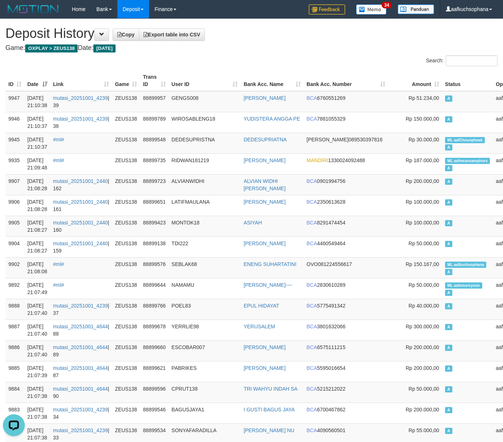
drag, startPoint x: 259, startPoint y: 50, endPoint x: 0, endPoint y: 49, distance: 259.0
click at [257, 50] on h4 "Game: OXPLAY > ZEUS138 Date: Today" at bounding box center [251, 47] width 492 height 7
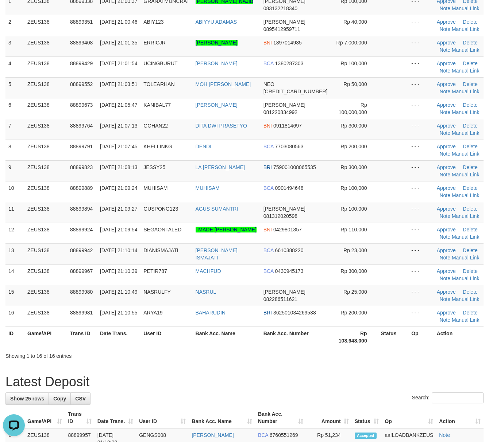
drag, startPoint x: 367, startPoint y: 377, endPoint x: 386, endPoint y: 373, distance: 19.5
click at [367, 377] on h1 "Latest Deposit" at bounding box center [244, 382] width 478 height 15
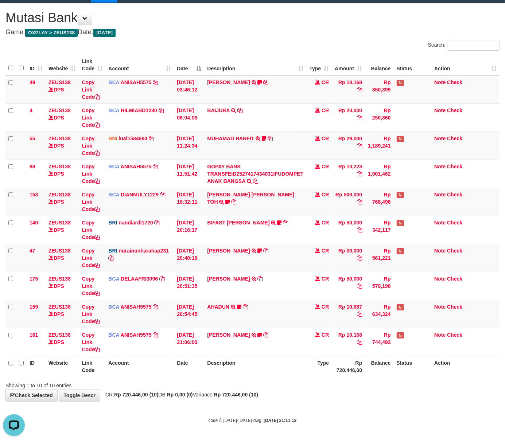
click at [345, 429] on body "Toggle navigation Home Bank Account List Load By Website Group [OXPLAY] ZEUS138…" at bounding box center [252, 213] width 505 height 458
click at [344, 419] on div "code © [DATE]-[DATE] dwg | [DATE] 21:11:12" at bounding box center [252, 420] width 505 height 7
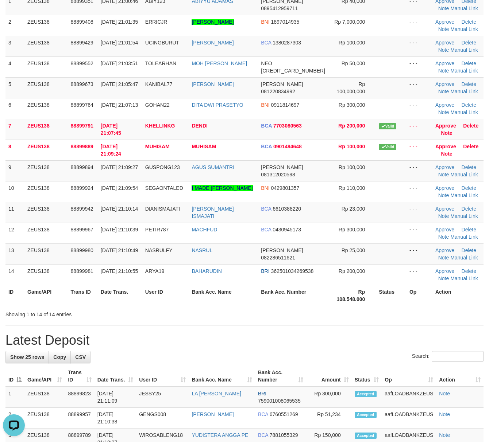
click at [334, 332] on div "**********" at bounding box center [244, 439] width 489 height 1034
drag, startPoint x: 373, startPoint y: 337, endPoint x: 357, endPoint y: 339, distance: 16.2
click at [373, 337] on h1 "Latest Deposit" at bounding box center [244, 340] width 478 height 15
click at [357, 339] on h1 "Latest Deposit" at bounding box center [244, 340] width 478 height 15
drag, startPoint x: 359, startPoint y: 334, endPoint x: 359, endPoint y: 328, distance: 5.8
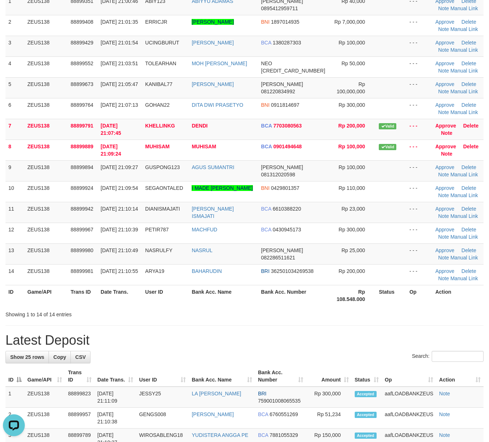
click at [358, 330] on div "**********" at bounding box center [244, 439] width 489 height 1034
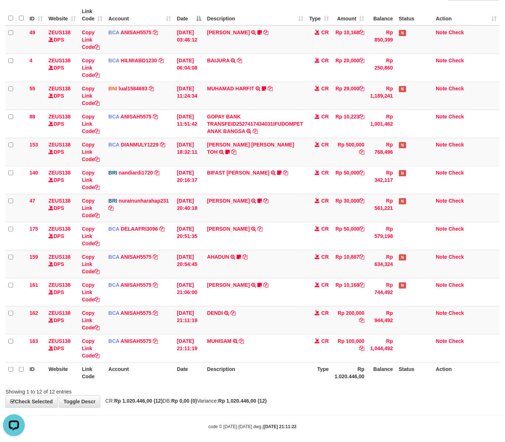
drag, startPoint x: 369, startPoint y: 396, endPoint x: 364, endPoint y: 394, distance: 5.4
click at [364, 394] on div "Showing 1 to 12 of 12 entries" at bounding box center [252, 391] width 505 height 10
click at [325, 393] on div "Showing 1 to 12 of 12 entries" at bounding box center [252, 391] width 505 height 10
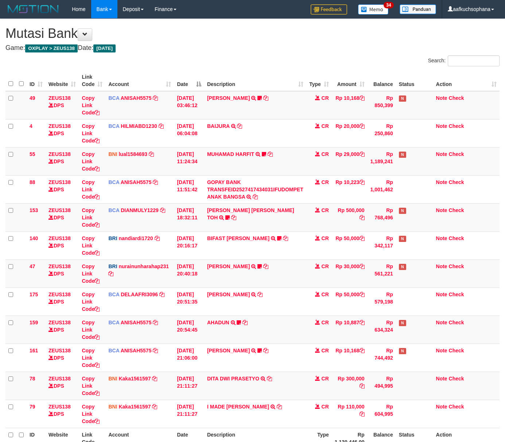
scroll to position [66, 0]
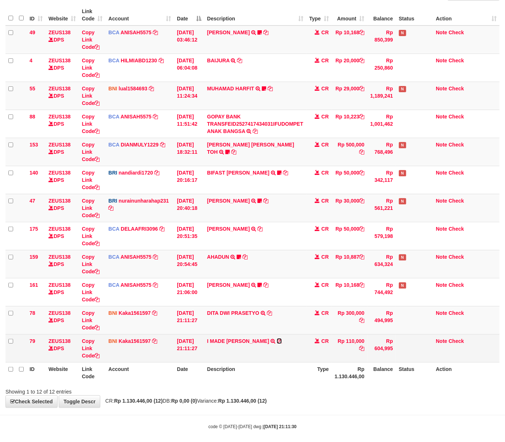
click at [282, 340] on icon at bounding box center [279, 341] width 5 height 5
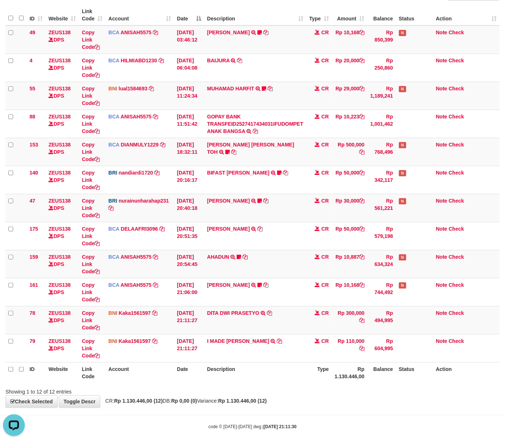
scroll to position [0, 0]
drag, startPoint x: 271, startPoint y: 312, endPoint x: 127, endPoint y: 323, distance: 143.8
click at [271, 312] on icon at bounding box center [269, 313] width 5 height 5
drag, startPoint x: 220, startPoint y: 395, endPoint x: 252, endPoint y: 390, distance: 32.6
click at [221, 395] on div "Showing 1 to 12 of 12 entries" at bounding box center [252, 391] width 505 height 10
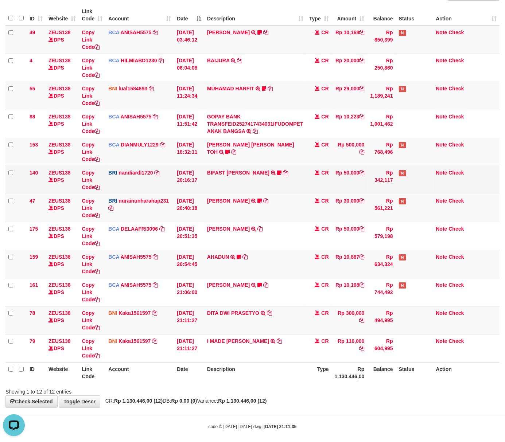
click at [275, 171] on td "BIFAST [PERSON_NAME] FIR TRANSFER NBMB BIFAST [PERSON_NAME] FIR TO NANDI ARDIAN…" at bounding box center [255, 180] width 102 height 28
click at [278, 173] on icon at bounding box center [279, 172] width 4 height 5
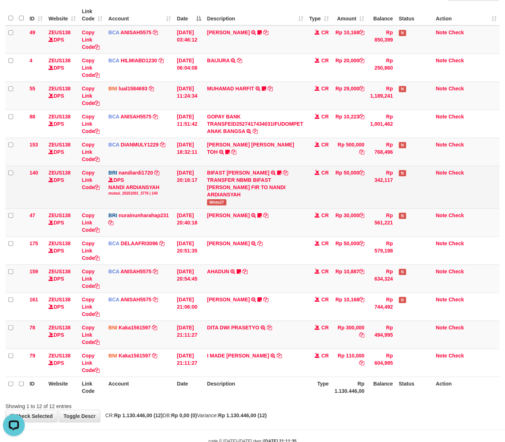
click at [215, 204] on span "White27" at bounding box center [216, 203] width 19 height 6
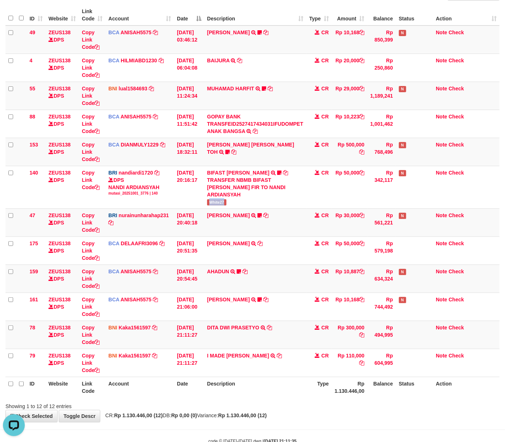
copy span "White27"
drag, startPoint x: 249, startPoint y: 416, endPoint x: 240, endPoint y: 409, distance: 11.5
click at [245, 412] on div "**********" at bounding box center [252, 187] width 505 height 469
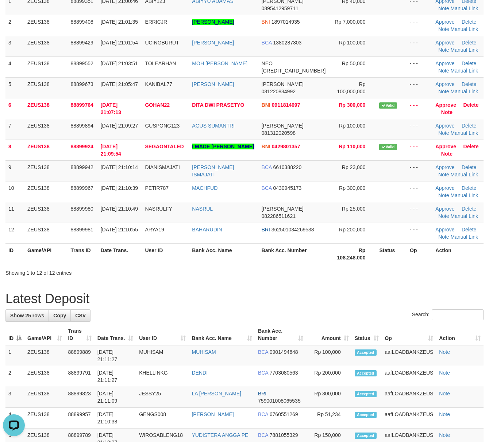
click at [269, 321] on div "Search:" at bounding box center [244, 316] width 478 height 13
click at [269, 314] on div "Search:" at bounding box center [244, 316] width 478 height 13
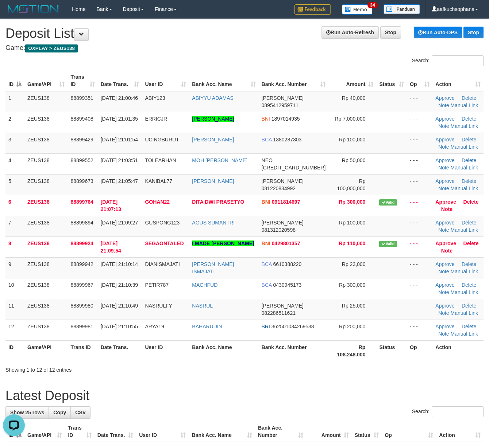
drag, startPoint x: 365, startPoint y: 373, endPoint x: 362, endPoint y: 353, distance: 20.0
click at [365, 362] on div "Search: ID Game/API Trans ID Date Trans. User ID Bank Acc. Name Bank Acc. Numbe…" at bounding box center [244, 214] width 478 height 318
drag, startPoint x: 362, startPoint y: 353, endPoint x: 493, endPoint y: 349, distance: 131.4
click at [362, 355] on th "Rp 108.248.000" at bounding box center [352, 351] width 48 height 21
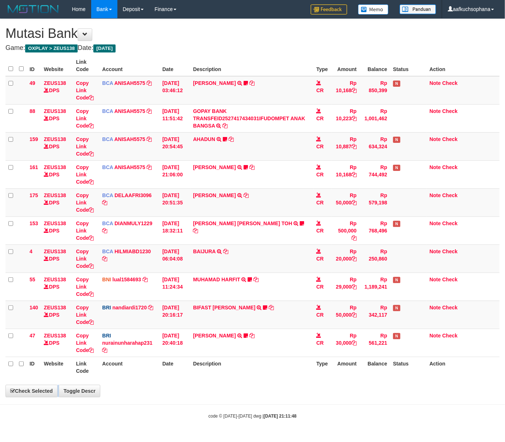
click at [199, 402] on body "Toggle navigation Home Bank Account List Load By Website Group [OXPLAY] ZEUS138…" at bounding box center [252, 219] width 505 height 438
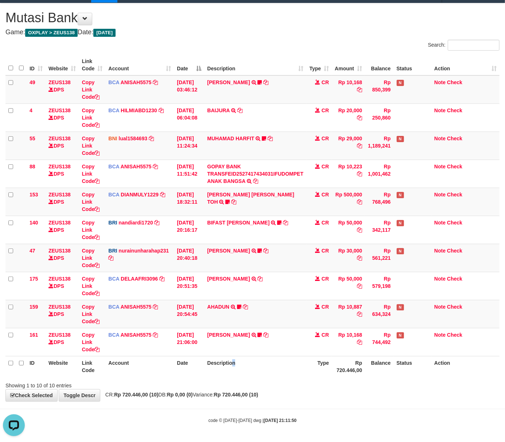
drag, startPoint x: 241, startPoint y: 373, endPoint x: 198, endPoint y: 370, distance: 42.5
click at [241, 372] on th "Description" at bounding box center [255, 366] width 102 height 21
click at [391, 29] on h4 "Game: OXPLAY > ZEUS138 Date: [DATE]" at bounding box center [252, 32] width 494 height 7
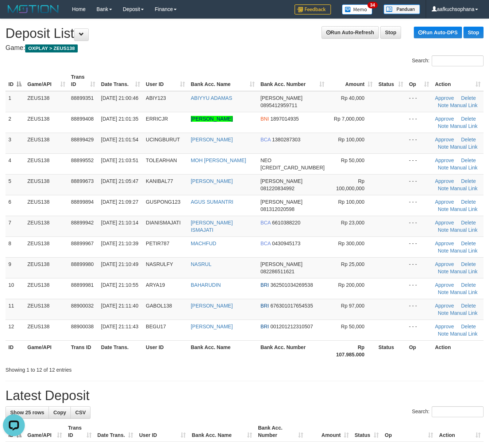
drag, startPoint x: 320, startPoint y: 369, endPoint x: 492, endPoint y: 375, distance: 171.9
click at [325, 369] on div "Showing 1 to 12 of 12 entries" at bounding box center [244, 369] width 489 height 10
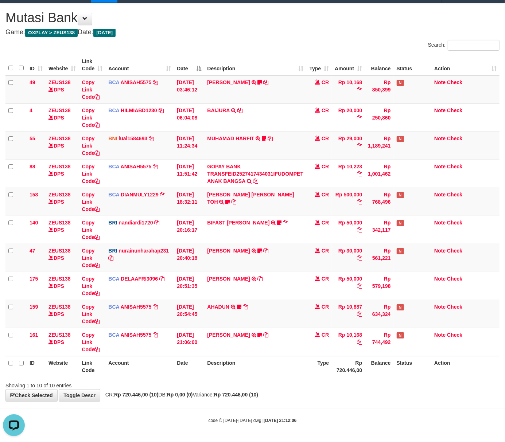
click at [328, 403] on body "Toggle navigation Home Bank Account List Load By Website Group [OXPLAY] ZEUS138…" at bounding box center [252, 213] width 505 height 458
drag, startPoint x: 218, startPoint y: 30, endPoint x: 291, endPoint y: 91, distance: 95.2
click at [219, 29] on h4 "Game: OXPLAY > ZEUS138 Date: [DATE]" at bounding box center [252, 32] width 494 height 7
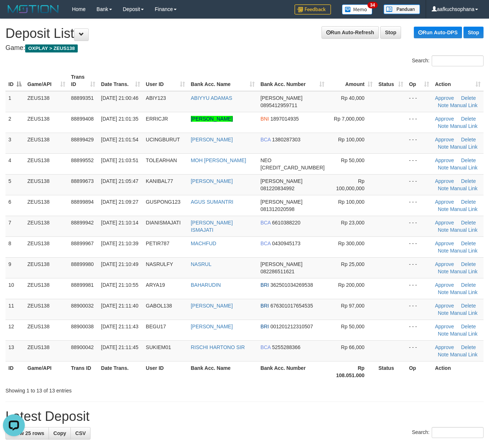
drag, startPoint x: 387, startPoint y: 380, endPoint x: 403, endPoint y: 379, distance: 16.1
click at [387, 379] on th "Status" at bounding box center [390, 371] width 31 height 21
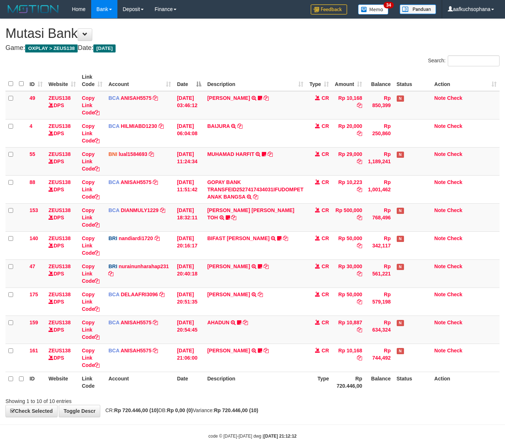
scroll to position [17, 0]
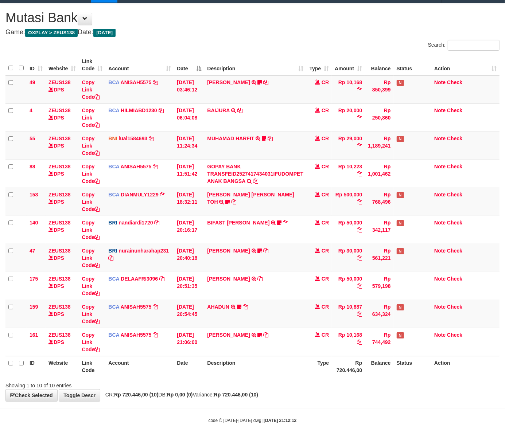
click at [329, 365] on th "Type" at bounding box center [319, 366] width 26 height 21
drag, startPoint x: 329, startPoint y: 365, endPoint x: 328, endPoint y: 361, distance: 4.8
click at [330, 362] on th "Type" at bounding box center [319, 366] width 26 height 21
click at [343, 391] on div "**********" at bounding box center [252, 202] width 505 height 398
click at [334, 384] on div "Showing 1 to 10 of 10 entries" at bounding box center [252, 384] width 505 height 10
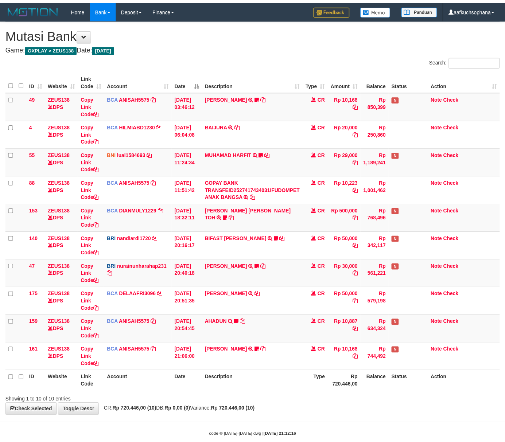
scroll to position [17, 0]
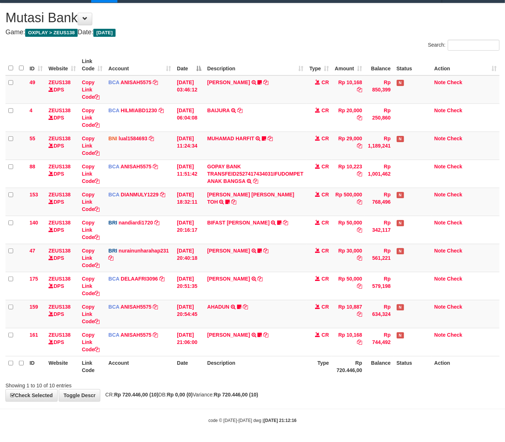
click at [258, 397] on strong "Rp 720.446,00 (10)" at bounding box center [236, 395] width 44 height 6
drag, startPoint x: 285, startPoint y: 396, endPoint x: 286, endPoint y: 385, distance: 11.0
click at [289, 392] on div "**********" at bounding box center [252, 202] width 505 height 398
drag, startPoint x: 337, startPoint y: 408, endPoint x: 332, endPoint y: 405, distance: 5.9
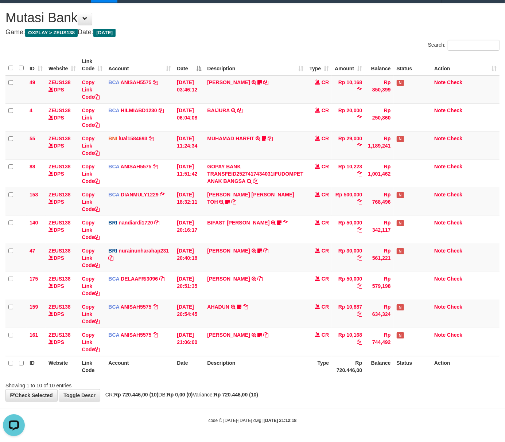
click at [333, 406] on body "Toggle navigation Home Bank Account List Load By Website Group [OXPLAY] ZEUS138…" at bounding box center [252, 213] width 505 height 458
click at [173, 390] on div "**********" at bounding box center [252, 202] width 505 height 398
click at [328, 388] on div "Showing 1 to 10 of 10 entries" at bounding box center [252, 384] width 505 height 10
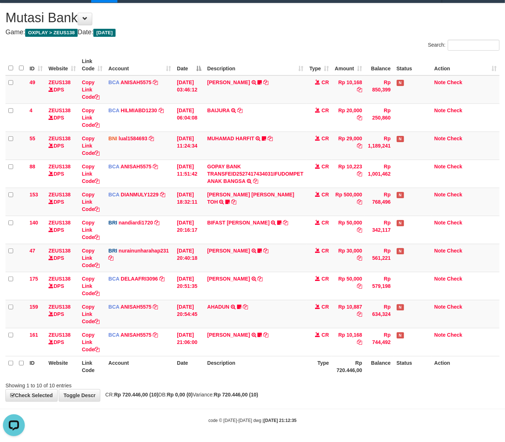
click at [326, 406] on body "Toggle navigation Home Bank Account List Load By Website Group [OXPLAY] ZEUS138…" at bounding box center [252, 213] width 505 height 458
click at [289, 373] on th "Description" at bounding box center [255, 366] width 102 height 21
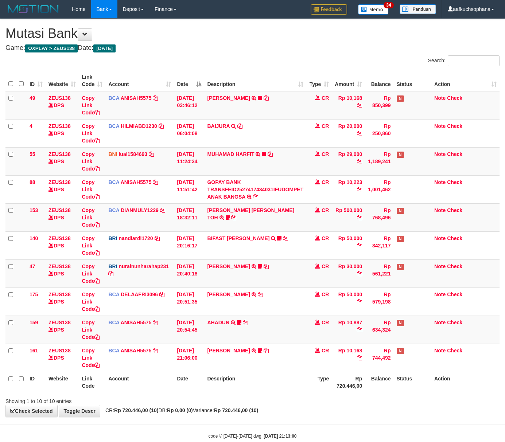
scroll to position [17, 0]
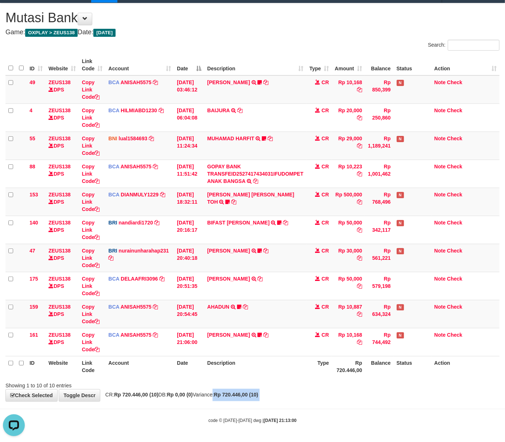
click at [219, 403] on body "Toggle navigation Home Bank Account List Load By Website Group [OXPLAY] ZEUS138…" at bounding box center [252, 213] width 505 height 458
drag, startPoint x: 217, startPoint y: 406, endPoint x: 209, endPoint y: 407, distance: 8.9
click at [216, 406] on body "Toggle navigation Home Bank Account List Load By Website Group [OXPLAY] ZEUS138…" at bounding box center [252, 213] width 505 height 458
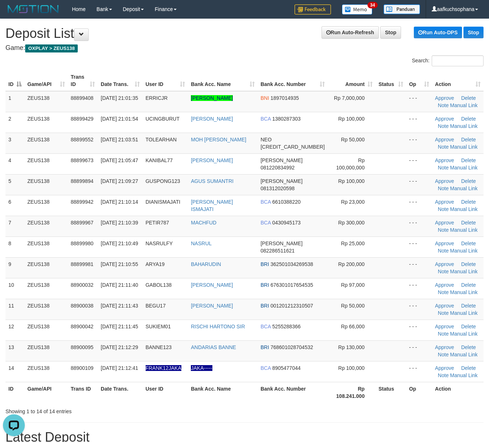
drag, startPoint x: 313, startPoint y: 411, endPoint x: 369, endPoint y: 406, distance: 56.8
click at [311, 411] on div "Showing 1 to 14 of 14 entries" at bounding box center [244, 410] width 489 height 10
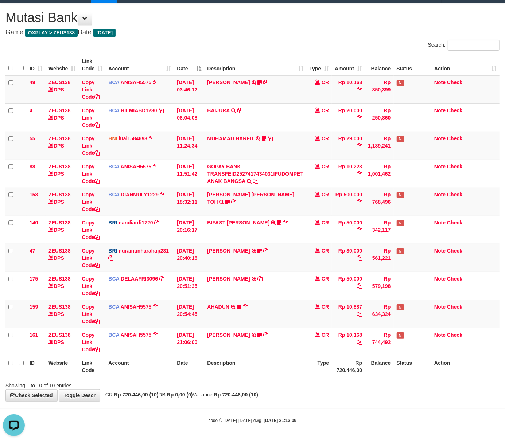
drag, startPoint x: 166, startPoint y: 402, endPoint x: 179, endPoint y: 402, distance: 12.4
click at [168, 402] on div "**********" at bounding box center [252, 202] width 505 height 398
click at [189, 397] on strong "Rp 0,00 (0)" at bounding box center [180, 395] width 26 height 6
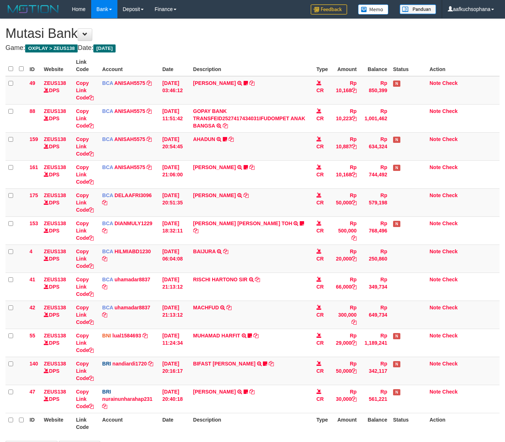
scroll to position [17, 0]
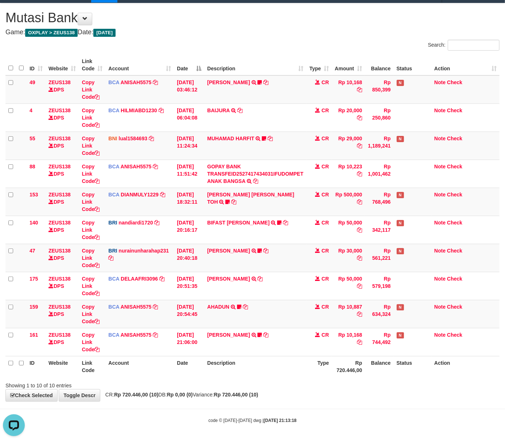
click at [371, 40] on div "Search:" at bounding box center [379, 46] width 242 height 13
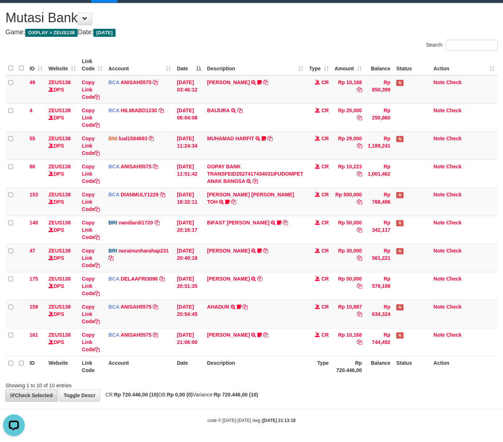
drag, startPoint x: 193, startPoint y: 411, endPoint x: 5, endPoint y: 397, distance: 188.0
click at [190, 410] on body "Toggle navigation Home Bank Account List Load By Website Group [OXPLAY] ZEUS138…" at bounding box center [251, 213] width 503 height 458
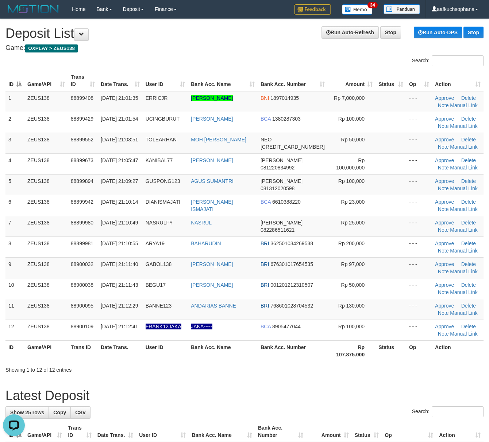
click at [299, 403] on h1 "Latest Deposit" at bounding box center [244, 396] width 478 height 15
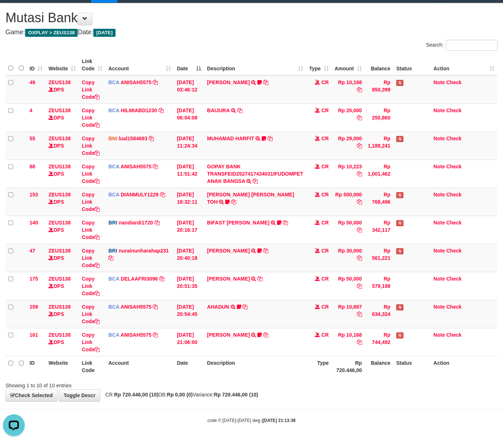
click at [234, 399] on div "**********" at bounding box center [251, 202] width 503 height 398
click at [277, 400] on div "**********" at bounding box center [251, 202] width 503 height 398
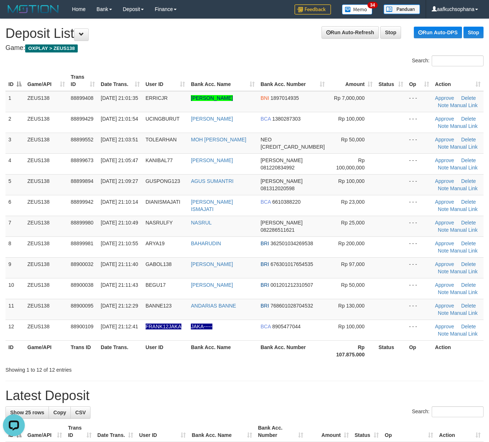
drag, startPoint x: 252, startPoint y: 373, endPoint x: 260, endPoint y: 372, distance: 8.2
click at [256, 372] on div "Showing 1 to 12 of 12 entries" at bounding box center [244, 369] width 489 height 10
click at [260, 372] on div "Showing 1 to 12 of 12 entries" at bounding box center [244, 369] width 489 height 10
drag, startPoint x: 371, startPoint y: 380, endPoint x: 494, endPoint y: 374, distance: 123.1
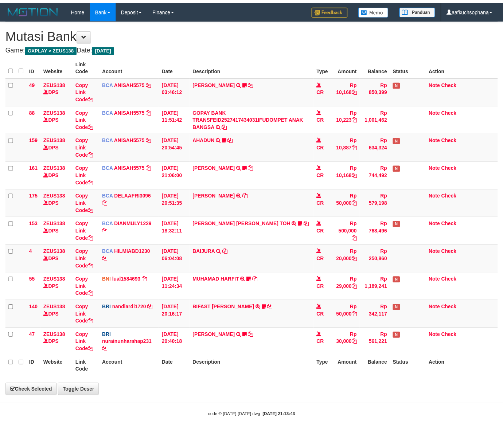
scroll to position [17, 0]
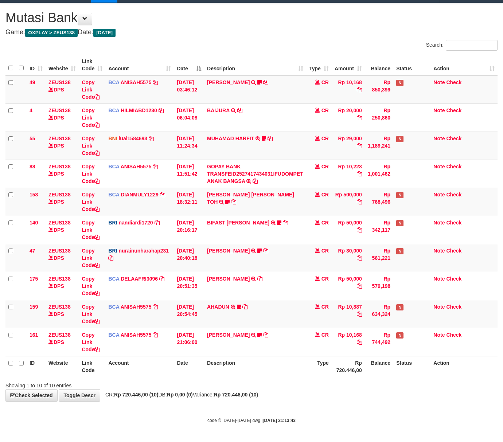
click at [277, 403] on body "Toggle navigation Home Bank Account List Load By Website Group [OXPLAY] ZEUS138…" at bounding box center [251, 213] width 503 height 458
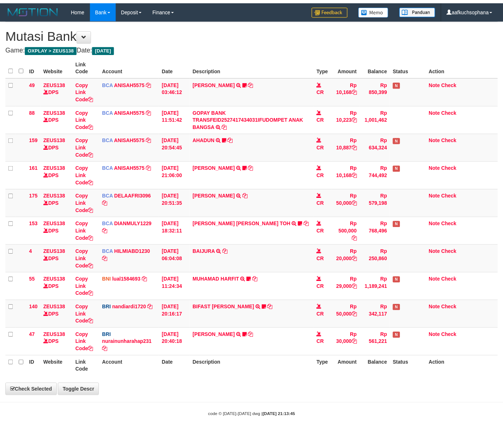
scroll to position [17, 0]
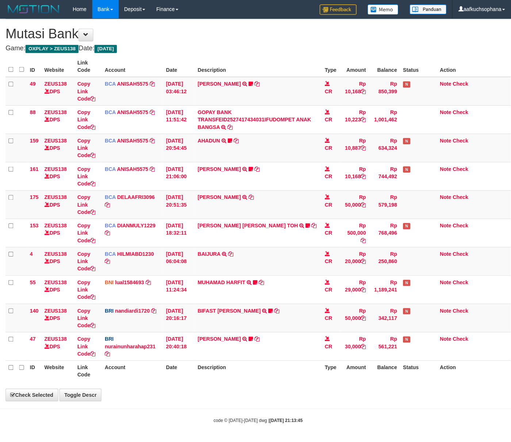
click at [394, 400] on body "Toggle navigation Home Bank Account List Load By Website Group [OXPLAY] ZEUS138…" at bounding box center [255, 219] width 511 height 438
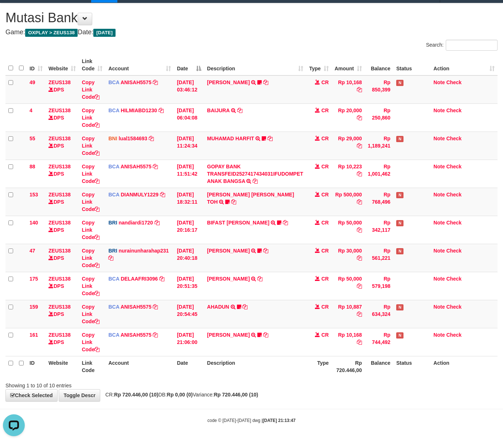
click at [319, 412] on body "Toggle navigation Home Bank Account List Load By Website Group [OXPLAY] ZEUS138…" at bounding box center [251, 213] width 503 height 458
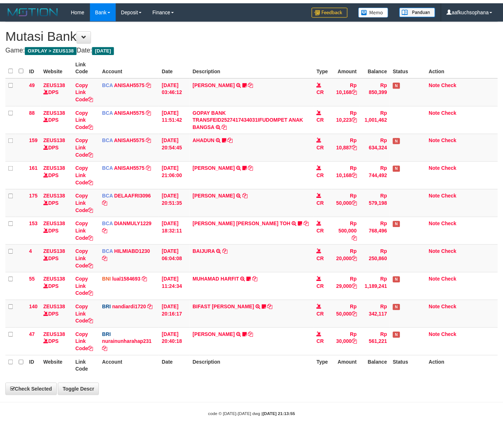
scroll to position [17, 0]
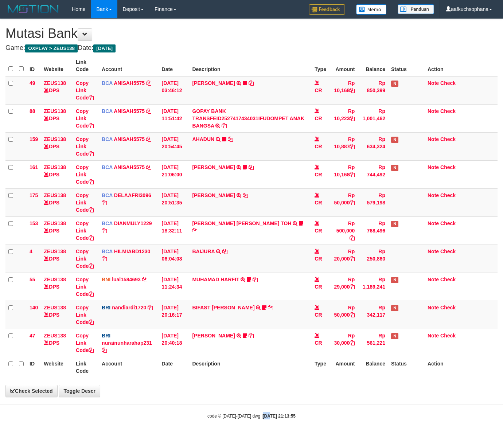
click at [263, 410] on body "Toggle navigation Home Bank Account List Load By Website Group [OXPLAY] ZEUS138…" at bounding box center [251, 219] width 503 height 438
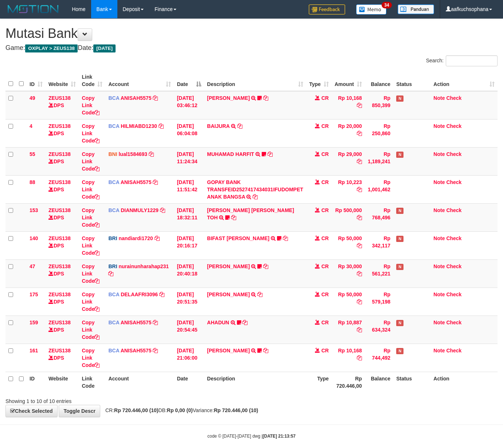
scroll to position [17, 0]
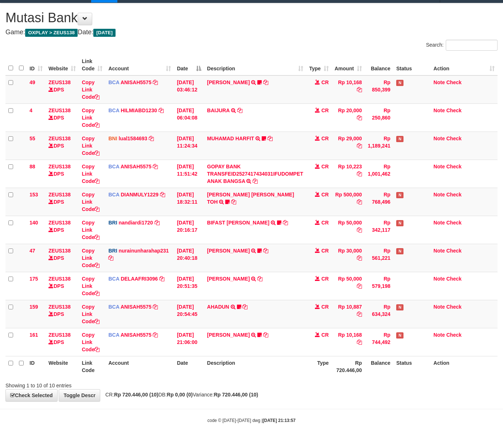
click at [117, 422] on div "code © 2012-2018 dwg | 2025/10/01 21:13:57" at bounding box center [251, 420] width 503 height 7
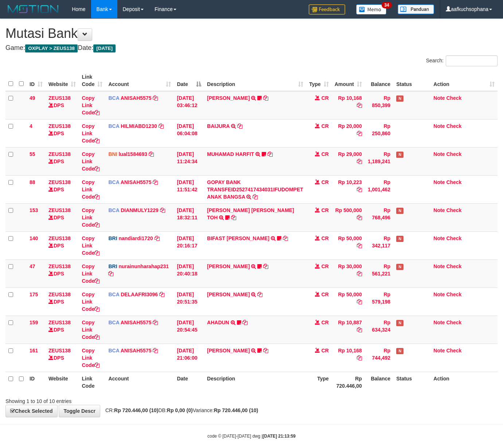
scroll to position [17, 0]
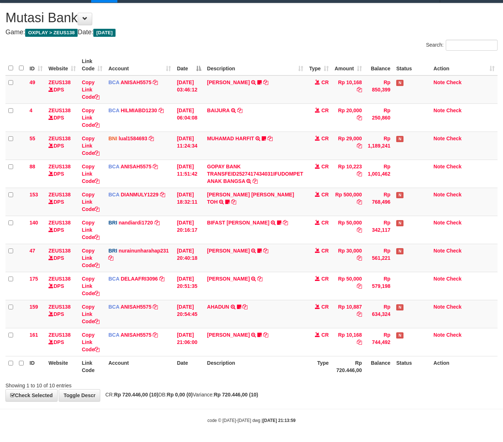
click at [281, 430] on body "Toggle navigation Home Bank Account List Load By Website Group [OXPLAY] ZEUS138…" at bounding box center [251, 213] width 503 height 458
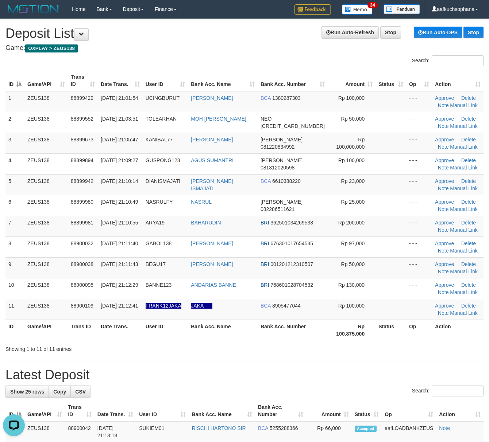
drag, startPoint x: 312, startPoint y: 384, endPoint x: 404, endPoint y: 387, distance: 92.3
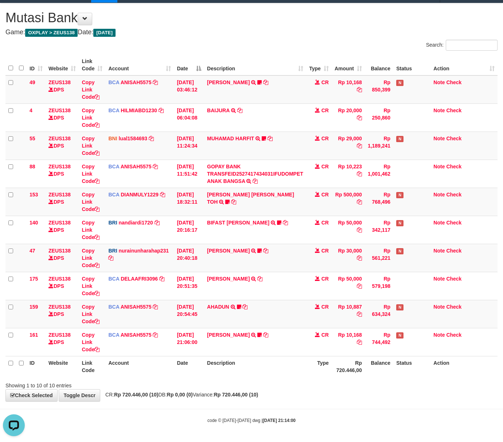
click at [204, 419] on div "code © 2012-2018 dwg | 2025/10/01 21:14:00" at bounding box center [251, 420] width 503 height 7
drag, startPoint x: 323, startPoint y: 413, endPoint x: 320, endPoint y: 413, distance: 3.7
click at [320, 413] on body "Toggle navigation Home Bank Account List Load By Website Group [OXPLAY] ZEUS138…" at bounding box center [251, 213] width 503 height 458
click at [341, 406] on body "Toggle navigation Home Bank Account List Load By Website Group [OXPLAY] ZEUS138…" at bounding box center [251, 213] width 503 height 458
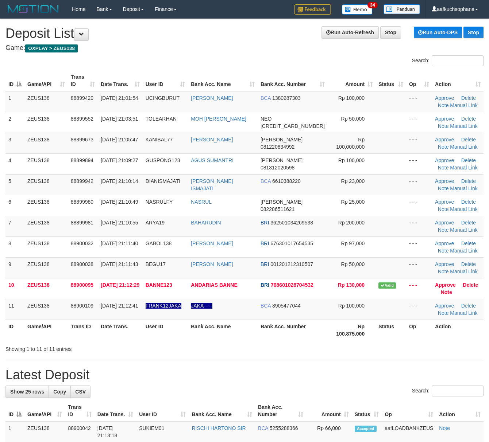
click at [362, 351] on div "Showing 1 to 11 of 11 entries" at bounding box center [244, 348] width 489 height 10
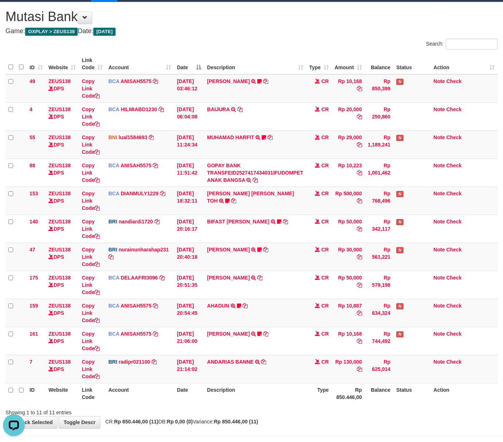
click at [287, 418] on div "**********" at bounding box center [251, 215] width 503 height 426
click at [285, 417] on div "Showing 1 to 11 of 11 entries" at bounding box center [251, 411] width 503 height 10
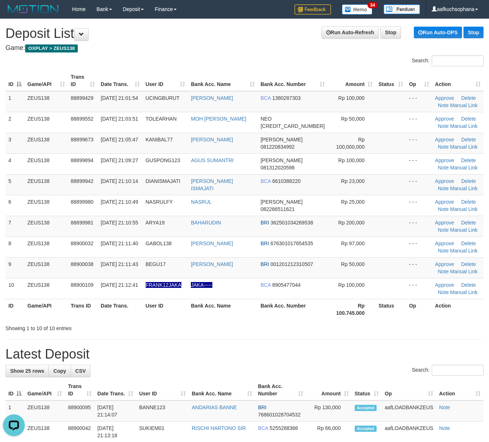
click at [321, 329] on div "Showing 1 to 10 of 10 entries" at bounding box center [244, 327] width 489 height 10
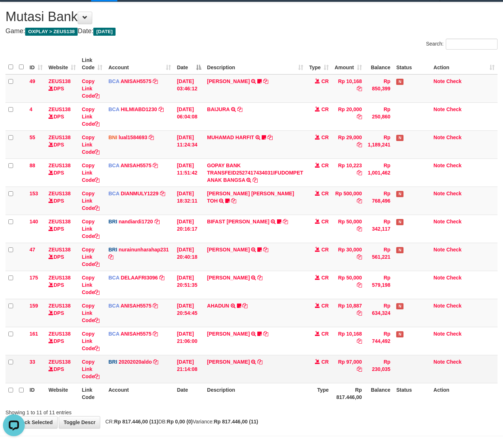
click at [302, 383] on td "[PERSON_NAME] TRANSFER NBMB [PERSON_NAME] TO [PERSON_NAME]" at bounding box center [255, 369] width 102 height 28
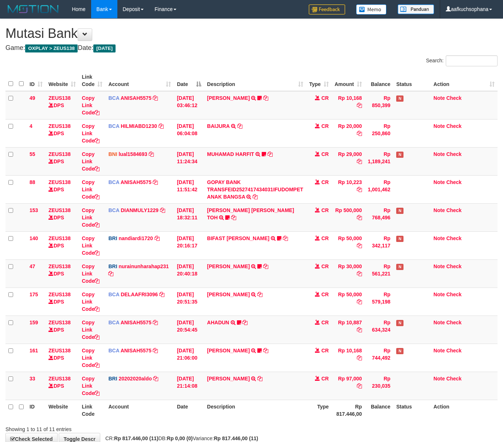
scroll to position [17, 0]
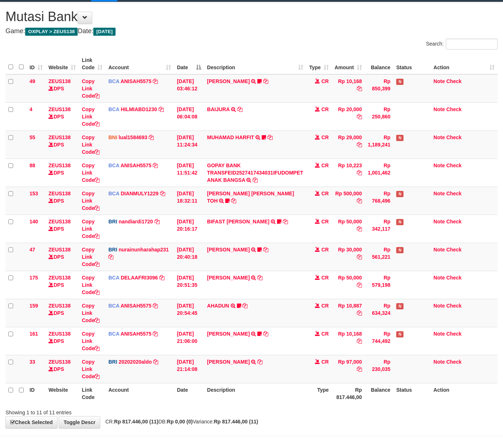
click at [290, 404] on th "Description" at bounding box center [255, 393] width 102 height 21
click at [286, 404] on th "Description" at bounding box center [255, 393] width 102 height 21
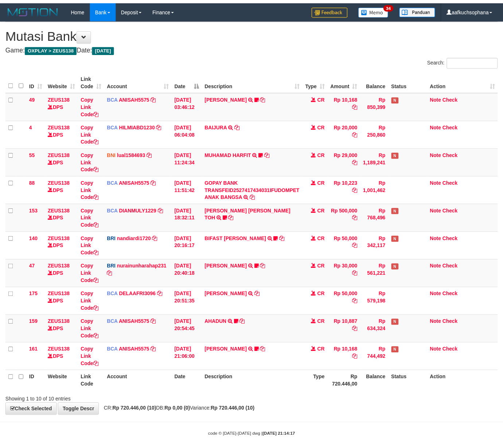
scroll to position [17, 0]
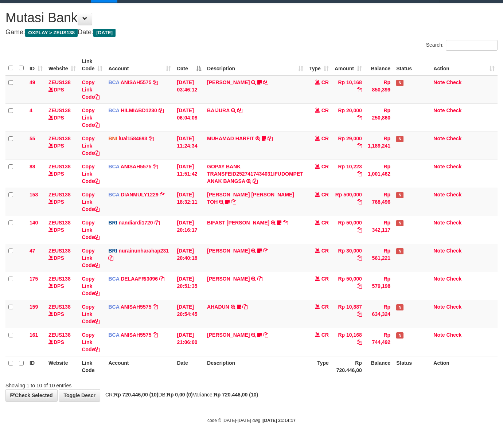
click at [247, 396] on strong "Rp 720.446,00 (10)" at bounding box center [236, 395] width 44 height 6
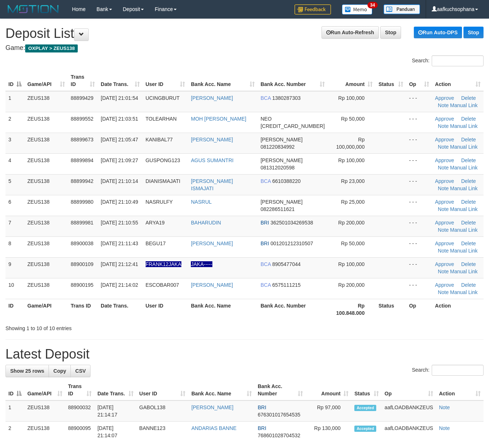
drag, startPoint x: 290, startPoint y: 348, endPoint x: 302, endPoint y: 349, distance: 12.5
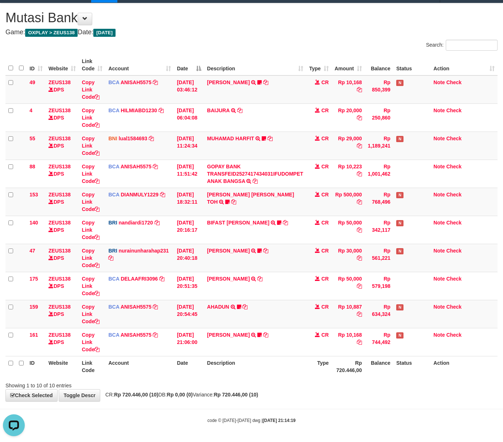
click at [359, 409] on hr at bounding box center [251, 409] width 503 height 0
click at [359, 408] on body "Toggle navigation Home Bank Account List Load By Website Group [OXPLAY] ZEUS138…" at bounding box center [251, 213] width 503 height 458
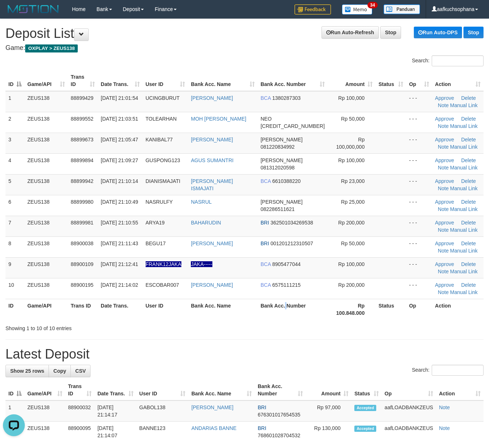
drag, startPoint x: 293, startPoint y: 311, endPoint x: 483, endPoint y: 348, distance: 194.1
click at [296, 314] on th "Bank Acc. Number" at bounding box center [292, 309] width 70 height 21
click at [450, 228] on link "Manual Link" at bounding box center [464, 230] width 28 height 6
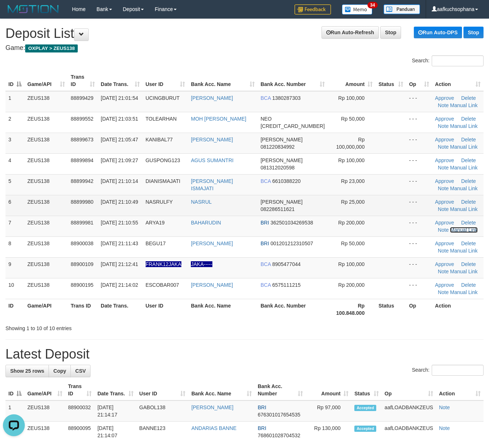
click at [450, 227] on link "Manual Link" at bounding box center [464, 230] width 28 height 6
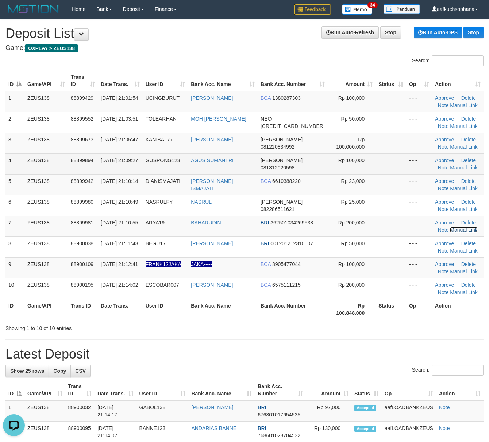
click at [450, 227] on link "Manual Link" at bounding box center [464, 230] width 28 height 6
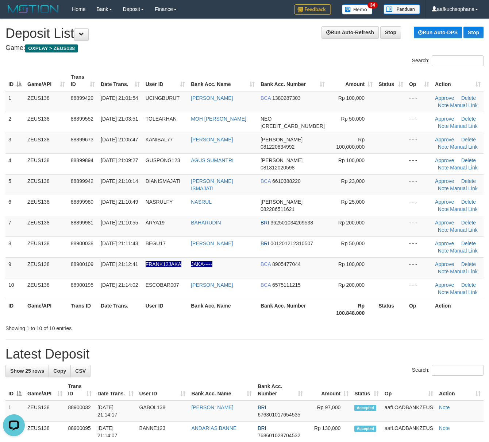
drag, startPoint x: 367, startPoint y: 311, endPoint x: 394, endPoint y: 314, distance: 27.9
click at [367, 311] on th "Rp 100.848.000" at bounding box center [352, 309] width 48 height 21
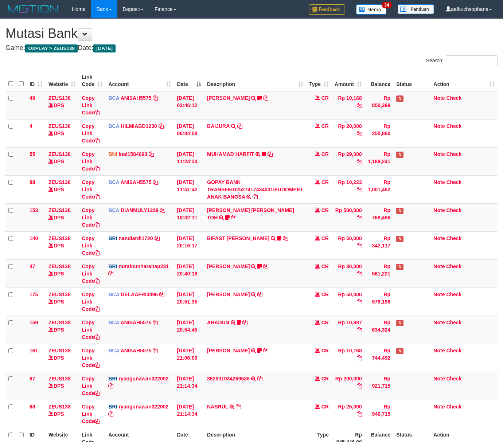
scroll to position [17, 0]
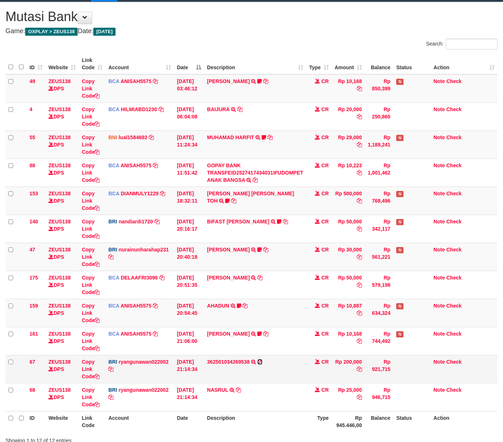
click at [259, 362] on icon at bounding box center [259, 362] width 5 height 5
click at [100, 376] on icon at bounding box center [96, 376] width 5 height 5
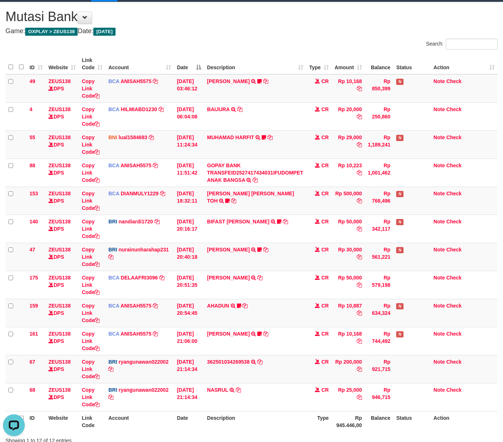
scroll to position [100, 0]
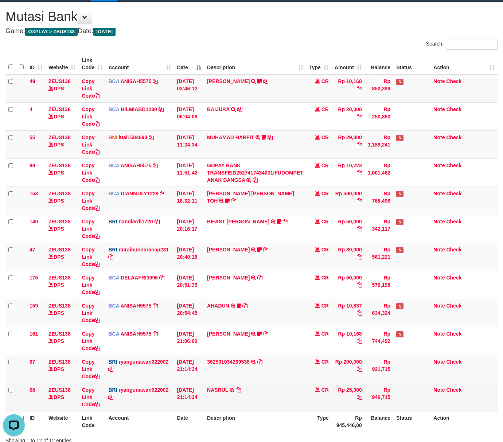
click at [253, 410] on td "NASRUL TRANSFER NBMB NASRUL TO RYAN GUNAWAN" at bounding box center [255, 397] width 102 height 28
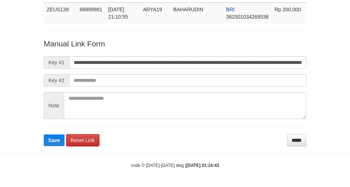
scroll to position [0, 430]
type input "**********"
click at [44, 134] on button "Save" at bounding box center [54, 140] width 21 height 12
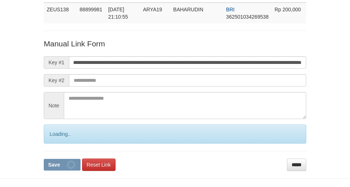
click at [44, 159] on button "Save" at bounding box center [62, 165] width 37 height 12
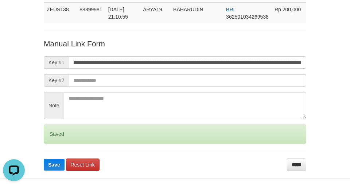
click at [44, 159] on button "Save" at bounding box center [54, 165] width 21 height 12
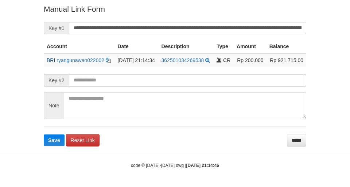
click at [183, 32] on form "**********" at bounding box center [175, 75] width 263 height 142
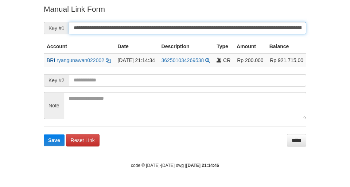
click at [44, 134] on button "Save" at bounding box center [54, 140] width 21 height 12
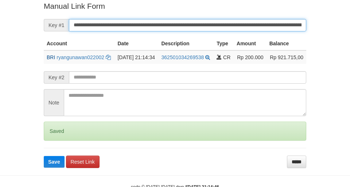
click at [44, 156] on button "Save" at bounding box center [54, 162] width 21 height 12
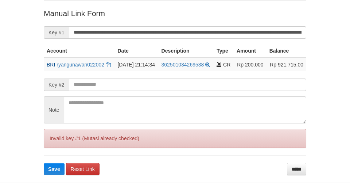
scroll to position [143, 0]
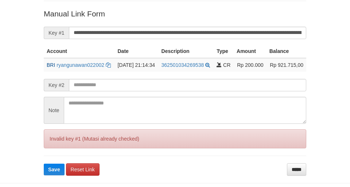
click at [44, 163] on button "Save" at bounding box center [54, 169] width 21 height 12
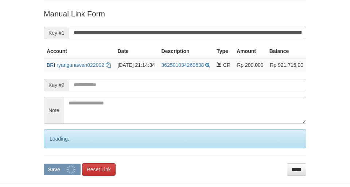
click at [182, 30] on input "**********" at bounding box center [187, 33] width 237 height 12
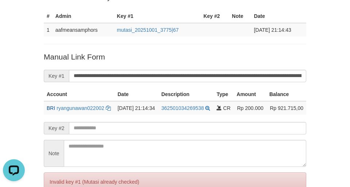
scroll to position [94, 0]
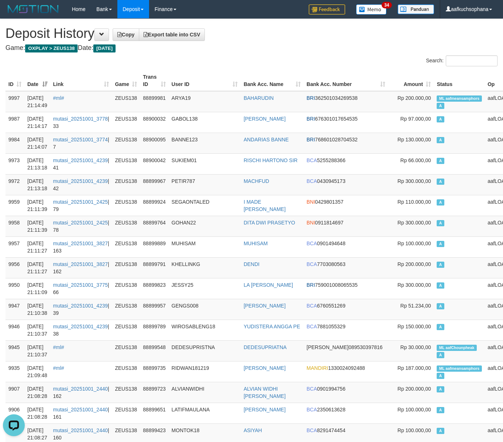
click at [286, 45] on h4 "Game: OXPLAY > ZEUS138 Date: Today" at bounding box center [251, 47] width 492 height 7
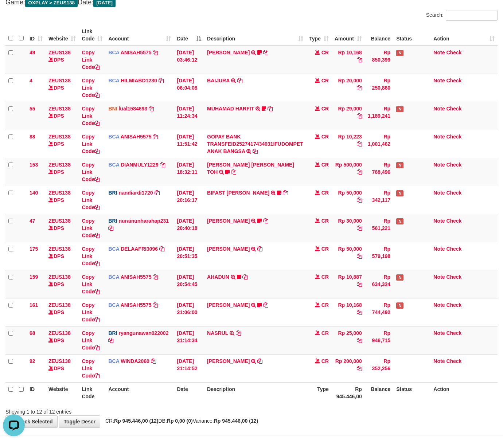
scroll to position [73, 0]
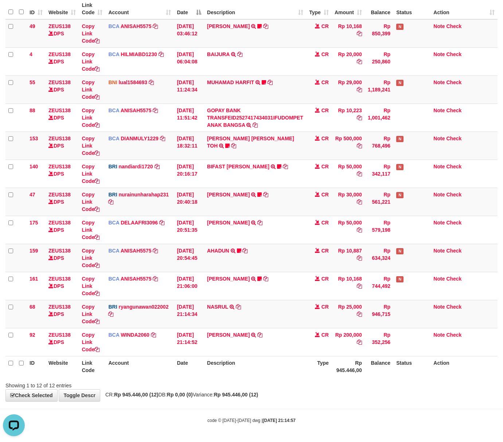
click at [164, 390] on div "**********" at bounding box center [251, 174] width 503 height 454
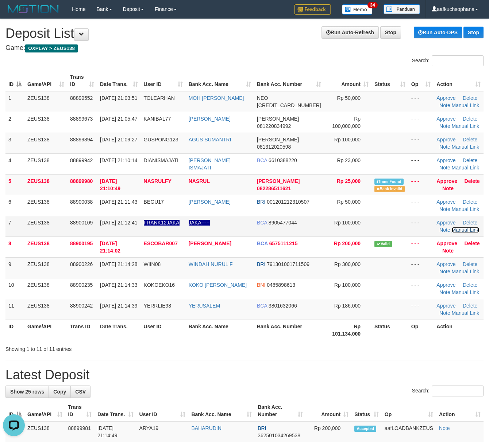
click at [452, 231] on link "Manual Link" at bounding box center [466, 230] width 28 height 6
click at [414, 346] on div "Showing 1 to 11 of 11 entries" at bounding box center [244, 348] width 489 height 10
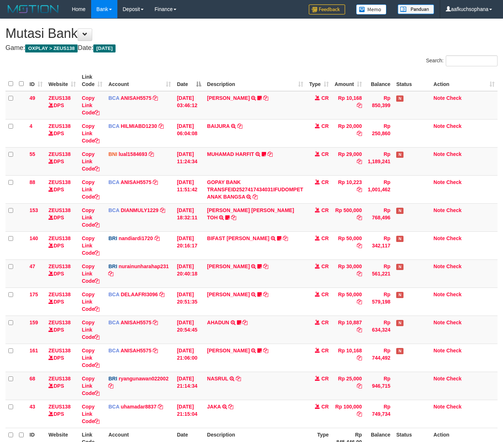
scroll to position [73, 0]
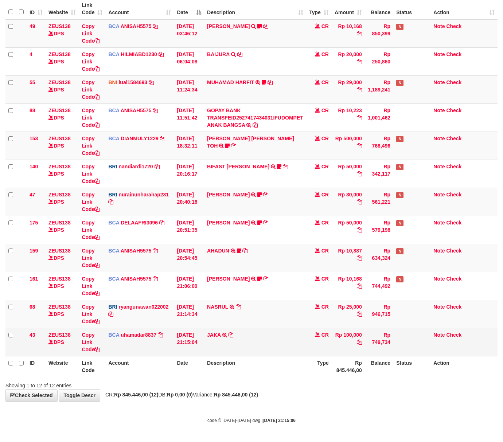
click at [102, 349] on td "Copy Link Code" at bounding box center [92, 342] width 27 height 28
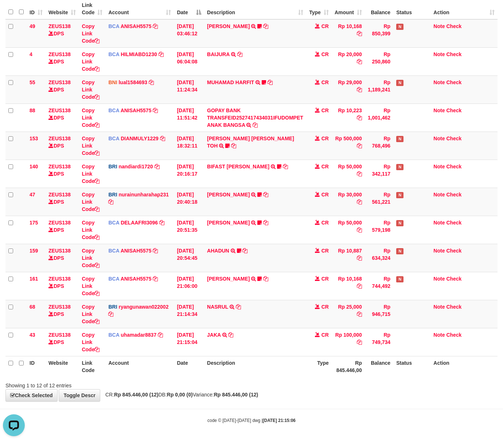
scroll to position [0, 0]
click at [252, 369] on th "Description" at bounding box center [255, 366] width 102 height 21
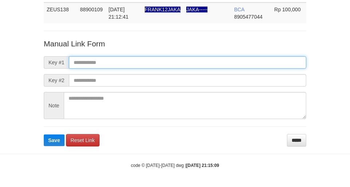
scroll to position [53, 0]
click at [217, 63] on input "text" at bounding box center [187, 62] width 237 height 12
paste input "**********"
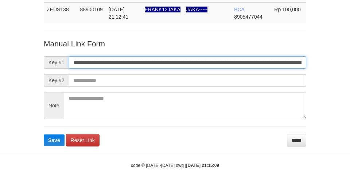
scroll to position [0, 430]
type input "**********"
click at [44, 134] on button "Save" at bounding box center [54, 140] width 21 height 12
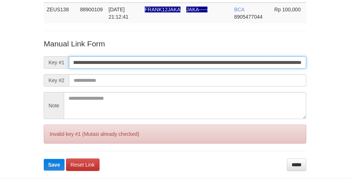
click at [44, 159] on button "Save" at bounding box center [54, 165] width 21 height 12
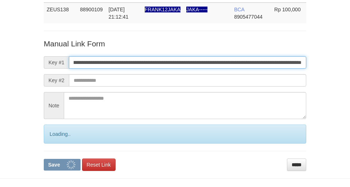
click at [219, 64] on input "**********" at bounding box center [187, 62] width 237 height 12
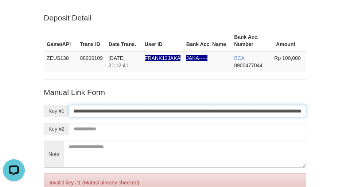
scroll to position [0, 0]
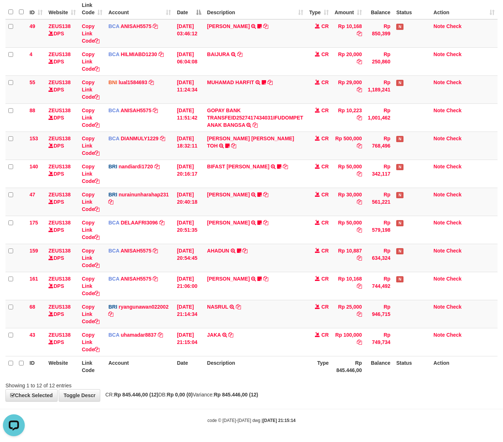
click at [257, 404] on body "Toggle navigation Home Bank Account List Load By Website Group [OXPLAY] ZEUS138…" at bounding box center [251, 185] width 503 height 514
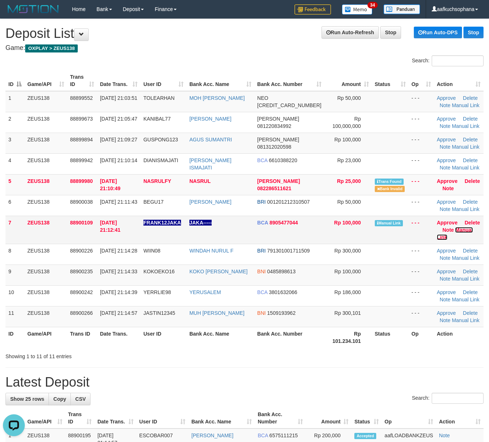
click at [461, 232] on link "Manual Link" at bounding box center [455, 233] width 36 height 13
click at [374, 343] on div "ID Game/API Trans ID Date Trans. User ID Bank Acc. Name Bank Acc. Number Amount…" at bounding box center [244, 209] width 489 height 282
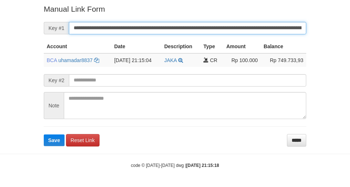
click at [44, 134] on button "Save" at bounding box center [54, 140] width 21 height 12
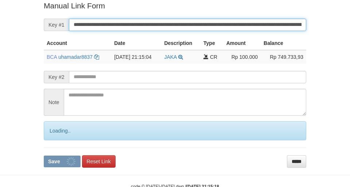
click at [44, 155] on button "Save" at bounding box center [62, 161] width 37 height 12
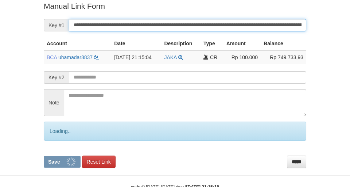
click at [44, 156] on button "Save" at bounding box center [62, 162] width 37 height 12
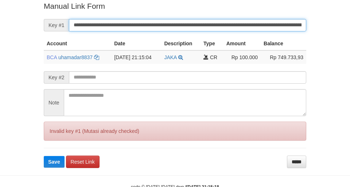
click at [44, 156] on button "Save" at bounding box center [54, 162] width 21 height 12
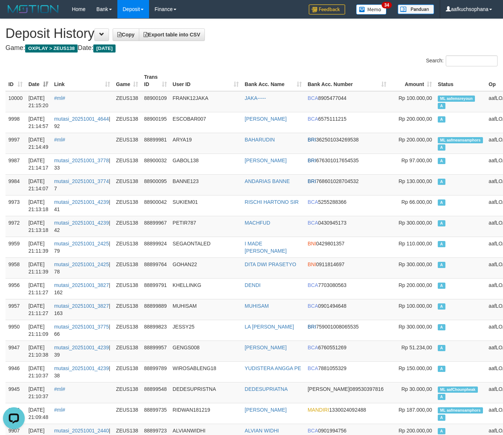
drag, startPoint x: 306, startPoint y: 59, endPoint x: 111, endPoint y: 88, distance: 197.3
click at [306, 59] on div "Search:" at bounding box center [377, 61] width 241 height 13
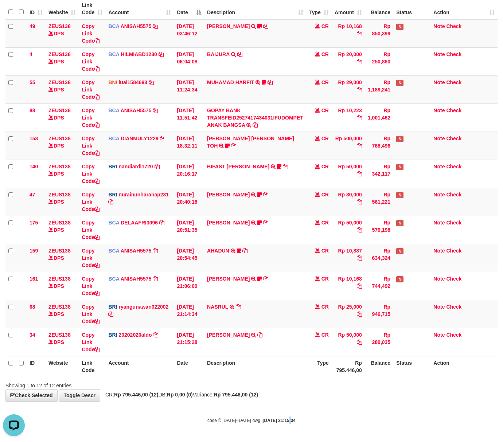
click at [280, 412] on body "Toggle navigation Home Bank Account List Load By Website Group [OXPLAY] ZEUS138…" at bounding box center [251, 185] width 503 height 514
click at [294, 399] on div "**********" at bounding box center [251, 174] width 503 height 454
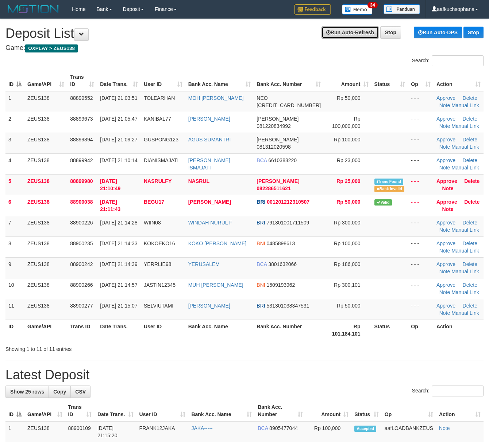
click at [355, 33] on link "Run Auto-Refresh" at bounding box center [349, 32] width 57 height 12
drag, startPoint x: 358, startPoint y: 356, endPoint x: 355, endPoint y: 353, distance: 4.2
click at [355, 353] on div "Showing 1 to 11 of 11 entries" at bounding box center [244, 348] width 489 height 10
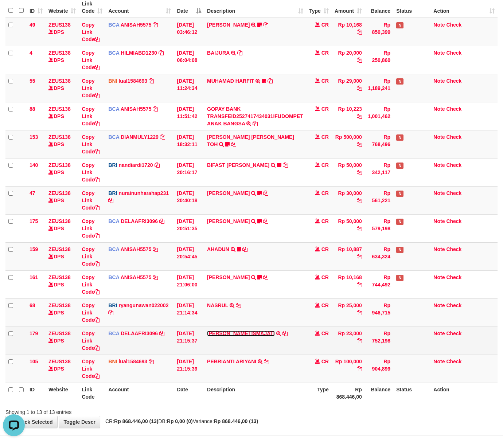
click at [234, 333] on link "[PERSON_NAME] ISMAJATI" at bounding box center [241, 334] width 68 height 6
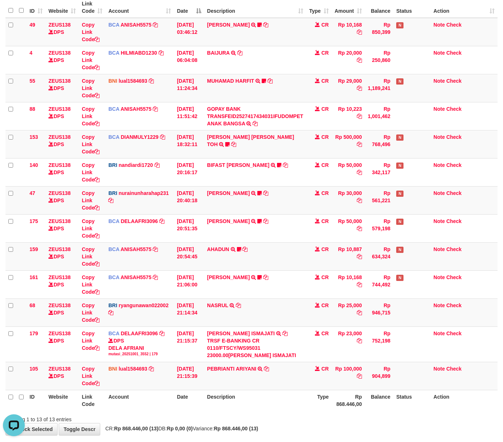
click at [285, 404] on th "Description" at bounding box center [255, 400] width 102 height 21
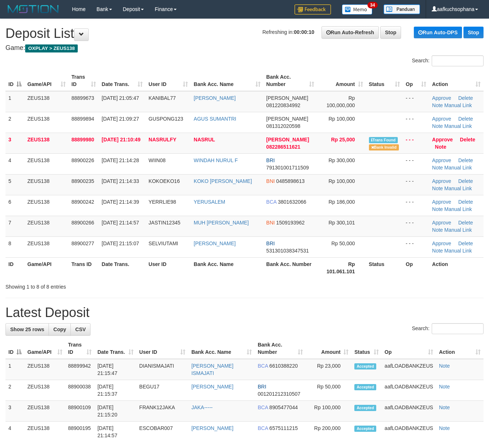
drag, startPoint x: 369, startPoint y: 299, endPoint x: 490, endPoint y: 230, distance: 139.4
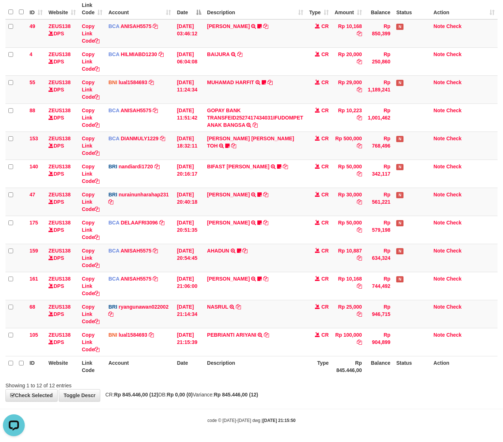
click at [235, 382] on div "Showing 1 to 12 of 12 entries" at bounding box center [251, 384] width 503 height 10
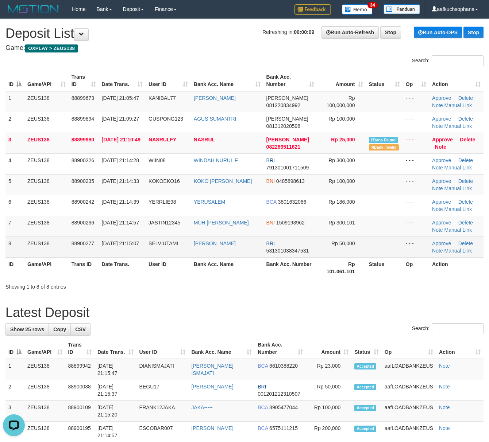
drag, startPoint x: 330, startPoint y: 297, endPoint x: 155, endPoint y: 247, distance: 182.5
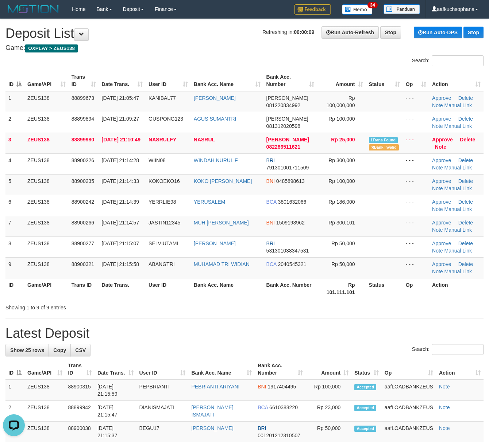
drag, startPoint x: 400, startPoint y: 330, endPoint x: 484, endPoint y: 346, distance: 85.4
click at [412, 332] on h1 "Latest Deposit" at bounding box center [244, 333] width 478 height 15
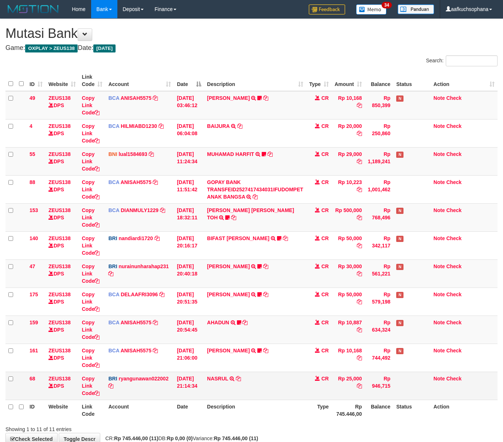
scroll to position [45, 0]
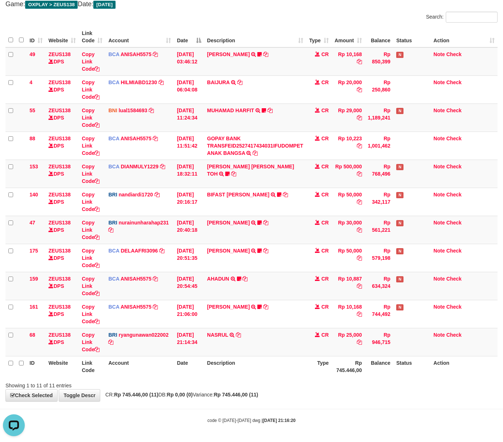
drag, startPoint x: 329, startPoint y: 403, endPoint x: 301, endPoint y: 382, distance: 35.0
click at [330, 403] on body "Toggle navigation Home Bank Account List Load By Website Group [OXPLAY] ZEUS138…" at bounding box center [251, 199] width 503 height 486
drag, startPoint x: 297, startPoint y: 395, endPoint x: 144, endPoint y: 333, distance: 164.2
click at [292, 390] on div "**********" at bounding box center [251, 188] width 503 height 426
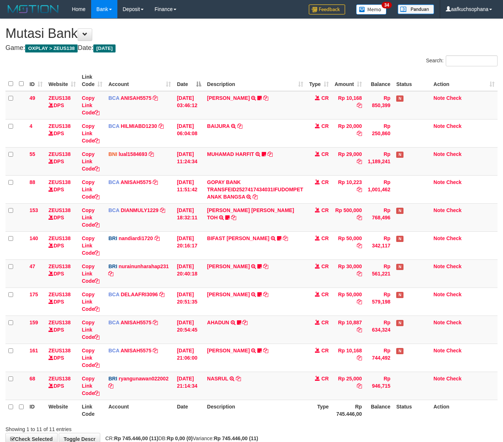
scroll to position [45, 0]
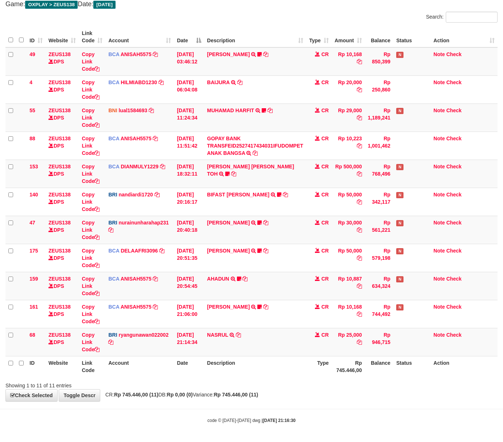
click at [266, 386] on div "Showing 1 to 11 of 11 entries" at bounding box center [251, 384] width 503 height 10
drag, startPoint x: 283, startPoint y: 398, endPoint x: 219, endPoint y: 355, distance: 76.8
click at [284, 397] on div "**********" at bounding box center [251, 188] width 503 height 426
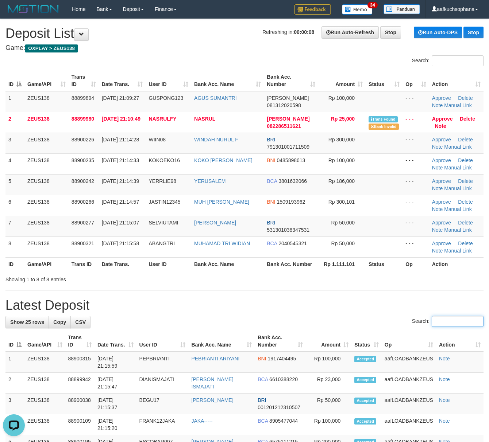
drag, startPoint x: 427, startPoint y: 318, endPoint x: 481, endPoint y: 320, distance: 54.0
click at [431, 318] on input "Search:" at bounding box center [457, 321] width 52 height 11
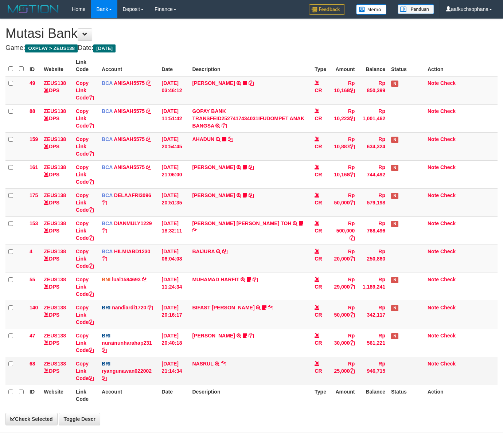
scroll to position [45, 0]
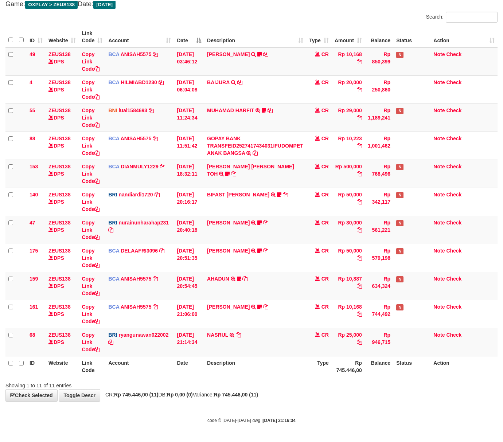
click at [285, 394] on div "**********" at bounding box center [251, 188] width 503 height 426
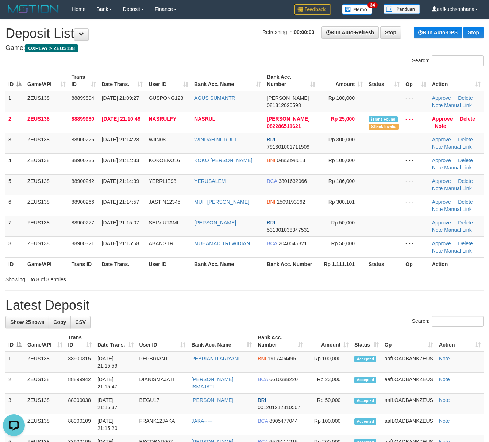
click at [440, 291] on hr at bounding box center [244, 291] width 478 height 0
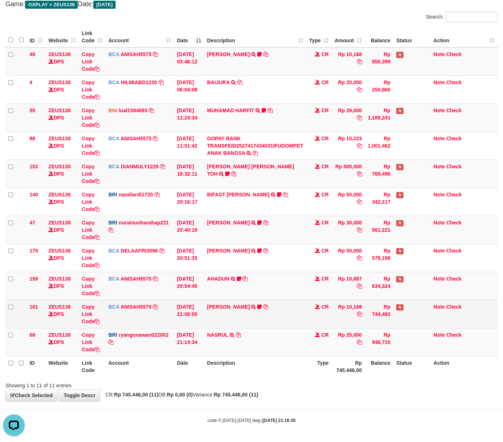
drag, startPoint x: 276, startPoint y: 370, endPoint x: 182, endPoint y: 322, distance: 106.0
click at [274, 370] on th "Description" at bounding box center [255, 366] width 102 height 21
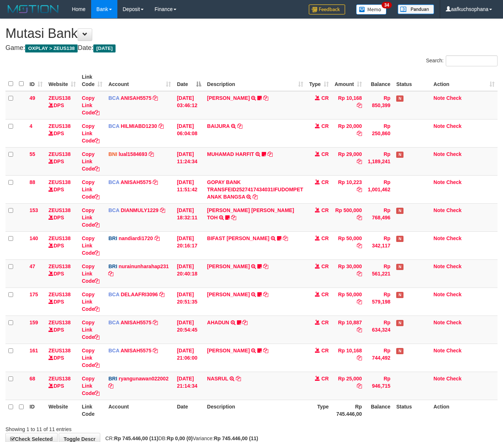
scroll to position [45, 0]
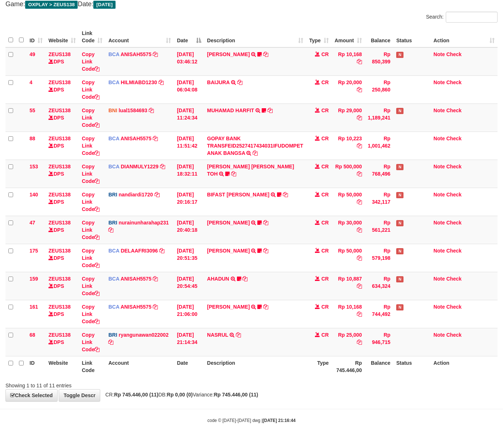
click at [202, 405] on body "Toggle navigation Home Bank Account List Load By Website Group [OXPLAY] ZEUS138…" at bounding box center [251, 199] width 503 height 486
click at [234, 358] on th "Description" at bounding box center [255, 366] width 102 height 21
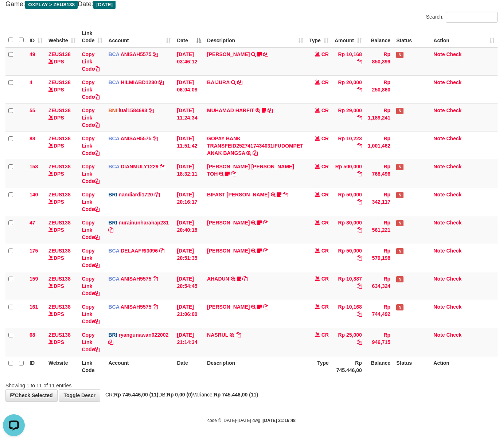
click at [267, 362] on th "Description" at bounding box center [255, 366] width 102 height 21
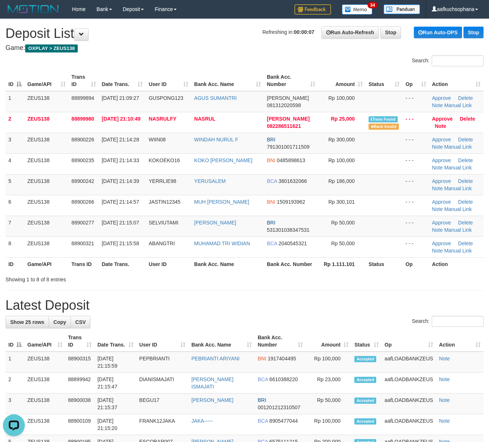
click at [311, 301] on h1 "Latest Deposit" at bounding box center [244, 305] width 478 height 15
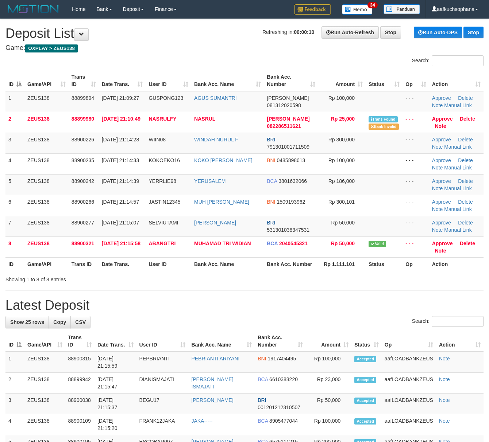
click at [355, 309] on h1 "Latest Deposit" at bounding box center [244, 305] width 478 height 15
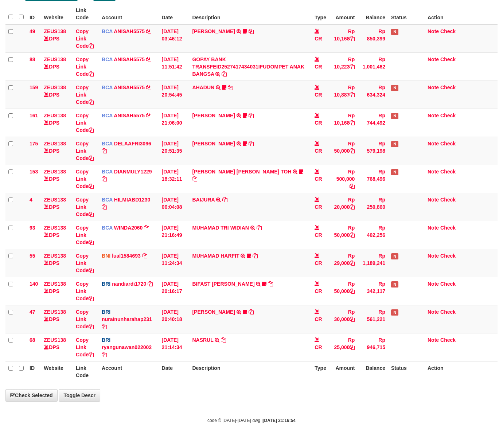
scroll to position [45, 0]
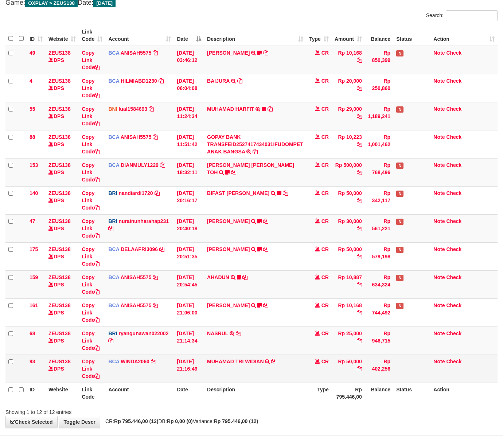
drag, startPoint x: 290, startPoint y: 386, endPoint x: 287, endPoint y: 383, distance: 4.1
click at [288, 386] on th "Description" at bounding box center [255, 393] width 102 height 21
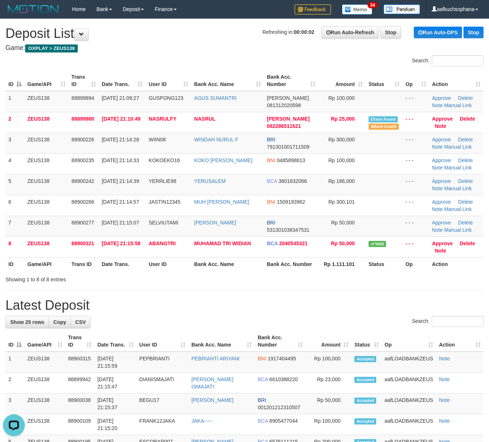
drag, startPoint x: 372, startPoint y: 285, endPoint x: 493, endPoint y: 296, distance: 121.9
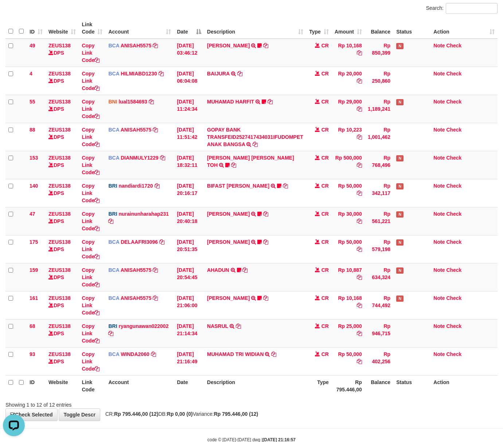
click at [341, 392] on th "Rp 795.446,00" at bounding box center [348, 386] width 33 height 21
click at [340, 392] on th "Rp 795.446,00" at bounding box center [348, 386] width 33 height 21
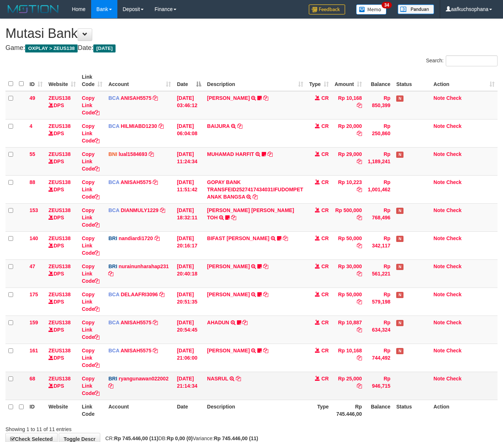
click at [285, 381] on td "NASRUL TRANSFER NBMB NASRUL TO RYAN GUNAWAN" at bounding box center [255, 386] width 102 height 28
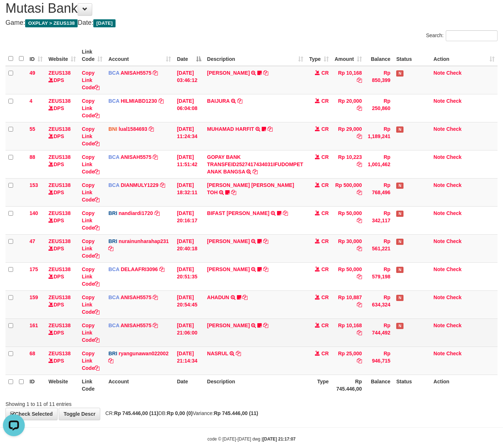
drag, startPoint x: 276, startPoint y: 396, endPoint x: 206, endPoint y: 346, distance: 86.3
click at [276, 396] on th "Description" at bounding box center [255, 385] width 102 height 21
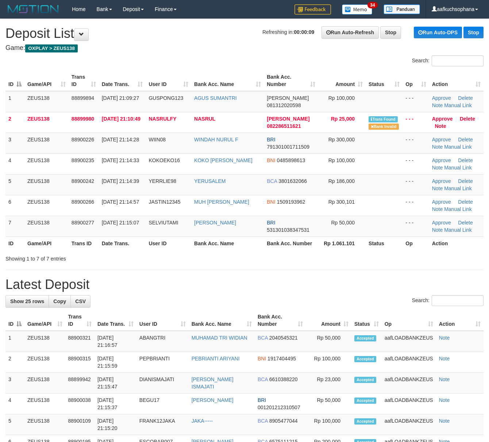
click at [240, 288] on h1 "Latest Deposit" at bounding box center [244, 285] width 478 height 15
drag, startPoint x: 329, startPoint y: 269, endPoint x: 334, endPoint y: 266, distance: 6.4
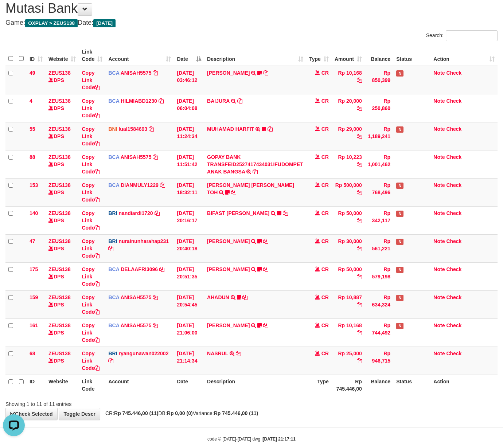
drag, startPoint x: 268, startPoint y: 393, endPoint x: 249, endPoint y: 377, distance: 24.8
click at [268, 394] on th "Description" at bounding box center [255, 385] width 102 height 21
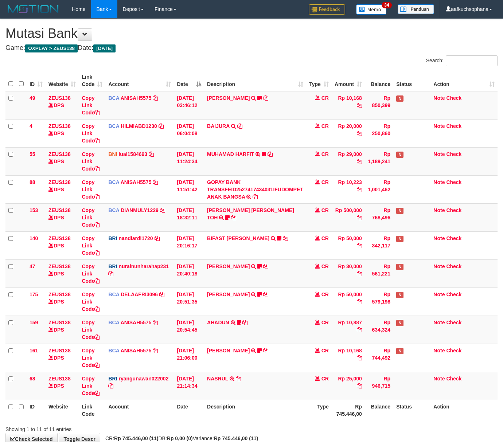
scroll to position [25, 0]
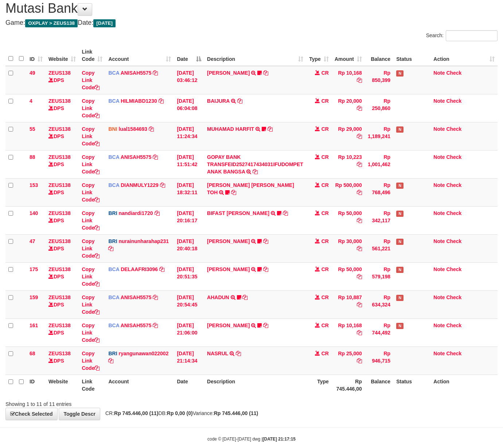
click at [226, 406] on div "Showing 1 to 11 of 11 entries" at bounding box center [251, 403] width 503 height 10
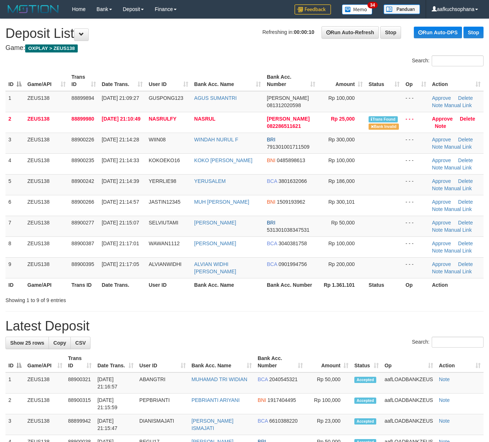
click at [256, 284] on th "Bank Acc. Name" at bounding box center [227, 284] width 73 height 13
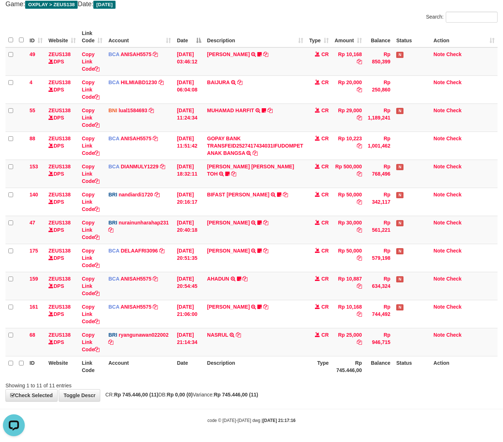
scroll to position [45, 0]
click at [305, 395] on div "**********" at bounding box center [251, 188] width 503 height 426
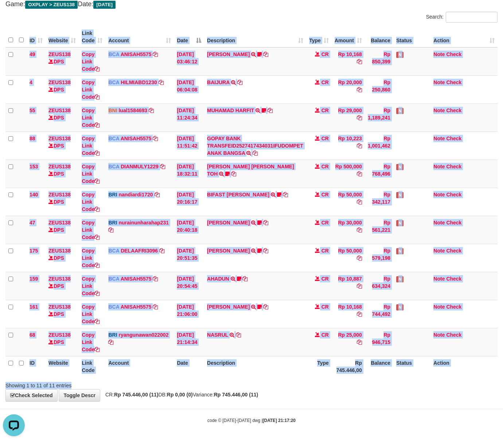
click at [273, 379] on div "Search: ID Website Link Code Account Date Description Type Amount Balance Statu…" at bounding box center [251, 201] width 492 height 378
click at [273, 379] on div at bounding box center [357, 379] width 294 height 0
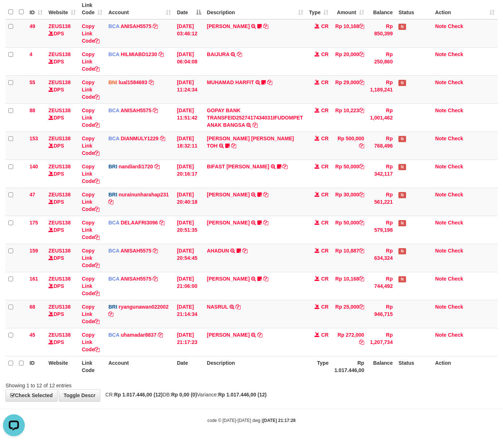
click at [253, 390] on div "**********" at bounding box center [251, 174] width 503 height 454
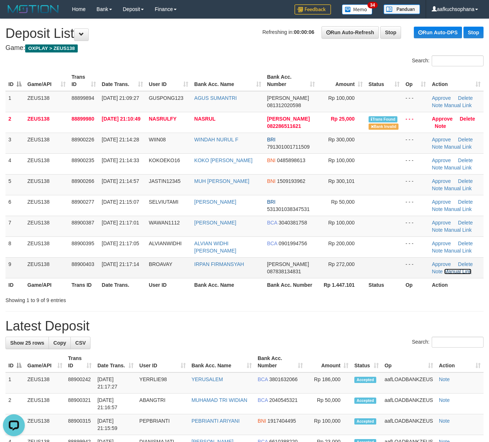
click at [454, 274] on link "Manual Link" at bounding box center [458, 272] width 28 height 6
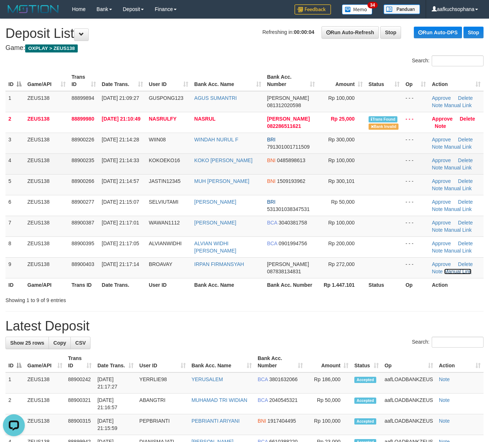
click at [444, 269] on link "Manual Link" at bounding box center [458, 272] width 28 height 6
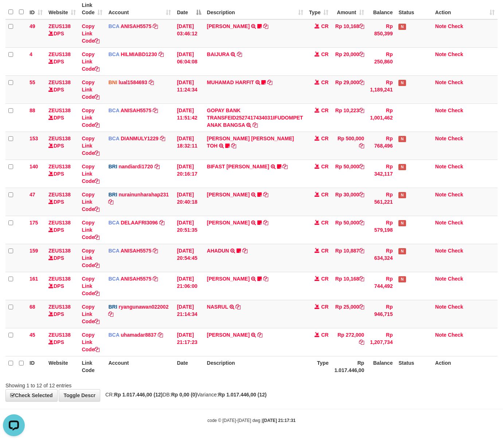
drag, startPoint x: 311, startPoint y: 376, endPoint x: 27, endPoint y: 237, distance: 317.1
click at [308, 376] on th "Type" at bounding box center [319, 366] width 26 height 21
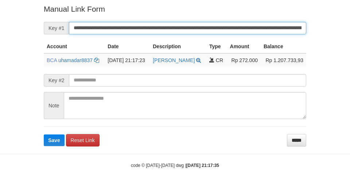
click at [44, 134] on button "Save" at bounding box center [54, 140] width 21 height 12
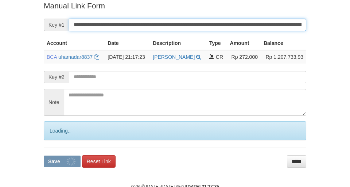
scroll to position [151, 0]
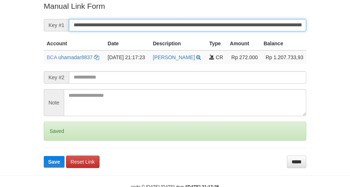
click at [44, 156] on button "Save" at bounding box center [54, 162] width 21 height 12
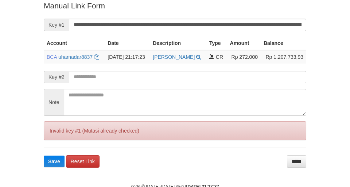
click at [231, 27] on input "**********" at bounding box center [187, 25] width 237 height 12
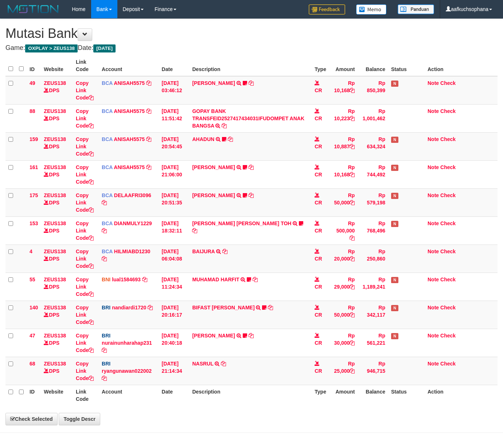
scroll to position [45, 0]
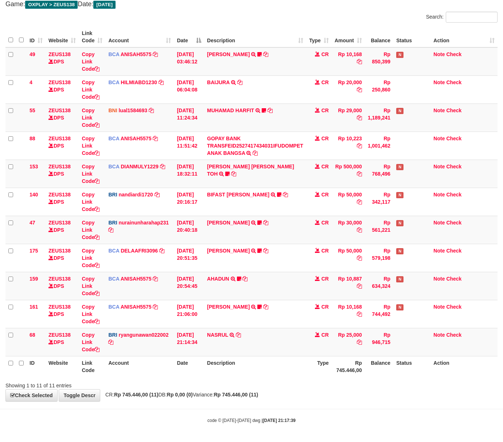
drag, startPoint x: 264, startPoint y: 422, endPoint x: 213, endPoint y: 379, distance: 66.5
click at [263, 422] on strong "2025/10/01 21:17:39" at bounding box center [279, 420] width 33 height 5
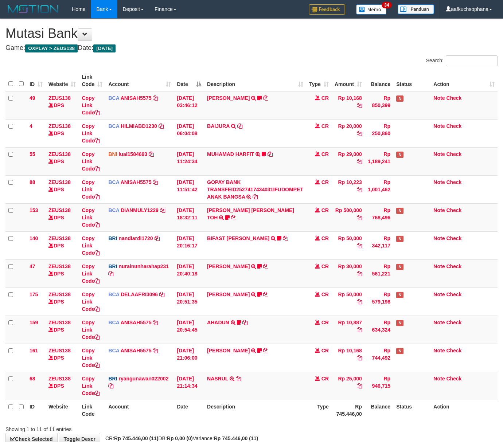
scroll to position [45, 0]
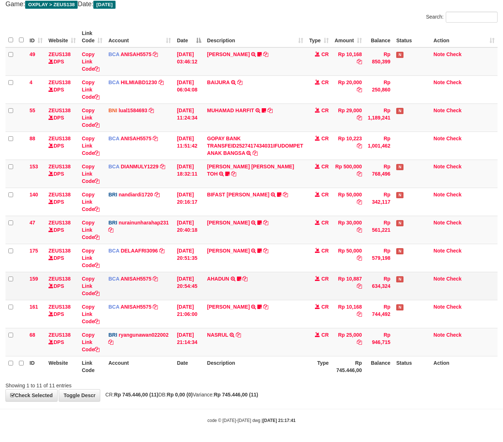
drag, startPoint x: 249, startPoint y: 365, endPoint x: 50, endPoint y: 272, distance: 220.3
click at [242, 362] on th "Description" at bounding box center [255, 366] width 102 height 21
click at [335, 372] on th "Rp 745.446,00" at bounding box center [348, 366] width 33 height 21
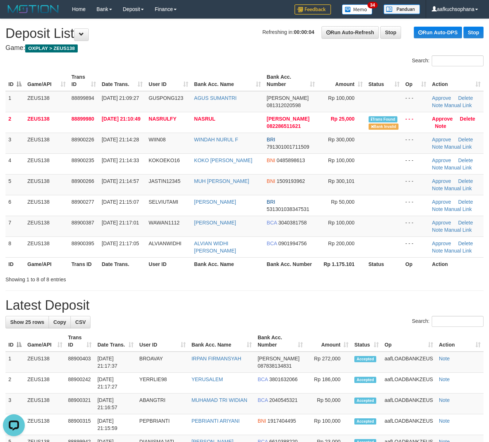
click at [380, 309] on h1 "Latest Deposit" at bounding box center [244, 305] width 478 height 15
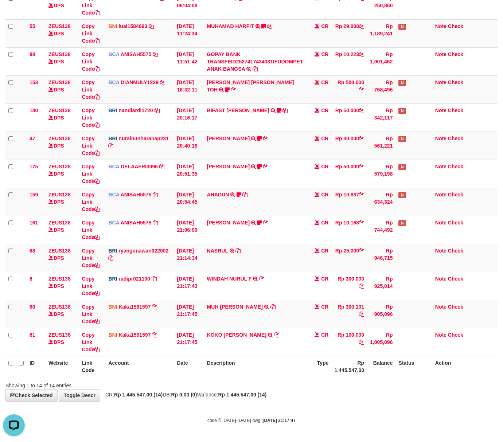
click at [228, 388] on div "Showing 1 to 14 of 14 entries" at bounding box center [251, 384] width 503 height 10
click at [301, 398] on div "**********" at bounding box center [251, 146] width 503 height 511
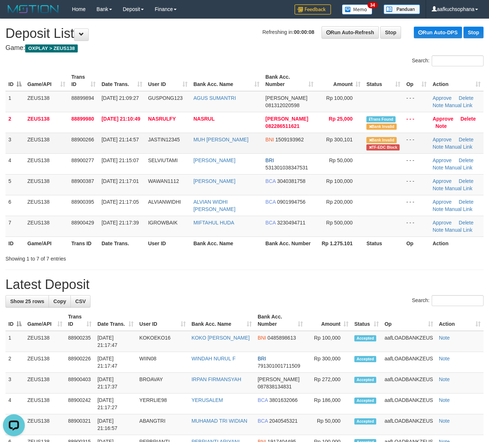
click at [161, 149] on td "JASTIN12345" at bounding box center [167, 143] width 45 height 21
copy span "JASTIN12345"
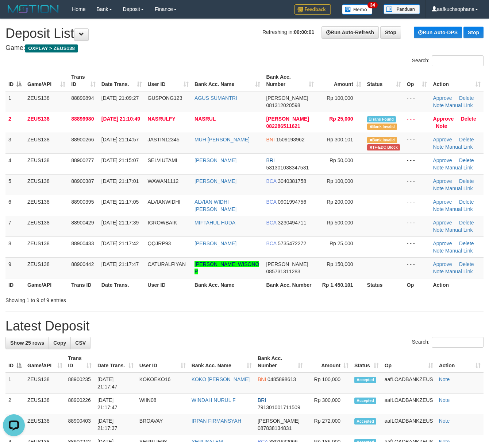
drag, startPoint x: 307, startPoint y: 311, endPoint x: 318, endPoint y: 311, distance: 11.3
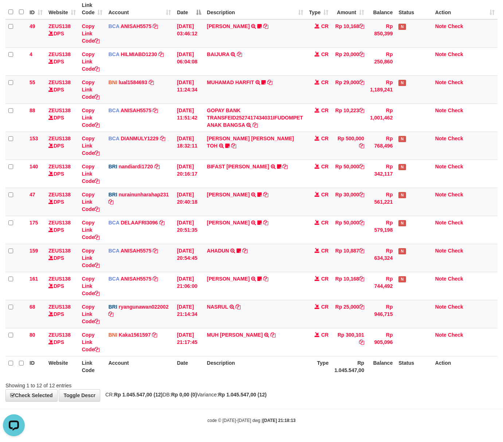
click at [295, 382] on div "Showing 1 to 12 of 12 entries" at bounding box center [251, 384] width 503 height 10
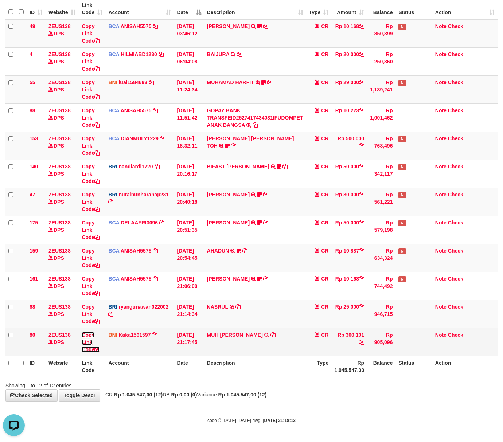
click at [98, 349] on icon at bounding box center [96, 349] width 5 height 5
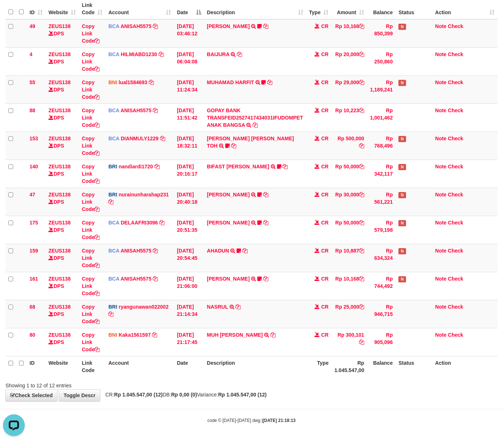
click at [282, 365] on th "Description" at bounding box center [255, 366] width 102 height 21
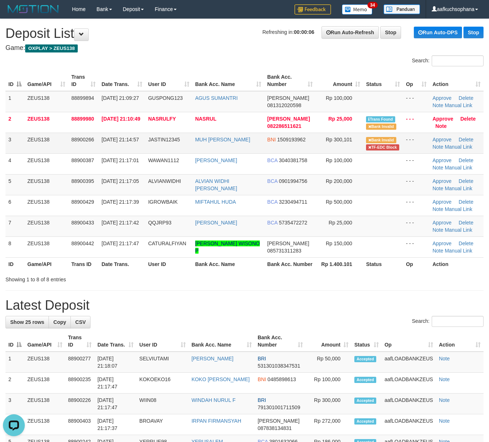
click at [210, 150] on td "MUH [PERSON_NAME]" at bounding box center [228, 143] width 72 height 21
copy tr "MUH [PERSON_NAME]"
click at [319, 311] on h1 "Latest Deposit" at bounding box center [244, 305] width 478 height 15
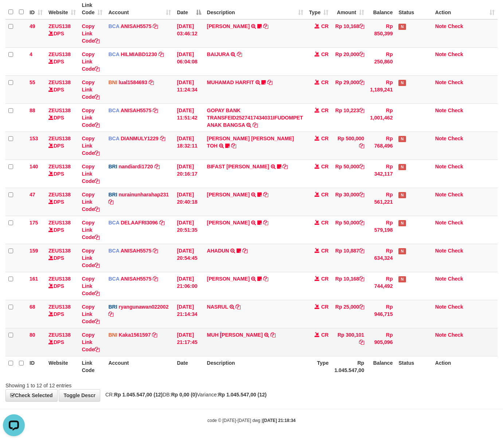
click at [222, 349] on td "MUH [PERSON_NAME] TRF/PAY/TOP-UP ECHANNEL SDR MUH [PERSON_NAME]" at bounding box center [255, 342] width 102 height 28
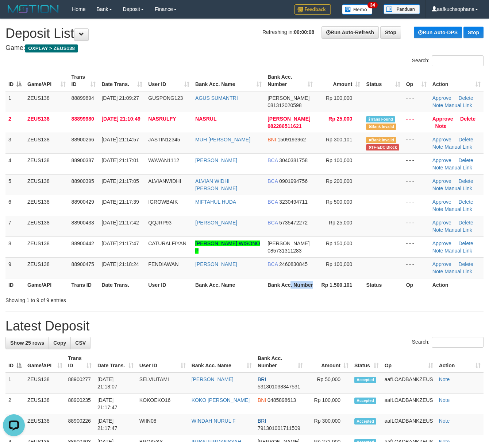
drag, startPoint x: 292, startPoint y: 289, endPoint x: 495, endPoint y: 325, distance: 206.0
click at [295, 290] on th "Bank Acc. Number" at bounding box center [289, 284] width 51 height 13
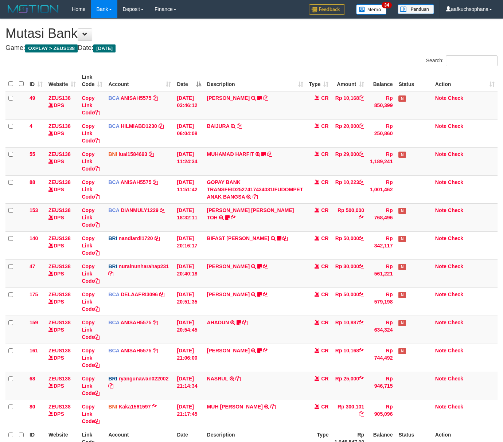
scroll to position [73, 0]
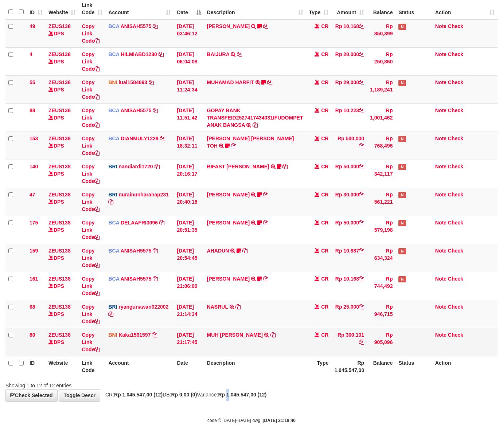
drag, startPoint x: 248, startPoint y: 392, endPoint x: 118, endPoint y: 332, distance: 143.3
click at [245, 390] on div "**********" at bounding box center [251, 174] width 503 height 454
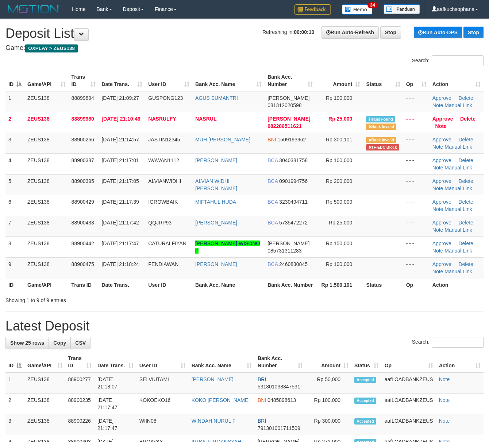
click at [334, 294] on div at bounding box center [346, 294] width 285 height 0
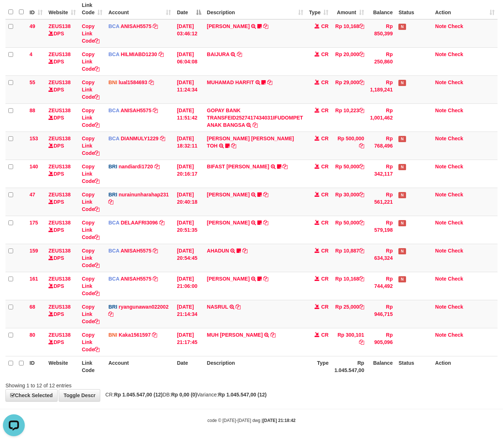
drag, startPoint x: 317, startPoint y: 386, endPoint x: 313, endPoint y: 386, distance: 4.0
click at [315, 386] on div "Showing 1 to 12 of 12 entries" at bounding box center [251, 384] width 503 height 10
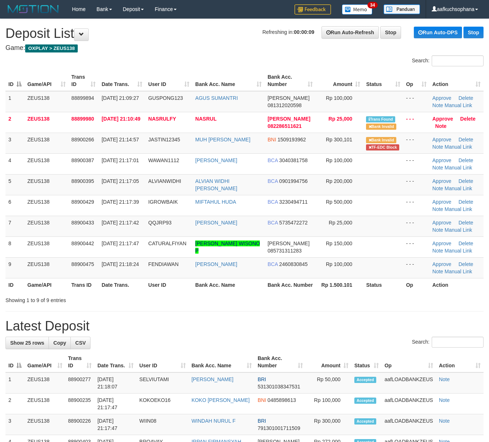
drag, startPoint x: 387, startPoint y: 314, endPoint x: 495, endPoint y: 329, distance: 108.9
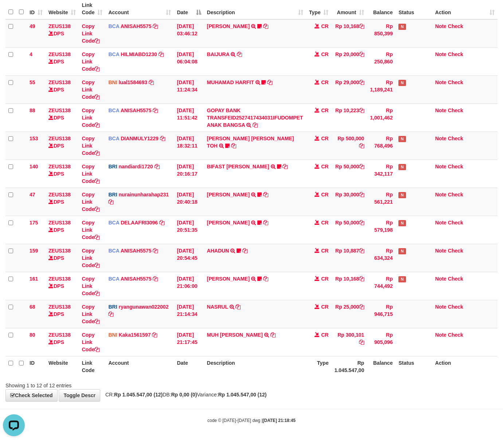
click at [300, 389] on div "**********" at bounding box center [251, 174] width 503 height 454
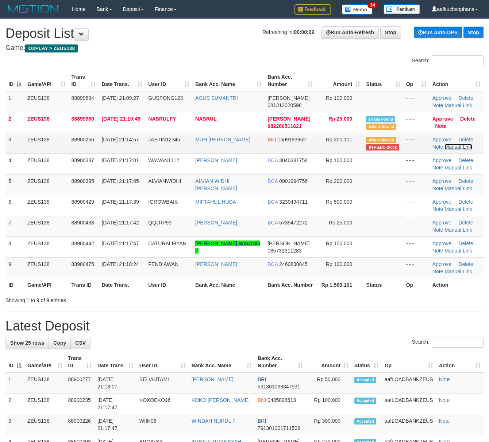
click at [453, 146] on link "Manual Link" at bounding box center [458, 147] width 28 height 6
drag, startPoint x: 332, startPoint y: 301, endPoint x: 409, endPoint y: 315, distance: 78.8
click at [336, 302] on div "Search: ID Game/API Trans ID Date Trans. User ID Bank Acc. Name Bank Acc. Numbe…" at bounding box center [244, 179] width 478 height 249
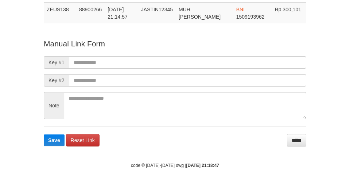
scroll to position [53, 0]
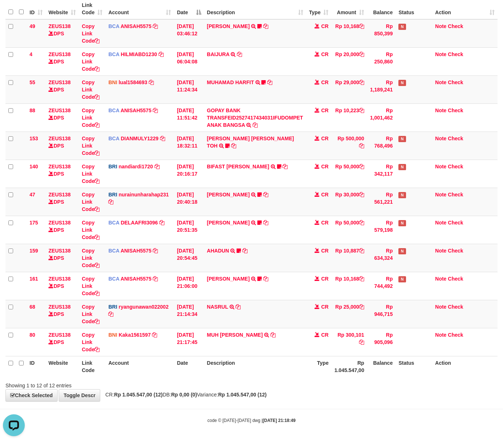
drag, startPoint x: 293, startPoint y: 408, endPoint x: 241, endPoint y: 382, distance: 57.7
click at [292, 408] on body "Toggle navigation Home Bank Account List Load By Website Group [OXPLAY] ZEUS138…" at bounding box center [251, 185] width 503 height 514
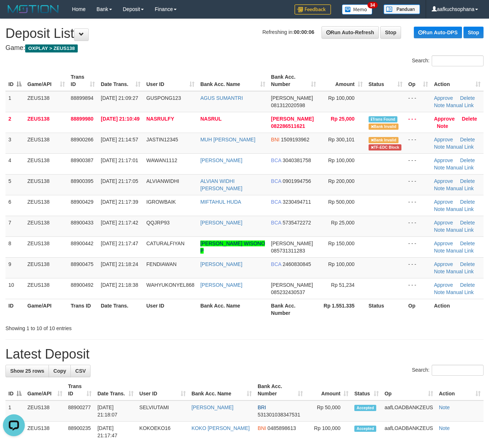
click at [428, 361] on h1 "Latest Deposit" at bounding box center [244, 354] width 478 height 15
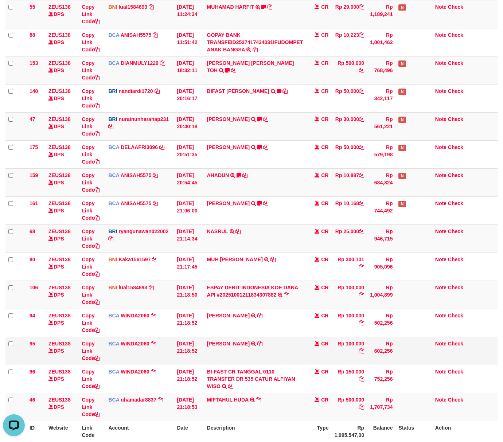
scroll to position [171, 0]
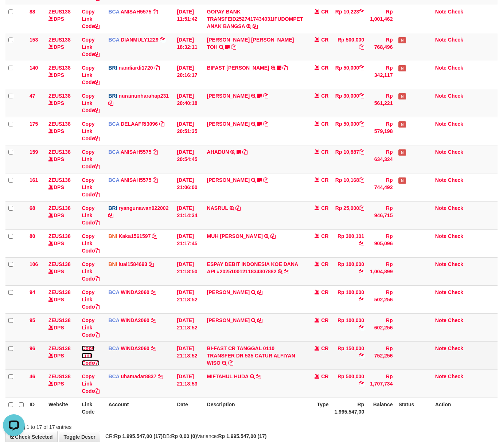
click at [100, 364] on icon at bounding box center [96, 363] width 5 height 5
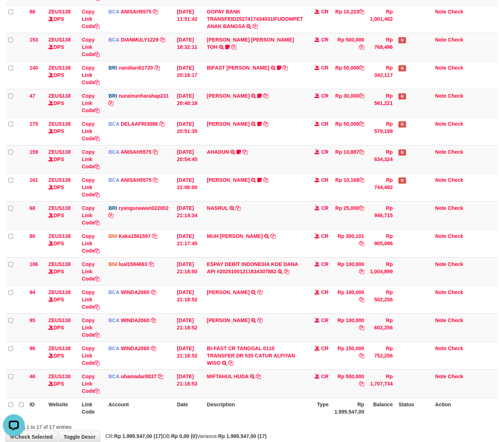
scroll to position [100, 0]
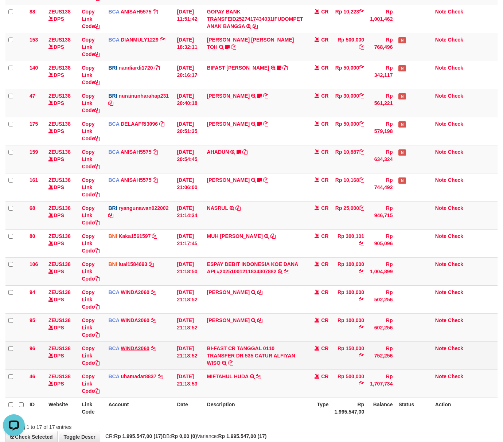
drag, startPoint x: 195, startPoint y: 387, endPoint x: 141, endPoint y: 350, distance: 65.1
click at [190, 384] on td "01/10/2025 21:18:53" at bounding box center [189, 384] width 30 height 28
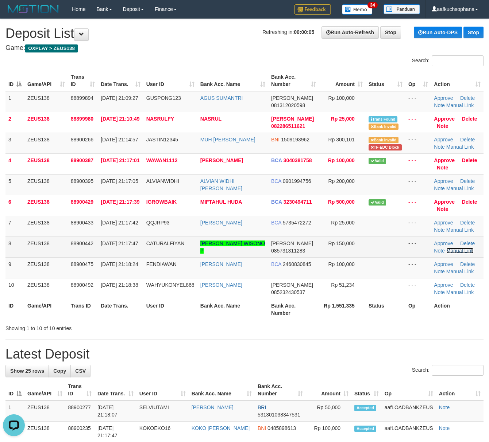
click at [450, 252] on link "Manual Link" at bounding box center [460, 251] width 28 height 6
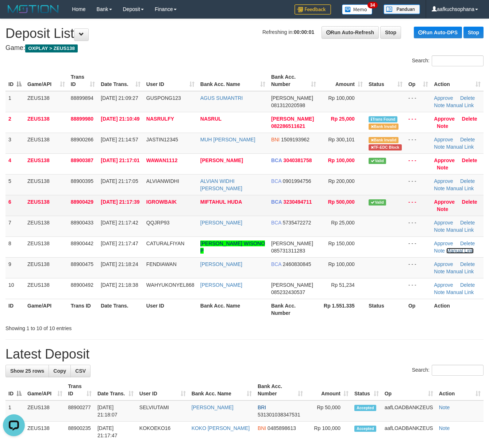
click at [446, 248] on link "Manual Link" at bounding box center [460, 251] width 28 height 6
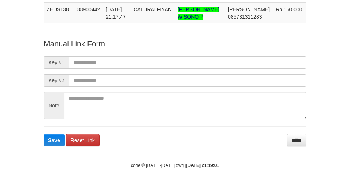
scroll to position [61, 0]
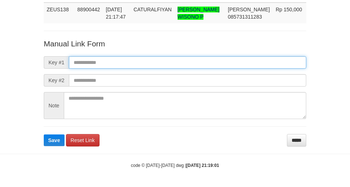
click at [254, 61] on input "text" at bounding box center [187, 62] width 237 height 12
paste input "**********"
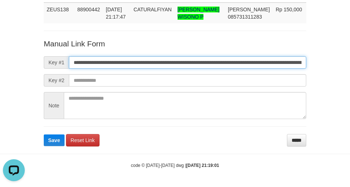
scroll to position [0, 414]
type input "**********"
click at [44, 134] on button "Save" at bounding box center [54, 140] width 21 height 12
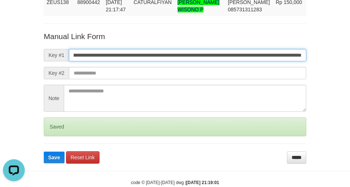
click at [44, 151] on button "Save" at bounding box center [54, 157] width 21 height 12
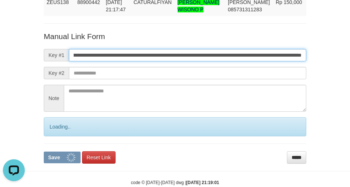
click at [44, 151] on button "Save" at bounding box center [62, 157] width 37 height 12
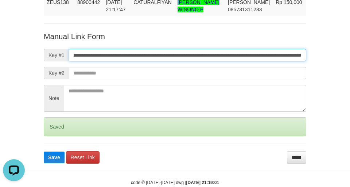
click at [44, 151] on button "Save" at bounding box center [54, 157] width 21 height 12
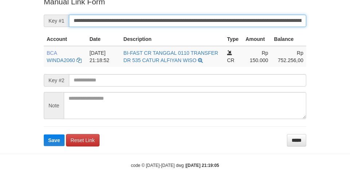
click at [44, 134] on button "Save" at bounding box center [54, 140] width 21 height 12
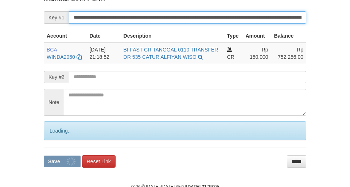
click at [44, 155] on button "Save" at bounding box center [62, 161] width 37 height 12
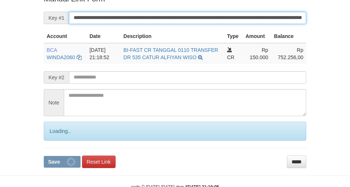
click at [44, 156] on button "Save" at bounding box center [62, 162] width 37 height 12
click at [211, 21] on input "**********" at bounding box center [187, 18] width 237 height 12
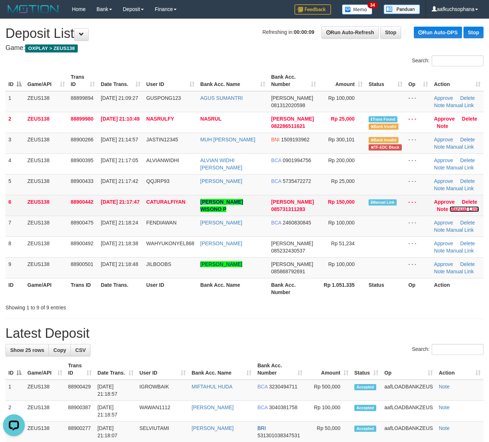
click at [457, 210] on link "Manual Link" at bounding box center [464, 209] width 30 height 6
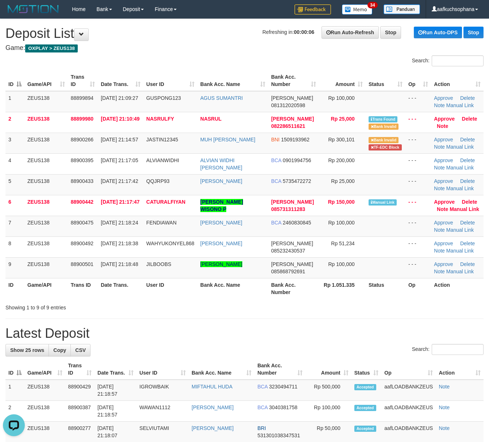
drag, startPoint x: 375, startPoint y: 296, endPoint x: 458, endPoint y: 301, distance: 83.3
click at [375, 295] on th "Status" at bounding box center [385, 288] width 40 height 21
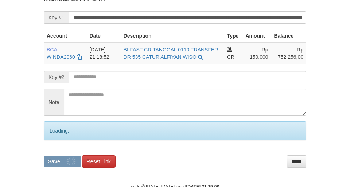
click at [189, 24] on input "**********" at bounding box center [187, 17] width 237 height 12
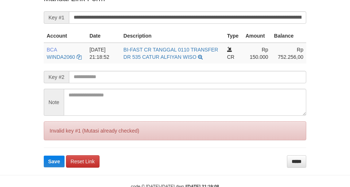
click at [44, 155] on button "Save" at bounding box center [54, 161] width 21 height 12
click at [188, 24] on input "**********" at bounding box center [187, 17] width 237 height 12
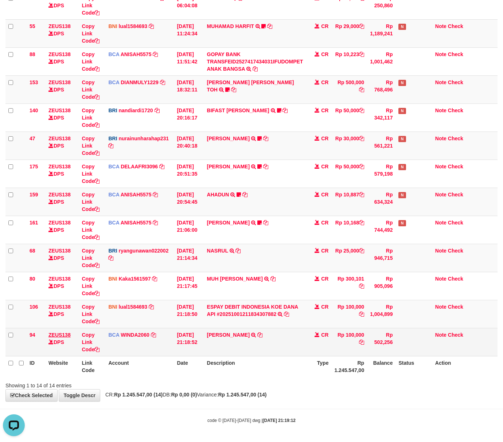
drag, startPoint x: 232, startPoint y: 391, endPoint x: 50, endPoint y: 336, distance: 190.1
click at [225, 387] on div "**********" at bounding box center [251, 146] width 503 height 511
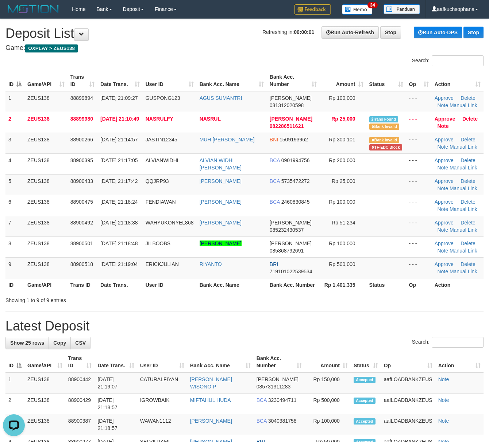
drag, startPoint x: 311, startPoint y: 315, endPoint x: 318, endPoint y: 315, distance: 7.3
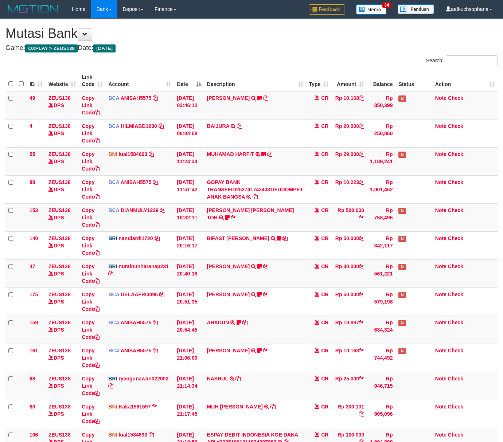
scroll to position [130, 0]
